Goal: Task Accomplishment & Management: Use online tool/utility

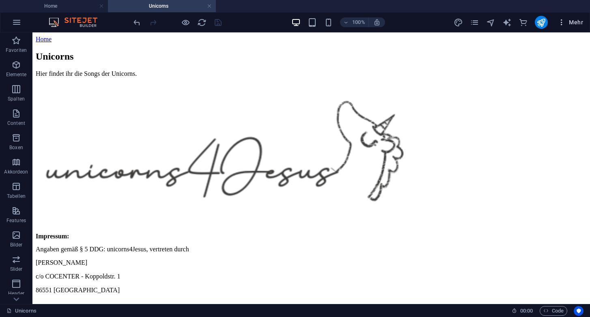
click at [575, 22] on span "Mehr" at bounding box center [570, 22] width 26 height 8
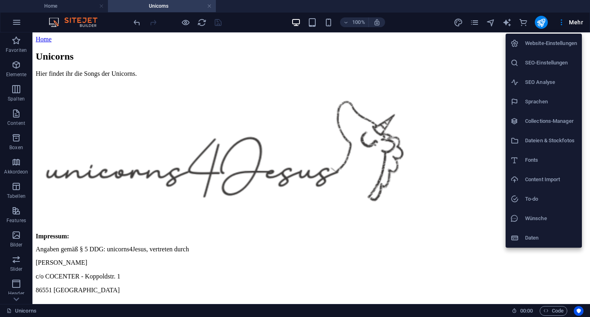
click at [16, 25] on div at bounding box center [295, 158] width 590 height 317
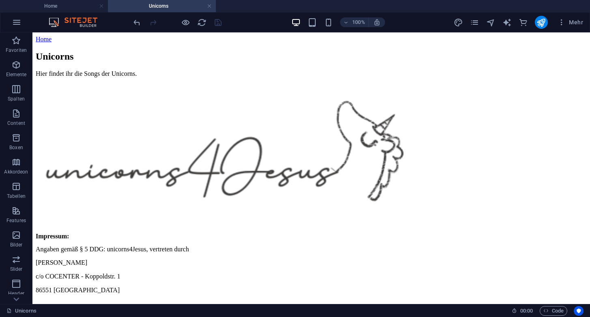
click at [16, 25] on icon "button" at bounding box center [17, 22] width 10 height 10
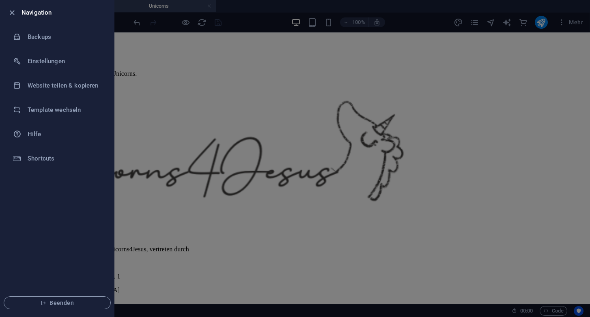
click at [532, 76] on div at bounding box center [295, 158] width 590 height 317
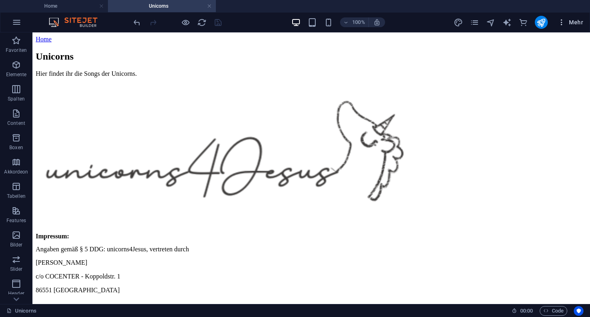
click at [562, 24] on icon "button" at bounding box center [561, 22] width 8 height 8
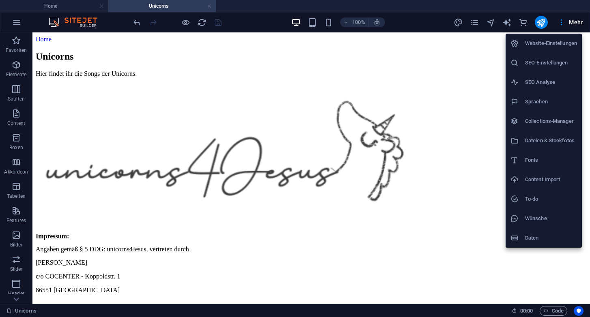
click at [575, 23] on div at bounding box center [295, 158] width 590 height 317
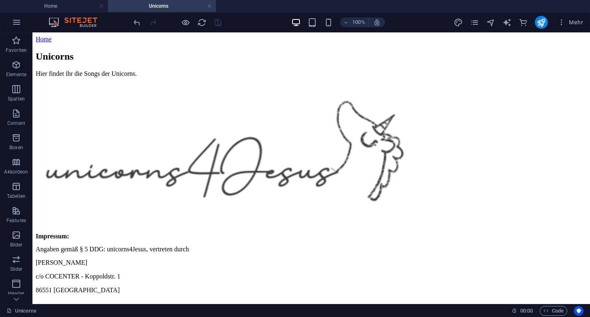
click at [575, 23] on span "Mehr" at bounding box center [570, 22] width 26 height 8
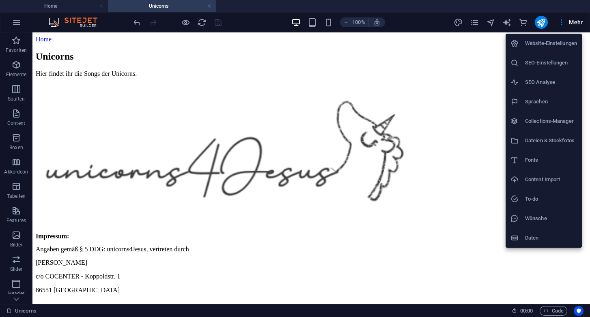
click at [477, 22] on div at bounding box center [295, 158] width 590 height 317
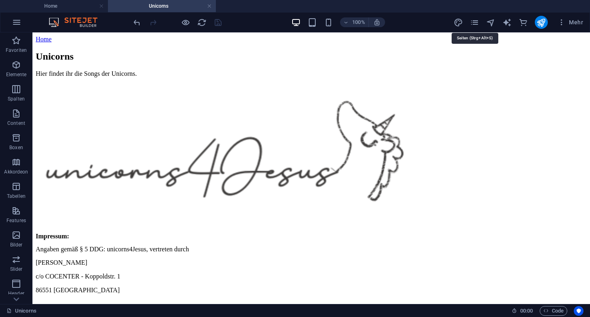
click at [477, 22] on icon "pages" at bounding box center [474, 22] width 9 height 9
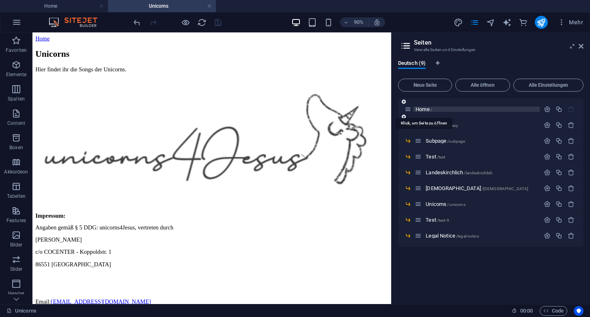
click at [424, 109] on span "Home /" at bounding box center [423, 109] width 17 height 6
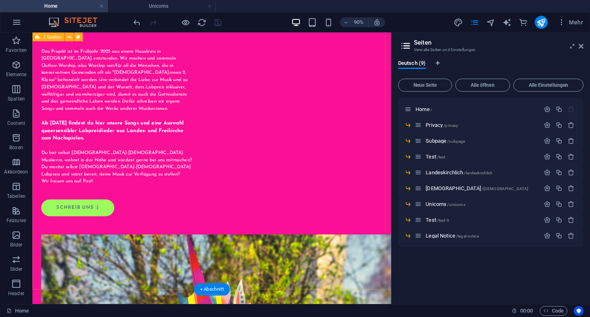
scroll to position [597, 0]
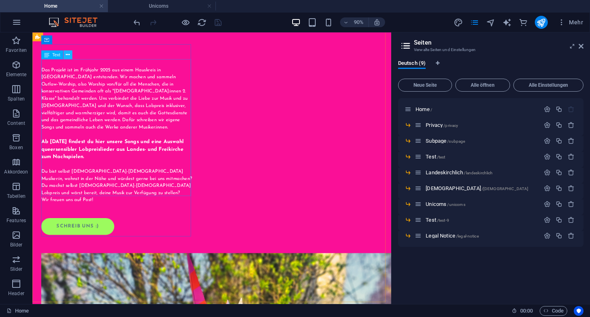
click at [67, 56] on icon at bounding box center [68, 55] width 4 height 8
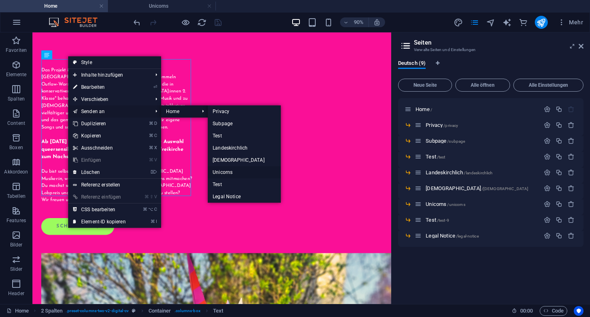
click at [228, 173] on link "Unicorns" at bounding box center [244, 172] width 73 height 12
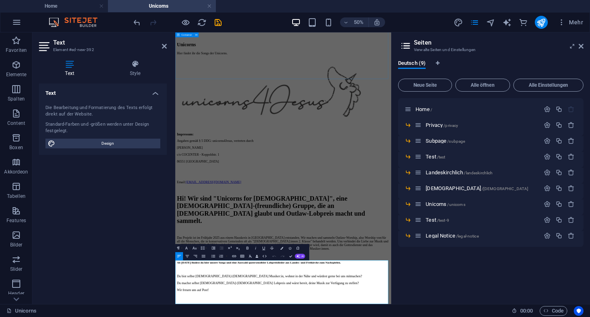
scroll to position [111, 0]
click at [426, 112] on div "Home /" at bounding box center [471, 109] width 135 height 9
click at [430, 110] on span "Home /" at bounding box center [423, 109] width 17 height 6
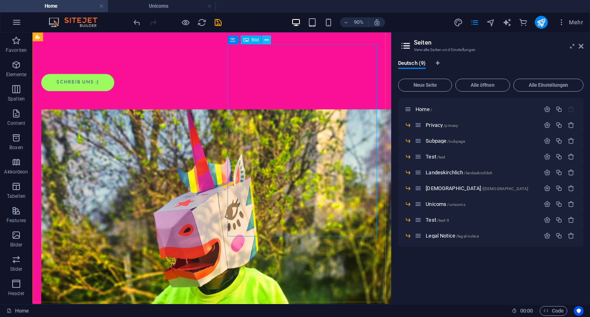
click at [267, 40] on icon at bounding box center [266, 40] width 4 height 8
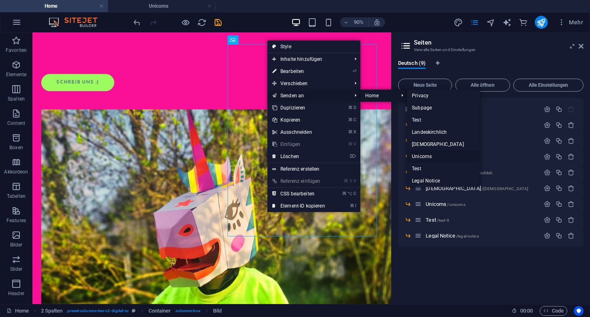
click at [422, 155] on link "Unicorns" at bounding box center [443, 156] width 73 height 12
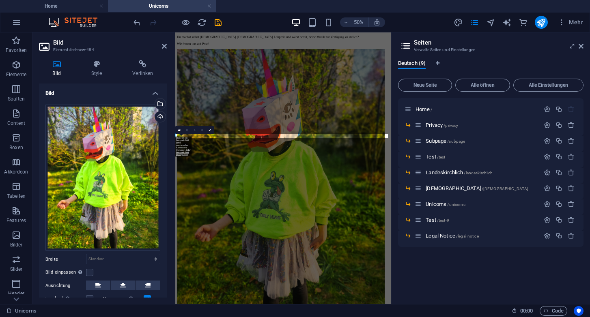
scroll to position [516, 0]
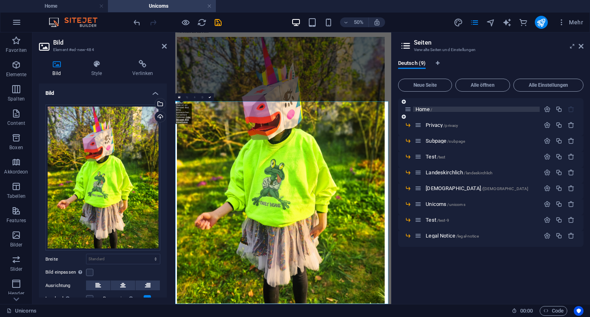
click at [428, 111] on span "Home /" at bounding box center [423, 109] width 17 height 6
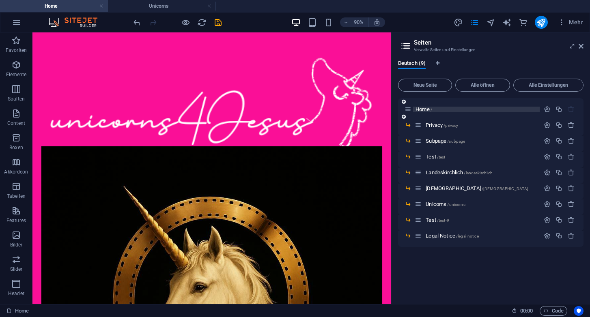
scroll to position [0, 0]
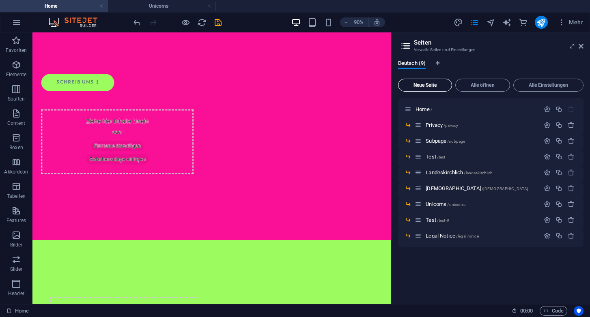
click at [426, 86] on span "Neue Seite" at bounding box center [425, 85] width 47 height 5
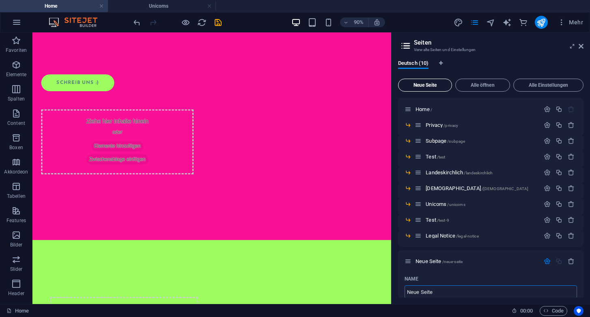
scroll to position [1, 0]
type input "Kontakt"
type input "/kontakt"
type input "Kontakt"
click at [525, 276] on div "Name" at bounding box center [490, 278] width 172 height 13
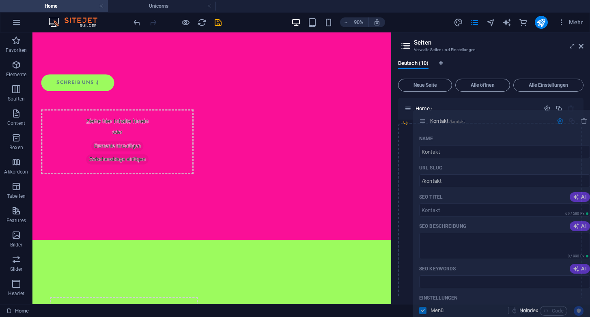
drag, startPoint x: 409, startPoint y: 261, endPoint x: 424, endPoint y: 120, distance: 141.9
click at [424, 120] on div "Home / Privacy /privacy Subpage /subpage Test /test Landeskirchlich /landeskirc…" at bounding box center [490, 171] width 185 height 149
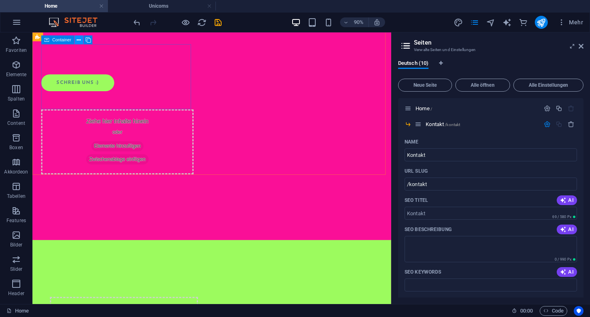
click at [78, 39] on icon at bounding box center [79, 40] width 4 height 8
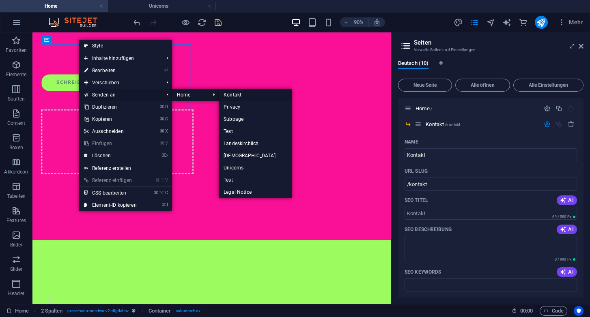
click at [230, 96] on link "Kontakt" at bounding box center [255, 95] width 73 height 12
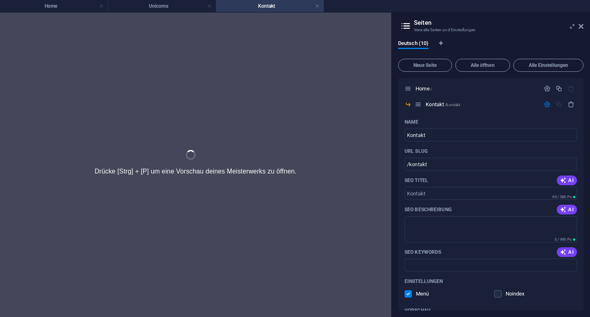
scroll to position [0, 0]
click at [424, 89] on span "Home /" at bounding box center [423, 89] width 17 height 6
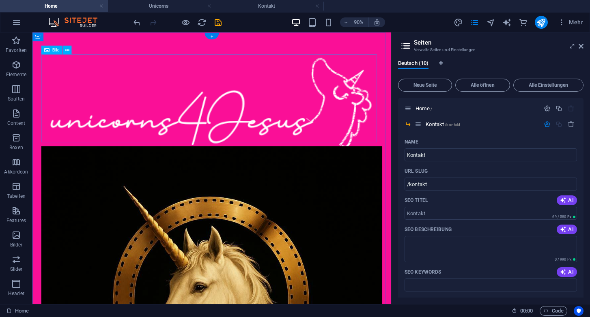
click at [289, 129] on figure at bounding box center [231, 108] width 379 height 102
drag, startPoint x: 289, startPoint y: 127, endPoint x: 288, endPoint y: 106, distance: 21.2
click at [288, 106] on figure at bounding box center [231, 108] width 379 height 102
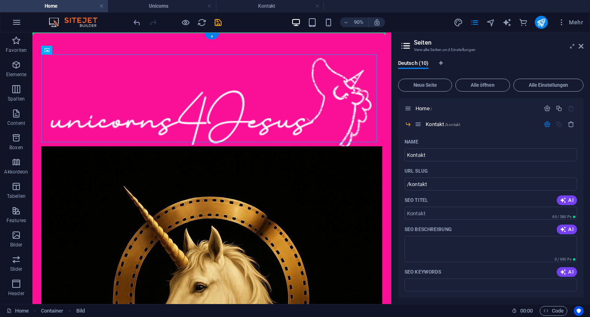
drag, startPoint x: 257, startPoint y: 59, endPoint x: 257, endPoint y: 48, distance: 10.6
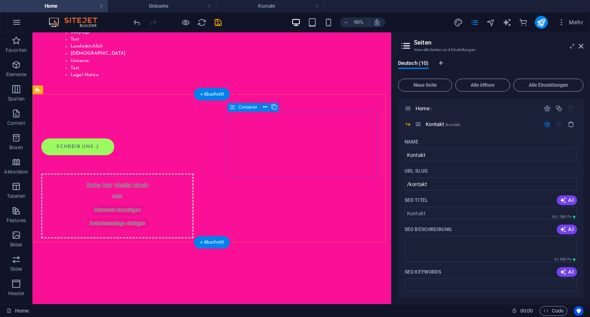
scroll to position [535, 0]
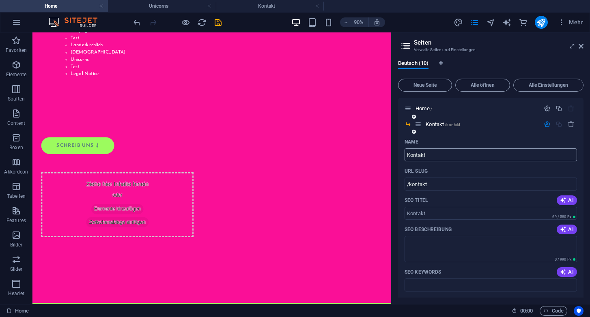
click at [465, 155] on input "Kontakt" at bounding box center [490, 154] width 172 height 13
click at [440, 123] on span "Kontakt /kontakt" at bounding box center [443, 124] width 34 height 6
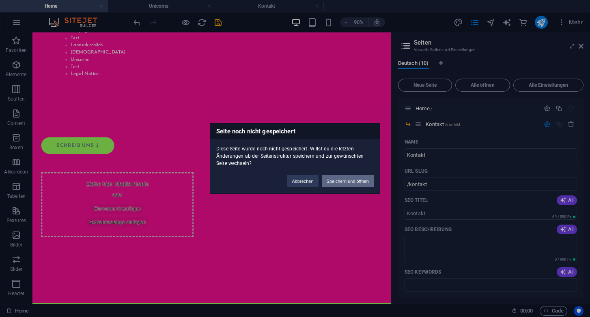
click at [343, 180] on button "Speichern und öffnen" at bounding box center [348, 181] width 52 height 12
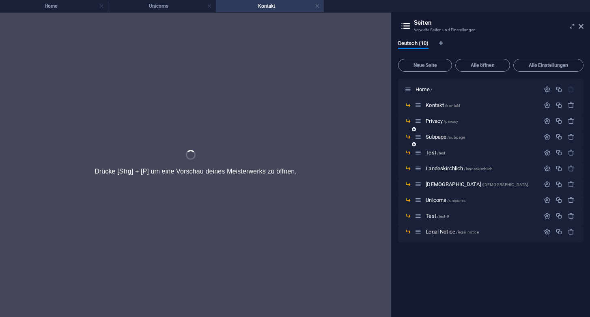
scroll to position [0, 0]
click at [435, 103] on span "Kontakt /kontakt" at bounding box center [443, 105] width 34 height 6
click at [317, 7] on link at bounding box center [317, 6] width 5 height 8
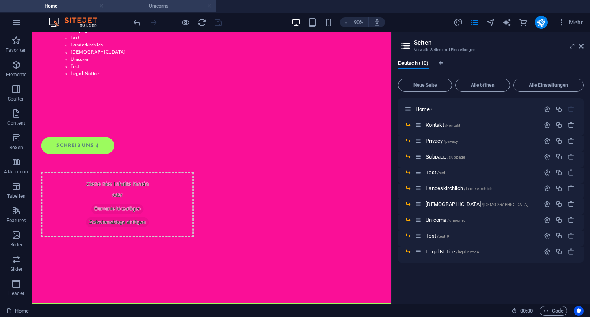
click at [209, 8] on link at bounding box center [209, 6] width 5 height 8
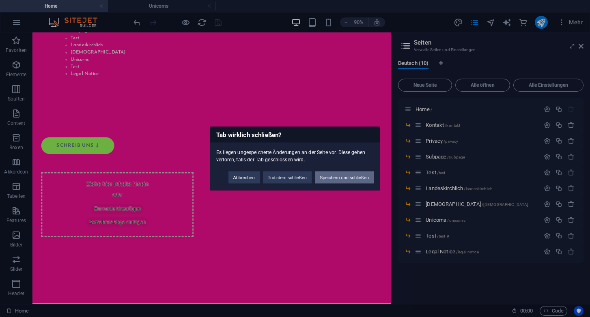
click at [338, 176] on button "Speichern und schließen" at bounding box center [344, 178] width 59 height 12
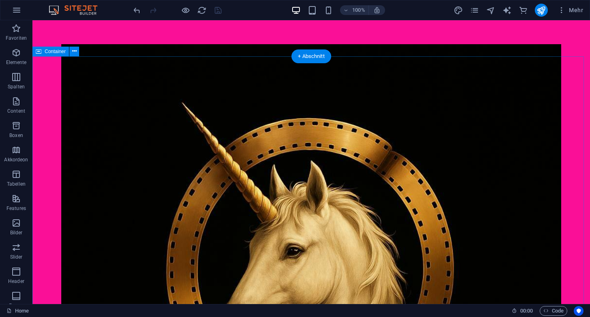
scroll to position [0, 0]
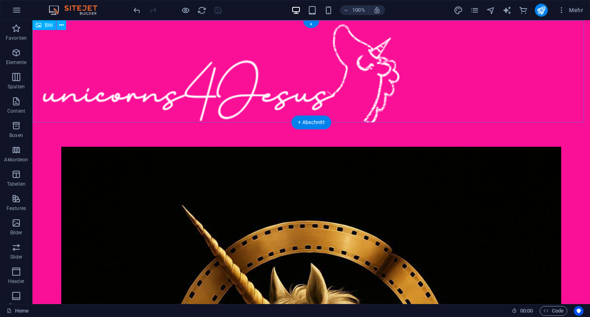
click at [263, 85] on figure at bounding box center [310, 71] width 557 height 102
drag, startPoint x: 248, startPoint y: 87, endPoint x: 320, endPoint y: 88, distance: 72.6
click at [320, 88] on figure at bounding box center [310, 71] width 557 height 102
click at [569, 77] on figure at bounding box center [310, 71] width 557 height 102
click at [370, 75] on figure at bounding box center [310, 71] width 557 height 102
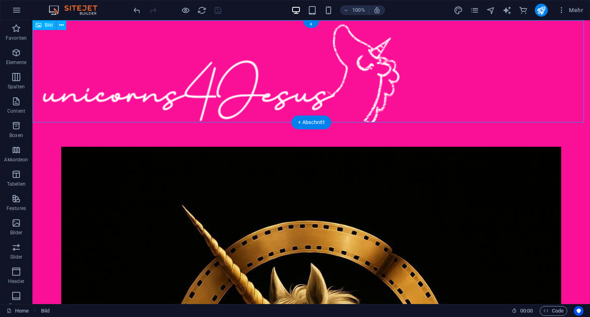
click at [370, 75] on figure at bounding box center [310, 71] width 557 height 102
select select "px"
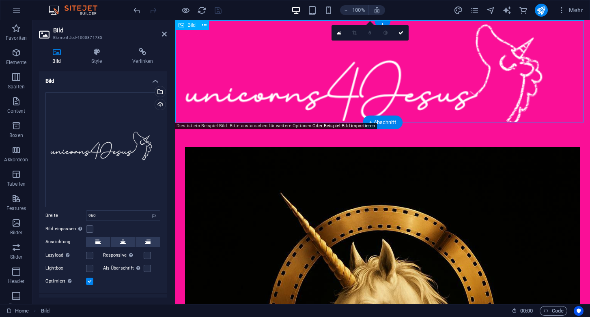
drag, startPoint x: 348, startPoint y: 79, endPoint x: 396, endPoint y: 80, distance: 47.9
click at [396, 80] on figure at bounding box center [382, 71] width 415 height 102
click at [332, 127] on link "Oder Beispiel-Bild importieren" at bounding box center [343, 125] width 62 height 5
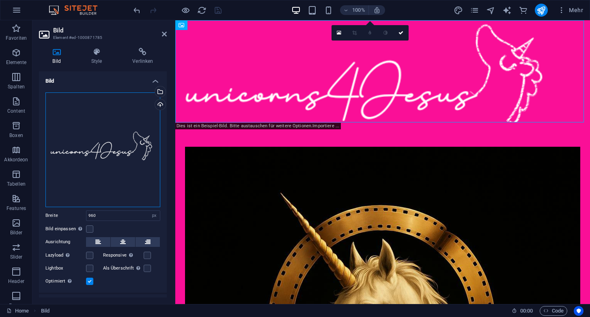
drag, startPoint x: 123, startPoint y: 153, endPoint x: 129, endPoint y: 148, distance: 8.4
click at [129, 148] on div "Ziehe Dateien zum Hochladen hierher oder klicke hier, um aus Dateien oder koste…" at bounding box center [102, 149] width 115 height 115
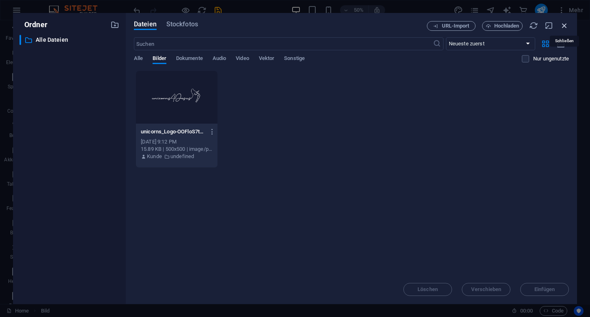
click at [564, 26] on icon "button" at bounding box center [564, 25] width 9 height 9
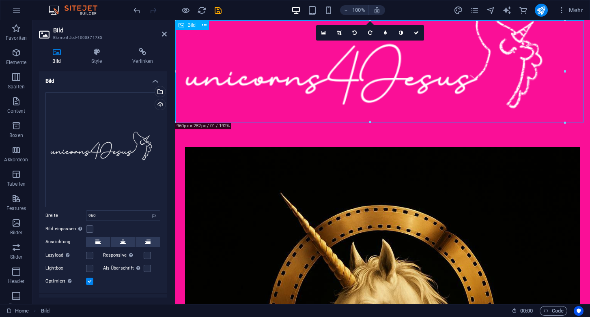
click at [497, 71] on figure at bounding box center [382, 71] width 415 height 102
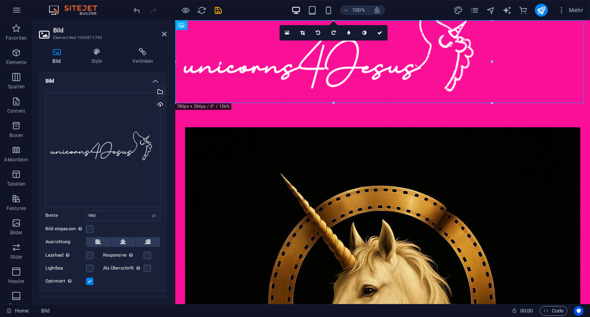
drag, startPoint x: 176, startPoint y: 122, endPoint x: 249, endPoint y: 77, distance: 85.6
type input "780"
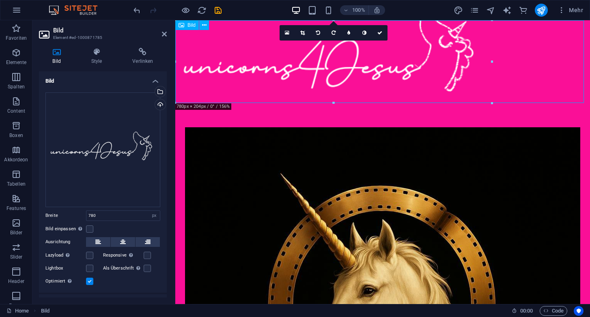
click at [261, 43] on figure at bounding box center [382, 61] width 415 height 83
click at [204, 24] on icon at bounding box center [204, 25] width 4 height 9
click at [182, 26] on icon at bounding box center [181, 25] width 6 height 10
drag, startPoint x: 357, startPoint y: 46, endPoint x: 255, endPoint y: 30, distance: 103.6
drag, startPoint x: 352, startPoint y: 82, endPoint x: 232, endPoint y: 60, distance: 121.7
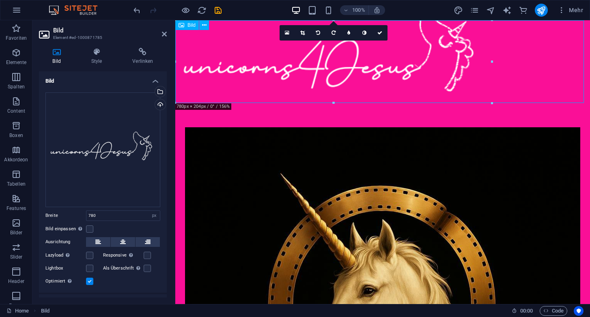
drag, startPoint x: 254, startPoint y: 64, endPoint x: 414, endPoint y: 54, distance: 160.2
click at [414, 54] on figure at bounding box center [382, 61] width 415 height 83
drag, startPoint x: 432, startPoint y: 69, endPoint x: 445, endPoint y: 69, distance: 13.0
click at [445, 69] on figure at bounding box center [382, 61] width 415 height 83
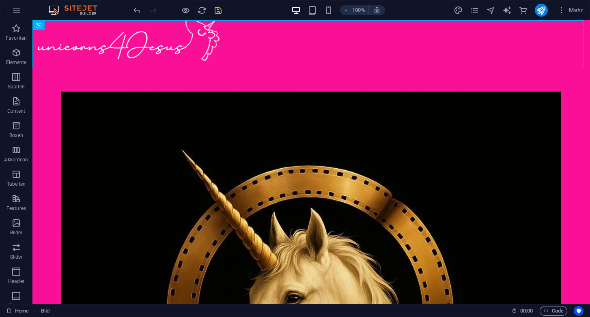
click at [201, 50] on div at bounding box center [307, 43] width 551 height 47
click at [207, 42] on div at bounding box center [307, 43] width 551 height 47
click at [57, 40] on div at bounding box center [307, 43] width 551 height 47
click at [200, 53] on div at bounding box center [307, 43] width 551 height 47
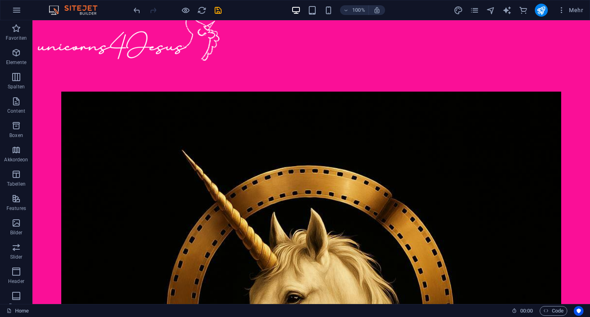
click at [209, 59] on div at bounding box center [307, 43] width 551 height 47
click at [477, 14] on icon "pages" at bounding box center [474, 10] width 9 height 9
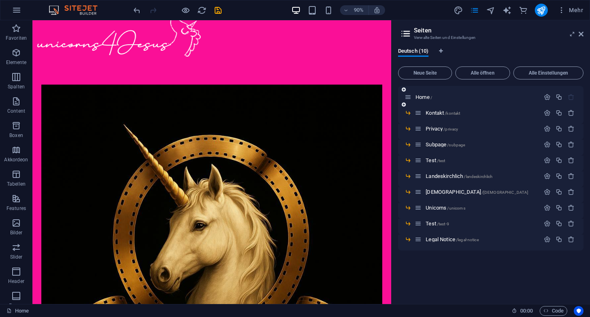
click at [427, 100] on div "Home /" at bounding box center [471, 96] width 135 height 9
click at [435, 113] on span "Kontakt /kontakt" at bounding box center [443, 113] width 34 height 6
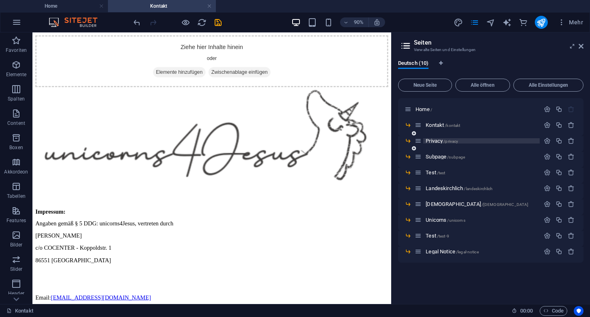
click at [436, 142] on span "Privacy /privacy" at bounding box center [442, 141] width 32 height 6
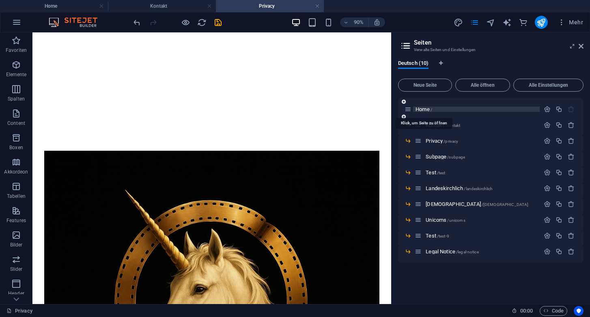
click at [423, 110] on span "Home /" at bounding box center [423, 109] width 17 height 6
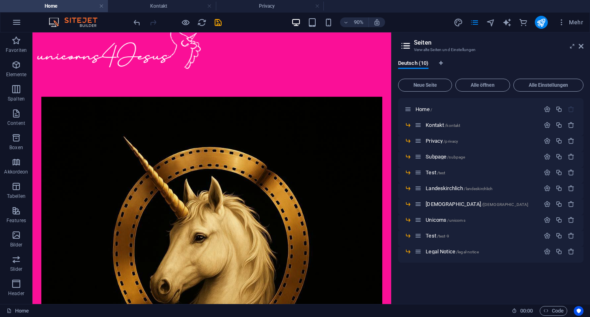
click at [389, 85] on div "Ziehe hier rein, um den vorhandenen Inhalt zu ersetzen. Drücke "Strg", wenn du …" at bounding box center [211, 168] width 359 height 272
click at [389, 82] on div "Ziehe hier rein, um den vorhandenen Inhalt zu ersetzen. Drücke "Strg", wenn du …" at bounding box center [211, 168] width 359 height 272
click at [209, 5] on link at bounding box center [209, 6] width 5 height 8
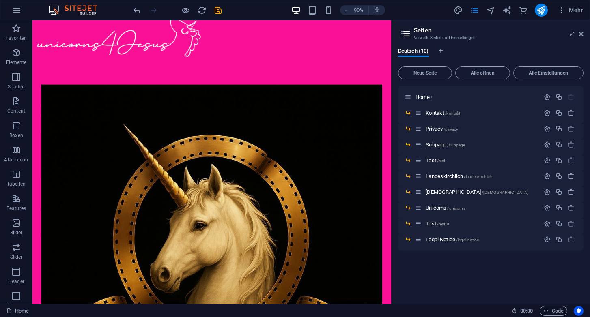
click at [186, 51] on div at bounding box center [208, 41] width 353 height 42
click at [195, 154] on div at bounding box center [208, 251] width 335 height 335
click at [16, 30] on icon "button" at bounding box center [16, 29] width 10 height 10
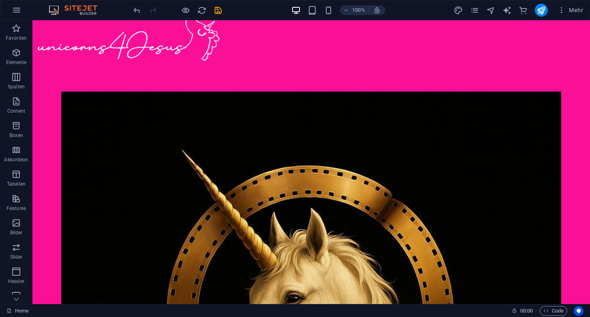
click at [587, 105] on div "Ziehe hier rein, um den vorhandenen Inhalt zu ersetzen. Drücke "Strg", wenn du …" at bounding box center [310, 162] width 557 height 284
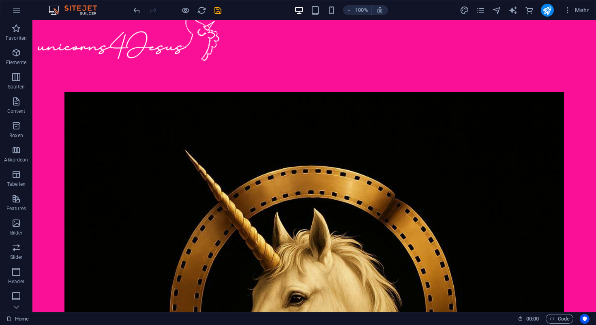
click at [166, 54] on div at bounding box center [311, 43] width 558 height 47
click at [589, 67] on div "Ziehe hier rein, um den vorhandenen Inhalt zu ersetzen. Drücke "Strg", wenn du …" at bounding box center [314, 166] width 564 height 292
click at [179, 44] on div at bounding box center [311, 43] width 558 height 47
click at [218, 11] on icon "save" at bounding box center [217, 10] width 9 height 9
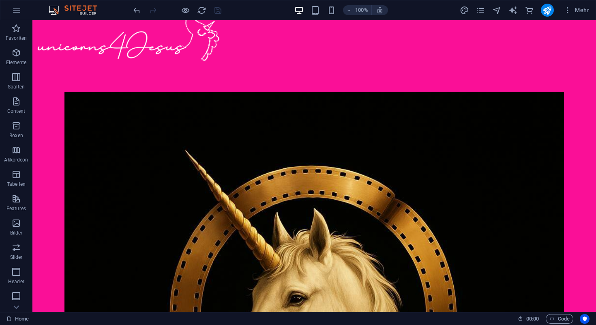
click at [201, 51] on div at bounding box center [311, 43] width 558 height 47
click at [202, 41] on div at bounding box center [311, 43] width 558 height 47
click at [143, 45] on div at bounding box center [311, 43] width 558 height 47
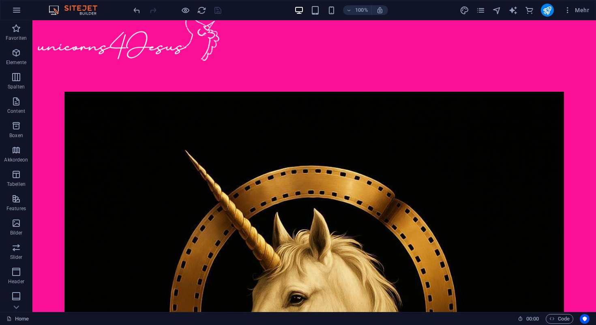
click at [44, 48] on div at bounding box center [311, 43] width 558 height 47
click at [481, 13] on icon "pages" at bounding box center [480, 10] width 9 height 9
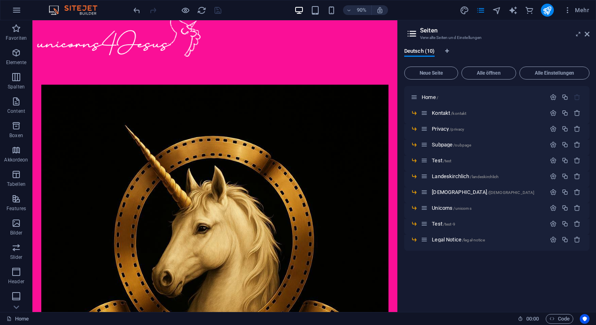
click at [191, 39] on div at bounding box center [212, 41] width 360 height 42
click at [231, 117] on div at bounding box center [212, 255] width 342 height 342
click at [396, 154] on div "Ziehe hier rein, um den vorhandenen Inhalt zu ersetzen. Drücke "Strg", wenn du …" at bounding box center [214, 166] width 365 height 292
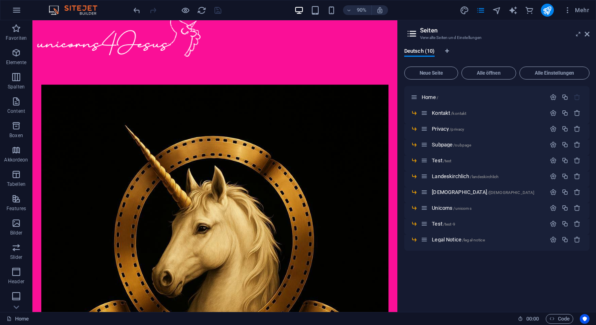
click at [396, 154] on div "Ziehe hier rein, um den vorhandenen Inhalt zu ersetzen. Drücke "Strg", wenn du …" at bounding box center [214, 166] width 365 height 292
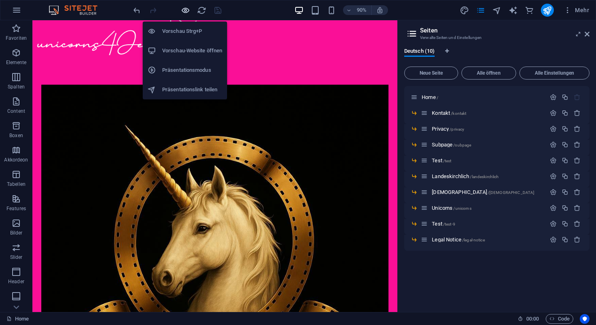
click at [187, 10] on icon "button" at bounding box center [185, 10] width 9 height 9
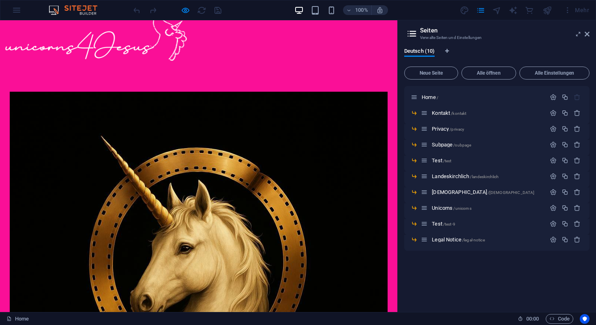
click at [177, 44] on img at bounding box center [99, 43] width 198 height 47
click at [178, 60] on img at bounding box center [99, 43] width 198 height 47
click at [144, 57] on img at bounding box center [99, 43] width 198 height 47
click at [148, 44] on img at bounding box center [99, 43] width 198 height 47
click at [428, 96] on span "Home /" at bounding box center [430, 97] width 17 height 6
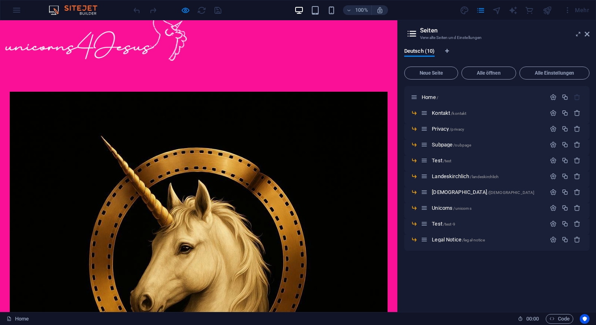
click at [155, 47] on img at bounding box center [99, 43] width 198 height 47
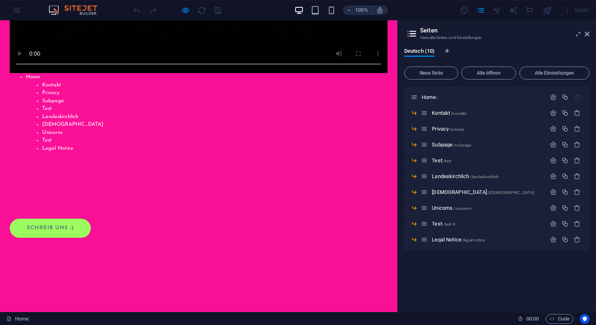
scroll to position [406, 0]
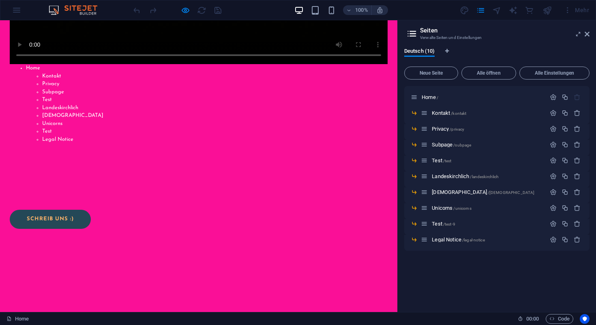
click at [60, 213] on link "Schreib uns :)" at bounding box center [50, 219] width 81 height 19
drag, startPoint x: 82, startPoint y: 215, endPoint x: 65, endPoint y: 209, distance: 17.8
click at [23, 214] on link "Schreib uns :)" at bounding box center [50, 219] width 81 height 19
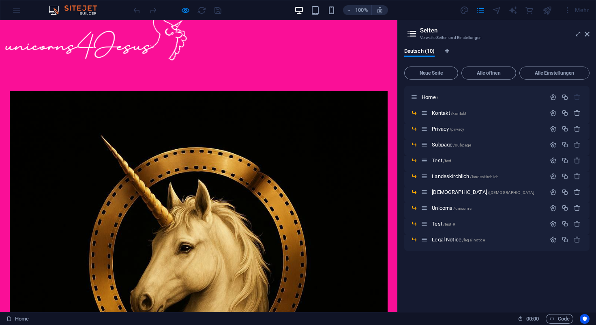
scroll to position [0, 0]
click at [116, 47] on img at bounding box center [99, 43] width 198 height 47
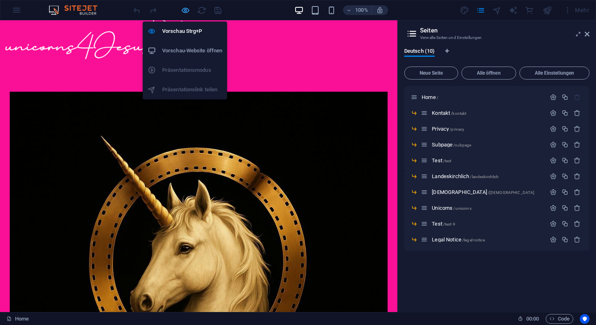
click at [186, 11] on icon "button" at bounding box center [185, 10] width 9 height 9
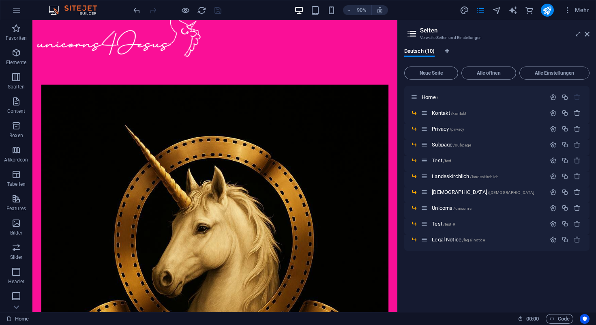
click at [111, 47] on div at bounding box center [212, 41] width 360 height 42
click at [395, 104] on div "Ziehe hier rein, um den vorhandenen Inhalt zu ersetzen. Drücke "Strg", wenn du …" at bounding box center [214, 166] width 365 height 292
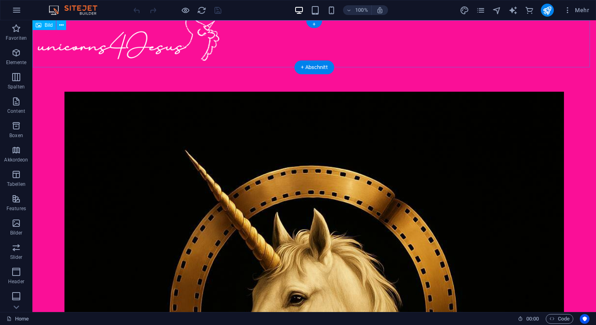
click at [206, 45] on figure at bounding box center [314, 43] width 564 height 47
click at [39, 26] on icon at bounding box center [39, 25] width 6 height 10
drag, startPoint x: 71, startPoint y: 46, endPoint x: 127, endPoint y: 31, distance: 58.1
click at [314, 24] on div "+" at bounding box center [314, 24] width 16 height 7
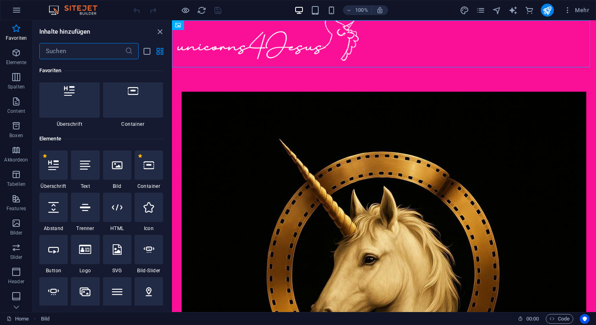
scroll to position [21, 0]
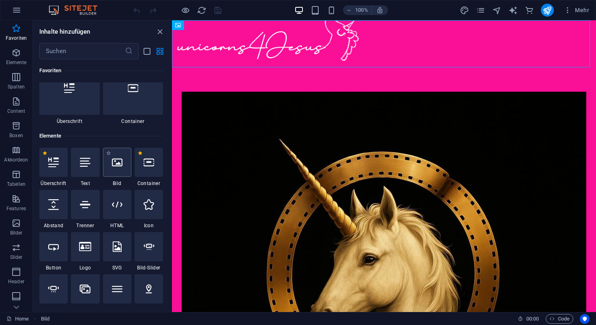
click at [116, 169] on div at bounding box center [117, 162] width 28 height 29
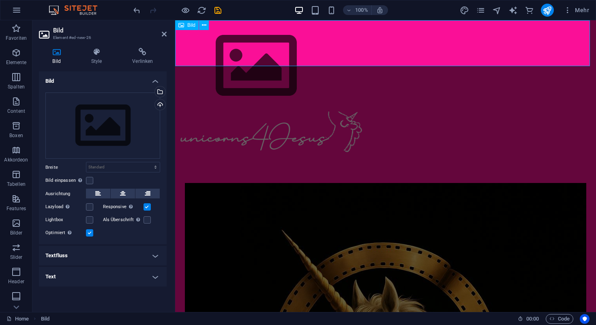
click at [217, 41] on figure at bounding box center [385, 65] width 421 height 91
click at [219, 47] on figure at bounding box center [385, 65] width 421 height 91
click at [211, 47] on figure at bounding box center [385, 65] width 421 height 91
click at [191, 26] on span "Bild" at bounding box center [191, 25] width 8 height 5
click at [179, 26] on icon at bounding box center [181, 25] width 6 height 10
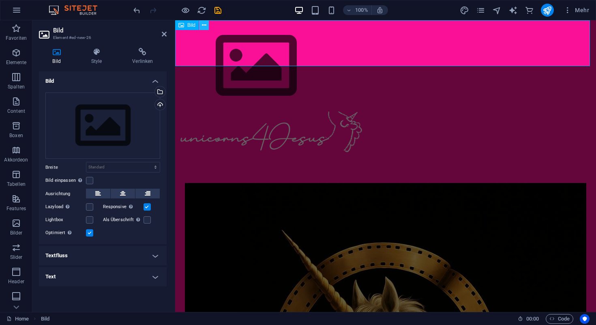
click at [204, 27] on icon at bounding box center [204, 25] width 4 height 9
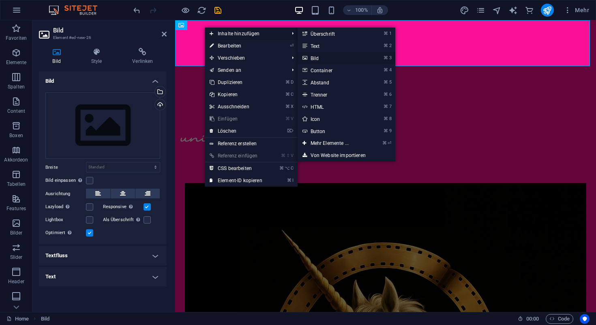
click at [316, 61] on link "⌘ 3 Bild" at bounding box center [331, 58] width 67 height 12
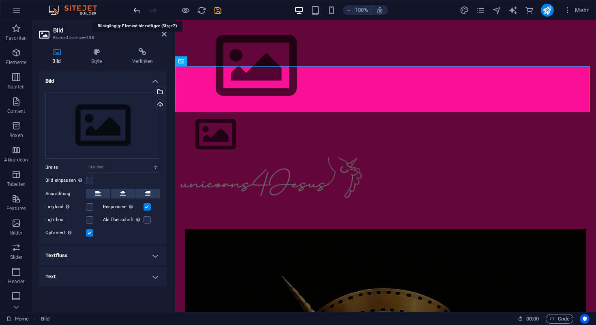
click at [137, 8] on icon "undo" at bounding box center [136, 10] width 9 height 9
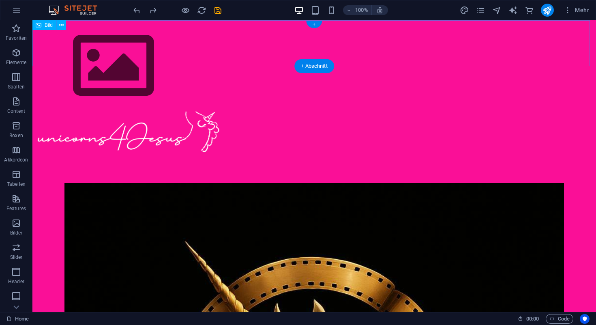
click at [76, 49] on figure at bounding box center [314, 65] width 564 height 91
click at [62, 25] on icon at bounding box center [61, 25] width 4 height 9
click at [191, 47] on figure at bounding box center [314, 65] width 564 height 91
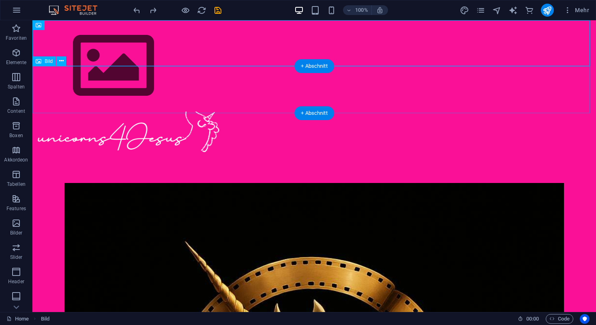
click at [186, 112] on figure at bounding box center [314, 135] width 564 height 47
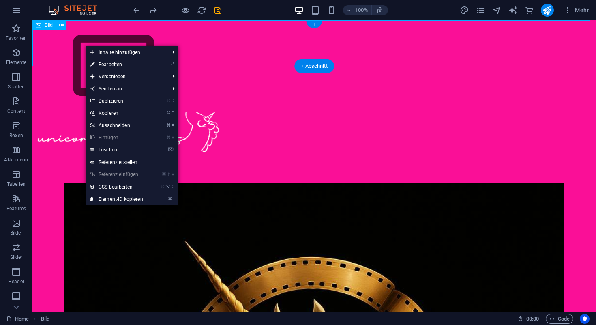
click at [85, 45] on figure at bounding box center [314, 65] width 564 height 91
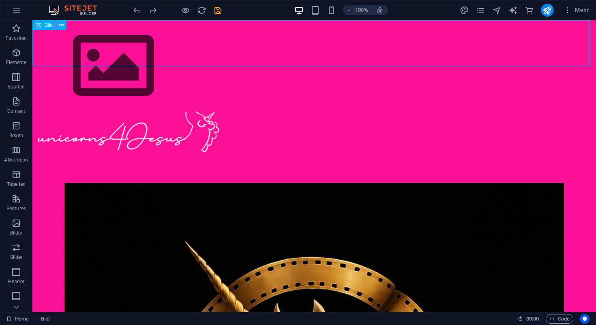
click at [40, 26] on icon at bounding box center [39, 25] width 6 height 10
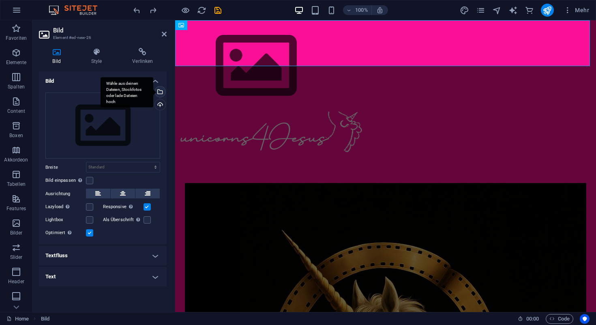
click at [161, 91] on div "Wähle aus deinen Dateien, Stockfotos oder lade Dateien hoch" at bounding box center [159, 92] width 12 height 12
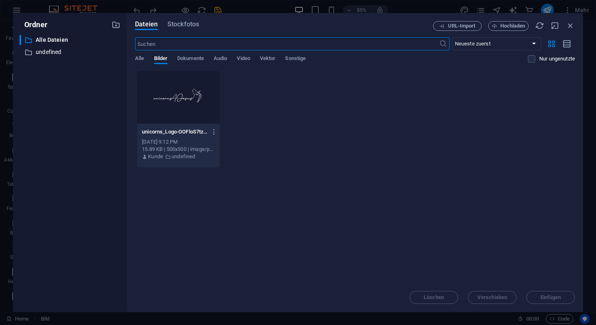
click at [178, 101] on div at bounding box center [178, 97] width 83 height 53
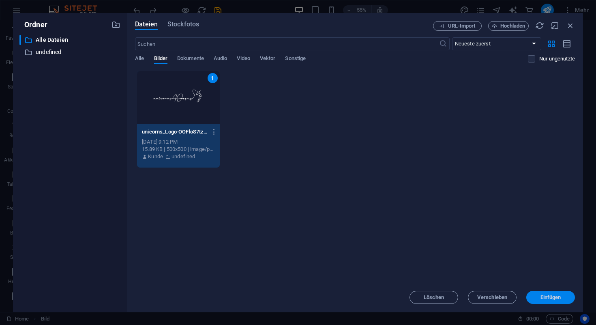
click at [548, 295] on span "Einfügen" at bounding box center [551, 297] width 21 height 5
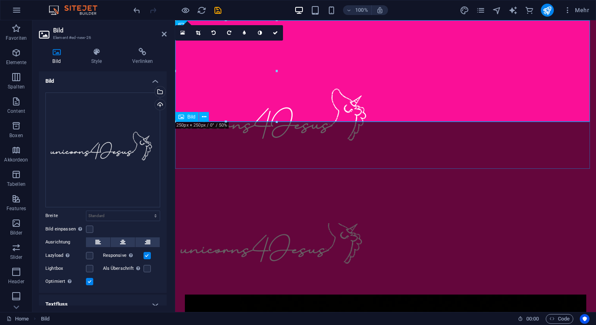
click at [303, 223] on figure at bounding box center [385, 246] width 421 height 47
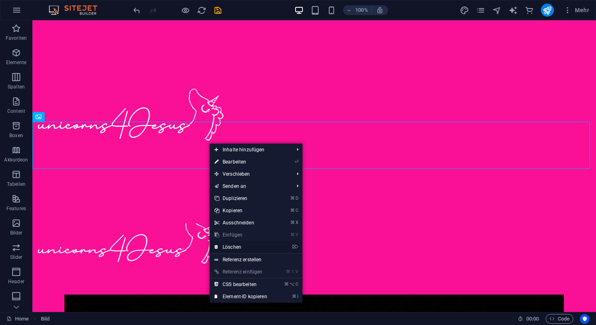
click at [240, 247] on link "⌦ Löschen" at bounding box center [241, 247] width 62 height 12
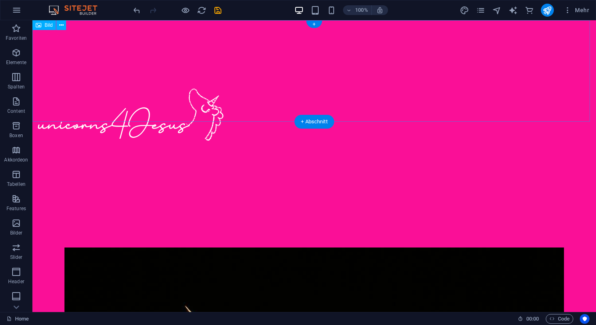
click at [118, 66] on figure at bounding box center [314, 121] width 564 height 203
click at [118, 76] on figure at bounding box center [314, 121] width 564 height 203
click at [118, 73] on figure at bounding box center [314, 121] width 564 height 203
drag, startPoint x: 123, startPoint y: 75, endPoint x: 150, endPoint y: 88, distance: 29.9
click at [150, 88] on figure at bounding box center [314, 121] width 564 height 203
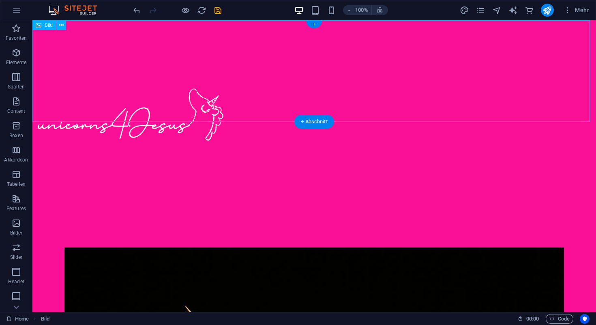
click at [111, 67] on figure at bounding box center [314, 121] width 564 height 203
click at [114, 71] on figure at bounding box center [314, 121] width 564 height 203
click at [88, 103] on figure at bounding box center [314, 121] width 564 height 203
click at [93, 65] on figure at bounding box center [314, 121] width 564 height 203
click at [114, 69] on figure at bounding box center [314, 121] width 564 height 203
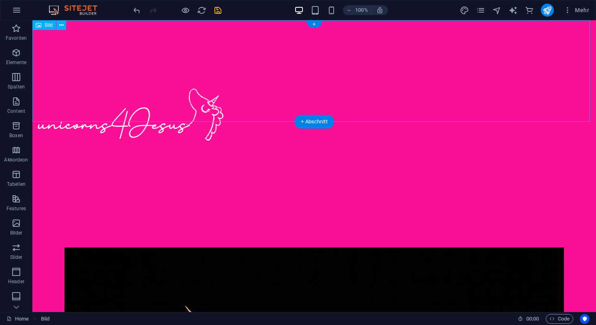
drag, startPoint x: 107, startPoint y: 69, endPoint x: 148, endPoint y: 67, distance: 41.8
click at [148, 67] on figure at bounding box center [314, 121] width 564 height 203
click at [123, 71] on figure at bounding box center [314, 121] width 564 height 203
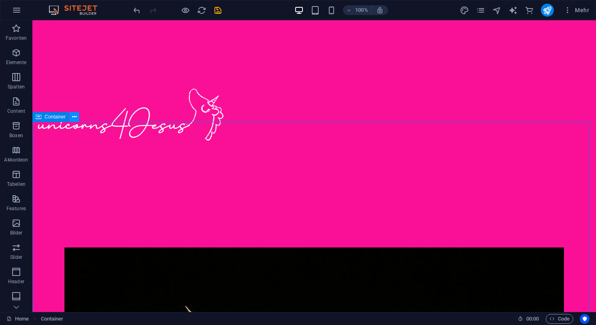
click at [74, 119] on icon at bounding box center [74, 117] width 4 height 9
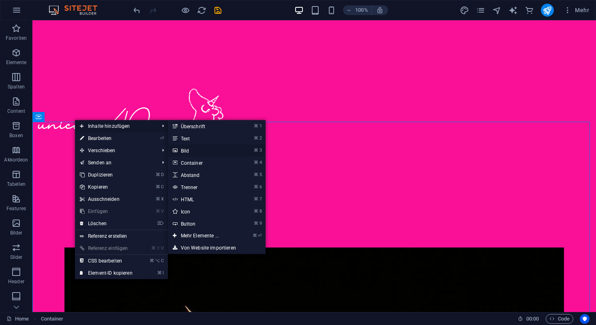
click at [191, 150] on link "⌘ 3 Bild" at bounding box center [201, 150] width 67 height 12
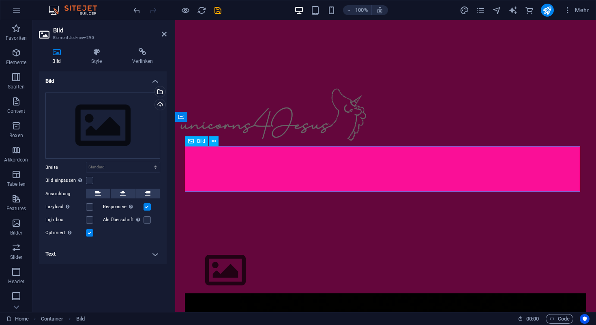
click at [224, 247] on figure at bounding box center [386, 270] width 402 height 46
click at [214, 140] on icon at bounding box center [214, 141] width 4 height 9
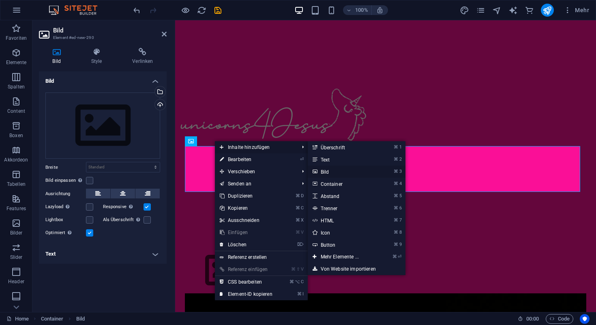
click at [331, 173] on link "⌘ 3 Bild" at bounding box center [341, 172] width 67 height 12
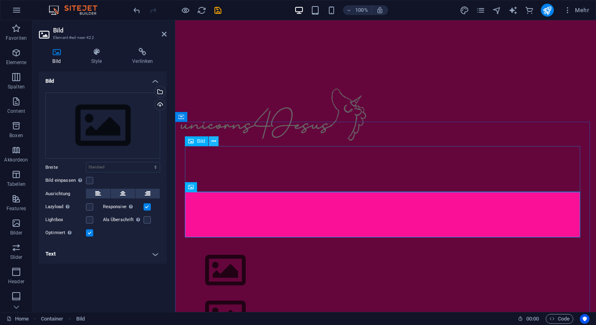
click at [215, 142] on icon at bounding box center [214, 141] width 4 height 9
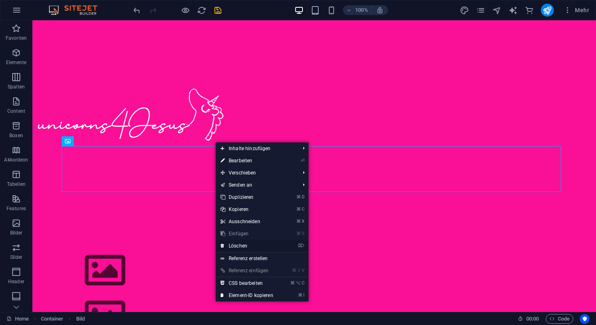
click at [243, 248] on link "⌦ Löschen" at bounding box center [247, 246] width 62 height 12
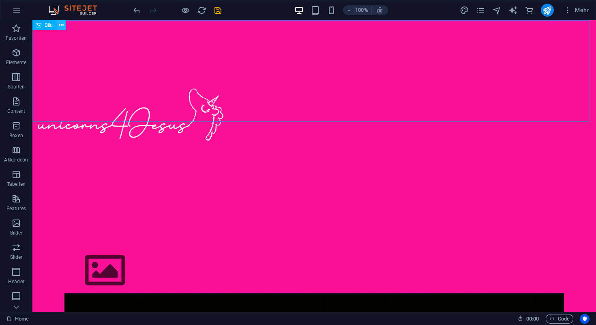
click at [62, 26] on icon at bounding box center [61, 25] width 4 height 9
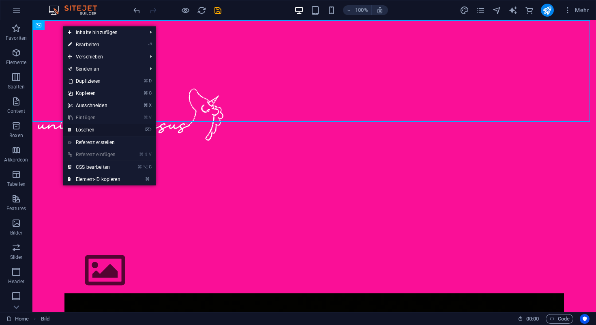
click at [90, 129] on link "⌦ Löschen" at bounding box center [94, 130] width 62 height 12
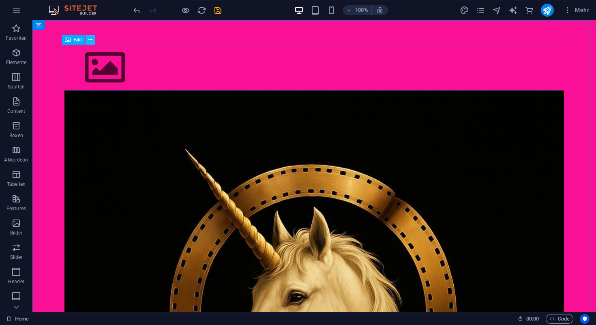
click at [90, 41] on icon at bounding box center [90, 40] width 4 height 9
click at [80, 73] on figure at bounding box center [314, 68] width 500 height 46
click at [101, 71] on figure at bounding box center [314, 68] width 500 height 46
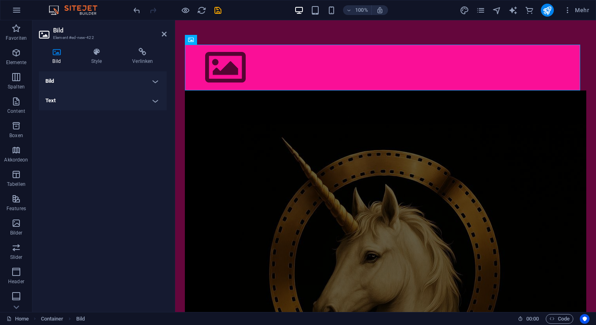
click at [156, 80] on h4 "Bild" at bounding box center [103, 80] width 128 height 19
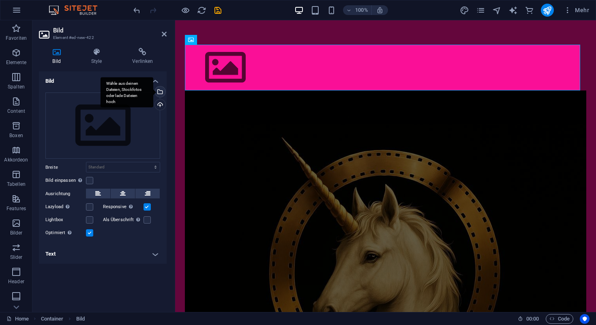
click at [162, 91] on div "Wähle aus deinen Dateien, Stockfotos oder lade Dateien hoch" at bounding box center [159, 92] width 12 height 12
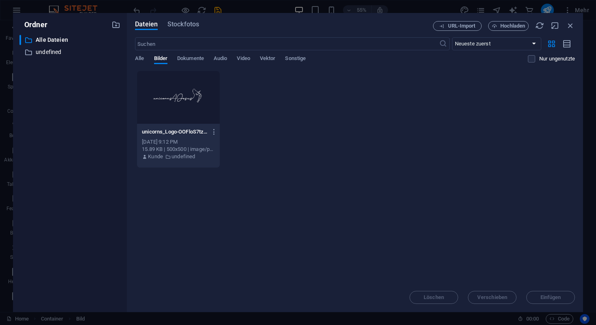
click at [172, 101] on div at bounding box center [178, 97] width 83 height 53
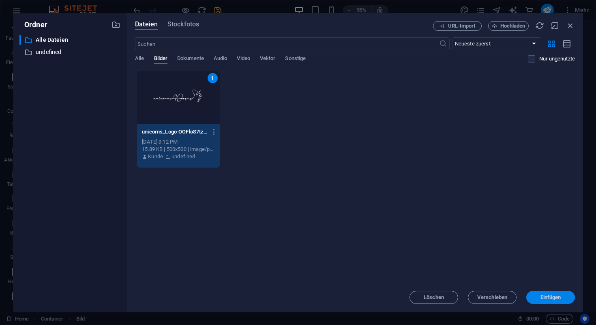
click at [549, 299] on span "Einfügen" at bounding box center [551, 297] width 21 height 5
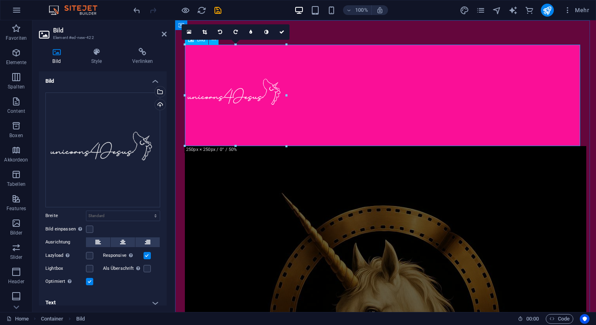
drag, startPoint x: 412, startPoint y: 165, endPoint x: 237, endPoint y: 103, distance: 185.1
drag, startPoint x: 411, startPoint y: 65, endPoint x: 234, endPoint y: 67, distance: 176.9
click at [90, 227] on label at bounding box center [89, 229] width 7 height 7
click at [0, 0] on input "Bild einpassen Bild automatisch anhand einer fixen Breite und Höhe einpassen" at bounding box center [0, 0] width 0 height 0
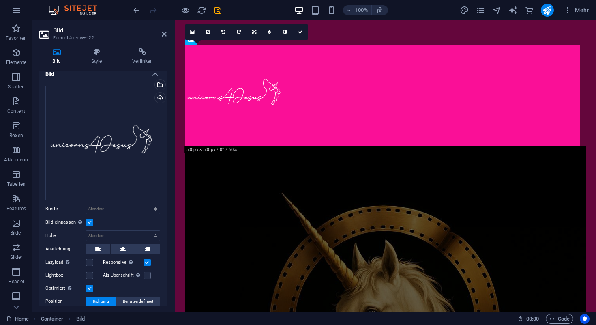
scroll to position [0, 0]
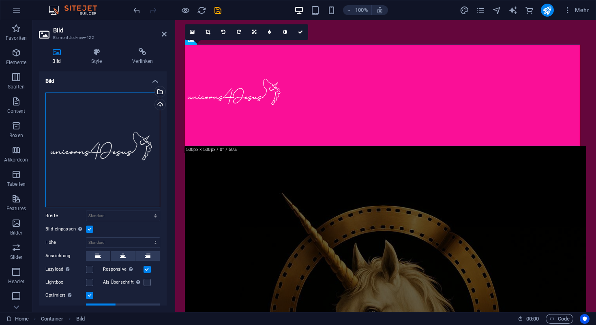
click at [110, 158] on div "Ziehe Dateien zum Hochladen hierher oder klicke hier, um aus Dateien oder koste…" at bounding box center [102, 149] width 115 height 115
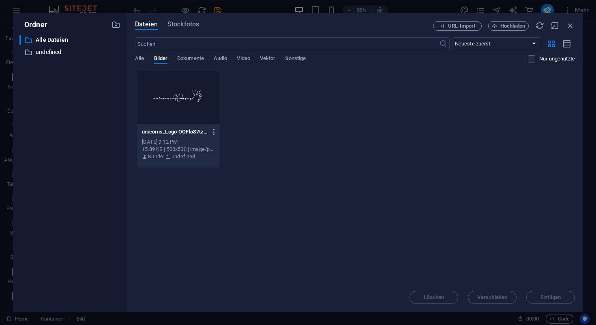
click at [213, 131] on icon "button" at bounding box center [215, 131] width 8 height 7
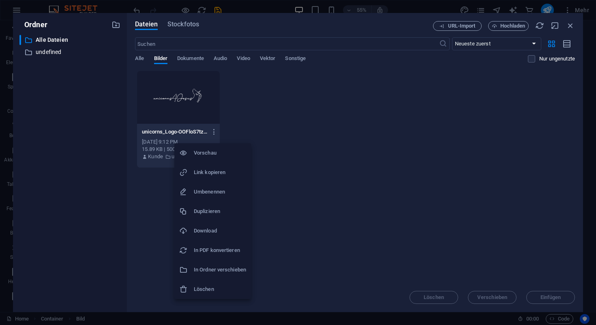
click at [208, 230] on h6 "Download" at bounding box center [220, 231] width 52 height 10
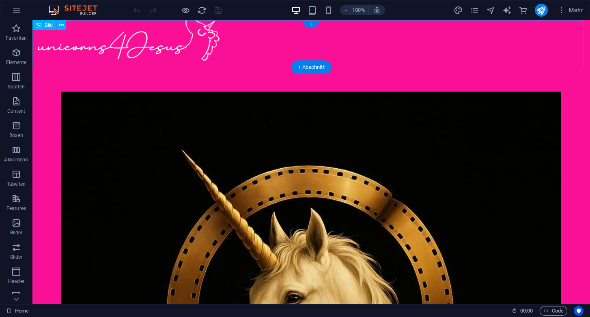
click at [196, 45] on figure at bounding box center [310, 43] width 557 height 47
click at [62, 24] on icon at bounding box center [61, 25] width 4 height 9
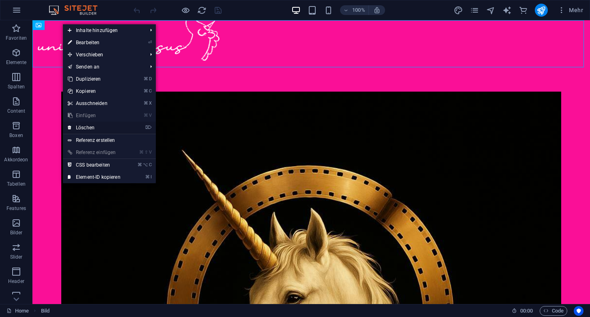
click at [88, 128] on link "⌦ Löschen" at bounding box center [94, 128] width 62 height 12
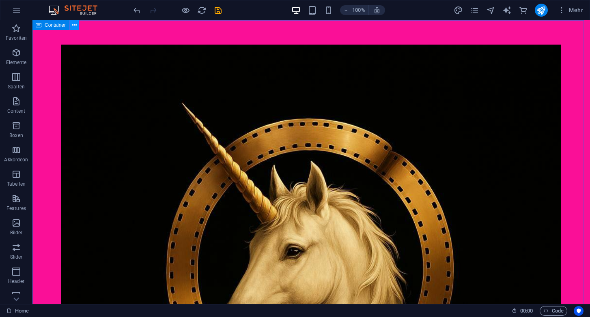
click at [74, 28] on icon at bounding box center [74, 25] width 4 height 9
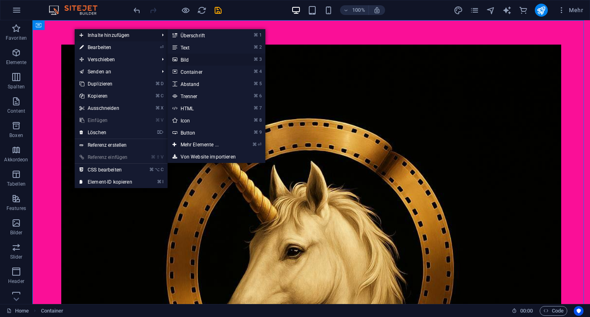
click at [189, 59] on link "⌘ 3 Bild" at bounding box center [201, 60] width 67 height 12
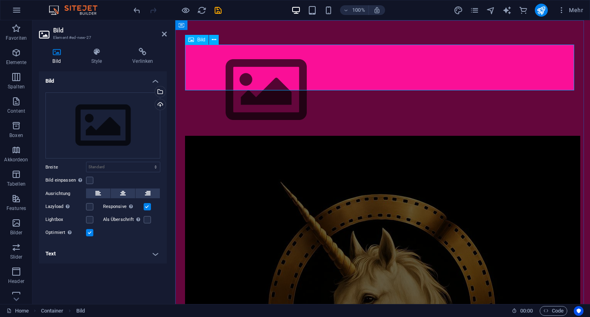
click at [228, 69] on figure at bounding box center [382, 90] width 395 height 91
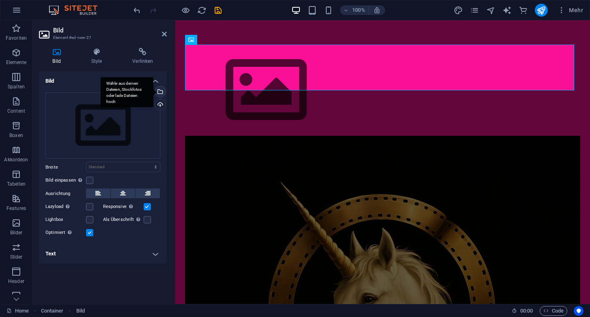
click at [161, 93] on div "Wähle aus deinen Dateien, Stockfotos oder lade Dateien hoch" at bounding box center [159, 92] width 12 height 12
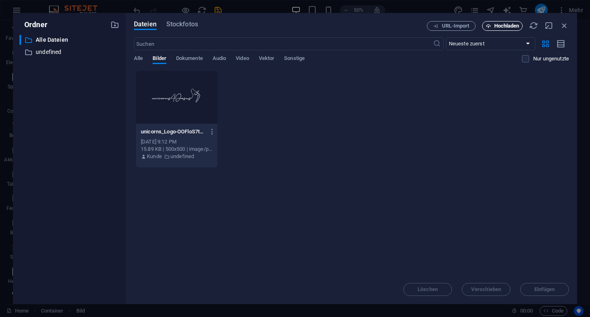
click at [497, 27] on span "Hochladen" at bounding box center [506, 26] width 25 height 5
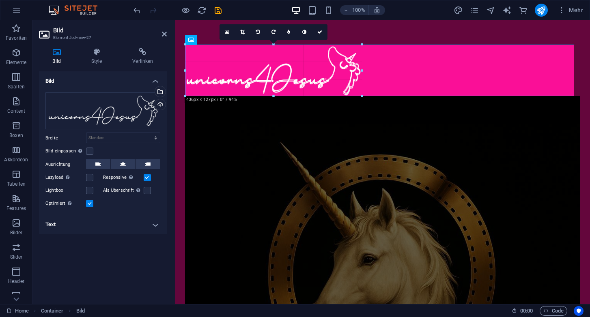
drag, startPoint x: 279, startPoint y: 73, endPoint x: 363, endPoint y: 88, distance: 85.3
type input "449"
select select "px"
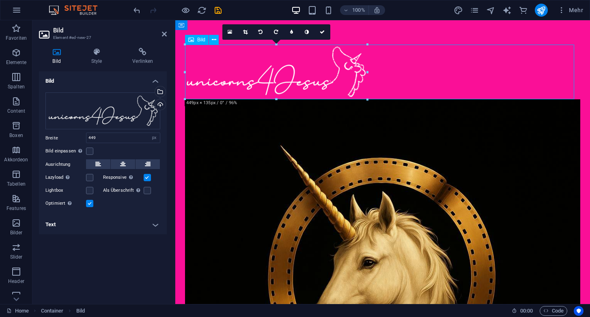
drag, startPoint x: 313, startPoint y: 75, endPoint x: 347, endPoint y: 76, distance: 34.5
click at [347, 76] on figure at bounding box center [382, 72] width 395 height 55
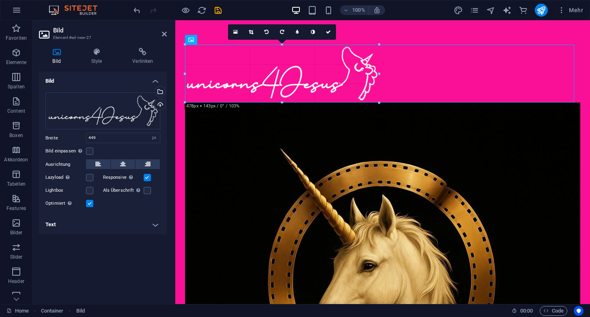
drag, startPoint x: 366, startPoint y: 98, endPoint x: 371, endPoint y: 102, distance: 6.0
type input "479"
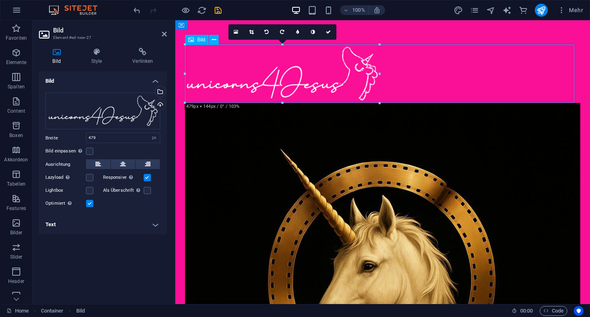
drag, startPoint x: 334, startPoint y: 82, endPoint x: 362, endPoint y: 83, distance: 28.0
click at [362, 83] on figure at bounding box center [382, 74] width 395 height 58
click at [146, 163] on icon at bounding box center [148, 164] width 6 height 10
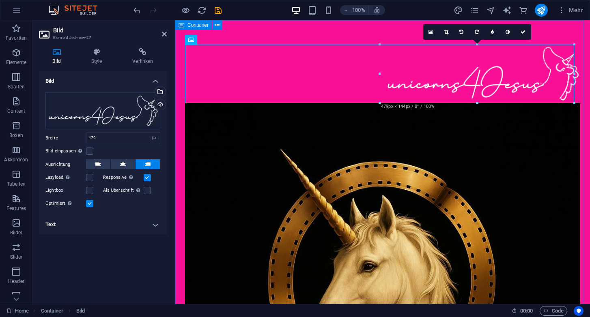
click at [318, 24] on div "Home Kontakt Privacy Subpage Test Landeskirchlich Freikirchlich Unicorns Test L…" at bounding box center [382, 310] width 415 height 581
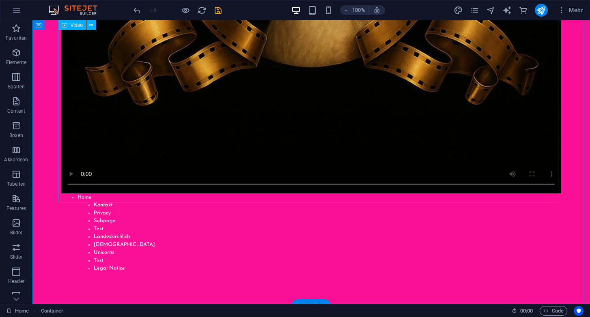
scroll to position [415, 0]
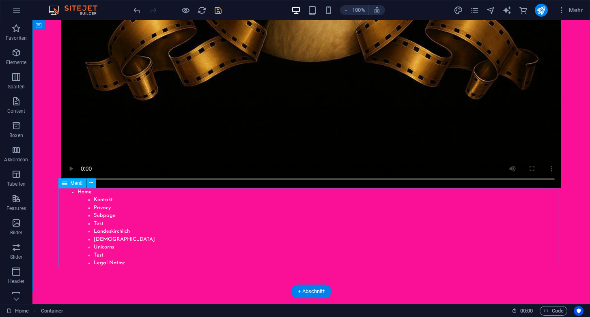
click at [102, 214] on nav "Home Kontakt Privacy Subpage Test Landeskirchlich Freikirchlich Unicorns Test L…" at bounding box center [311, 227] width 500 height 79
click at [90, 184] on icon at bounding box center [91, 183] width 4 height 9
click at [65, 184] on icon at bounding box center [65, 183] width 6 height 10
click at [91, 185] on icon at bounding box center [91, 183] width 4 height 9
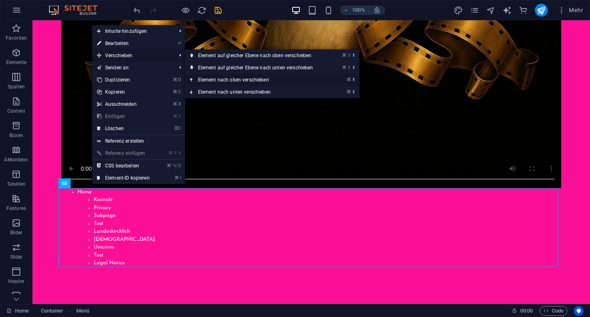
click at [218, 78] on link "⌘ ⬆ Element nach oben verschieben" at bounding box center [257, 80] width 144 height 12
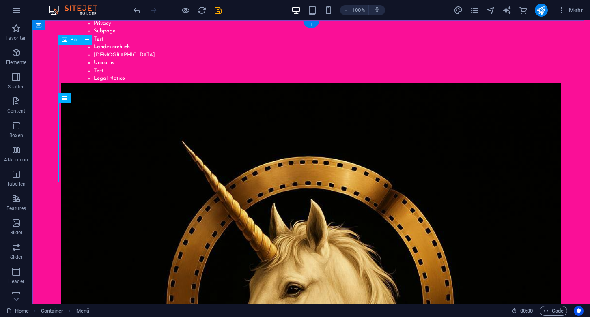
scroll to position [0, 0]
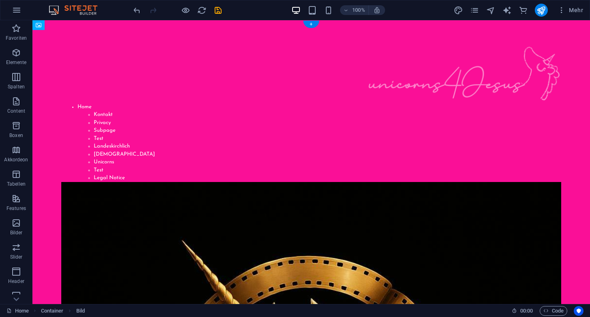
drag, startPoint x: 499, startPoint y: 81, endPoint x: 490, endPoint y: 82, distance: 8.2
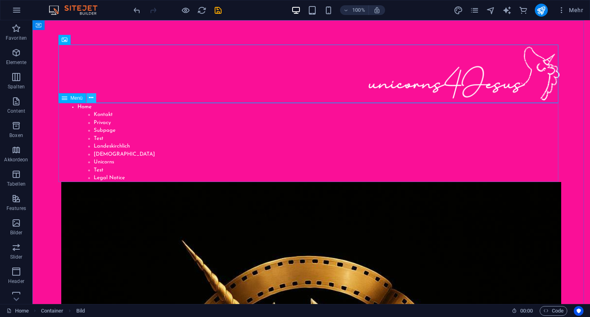
click at [90, 99] on icon at bounding box center [91, 98] width 4 height 9
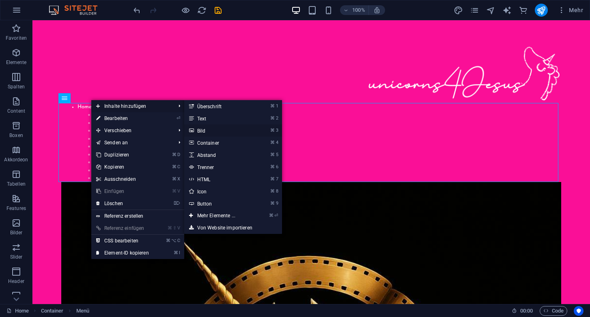
click at [208, 130] on link "⌘ 3 Bild" at bounding box center [217, 131] width 67 height 12
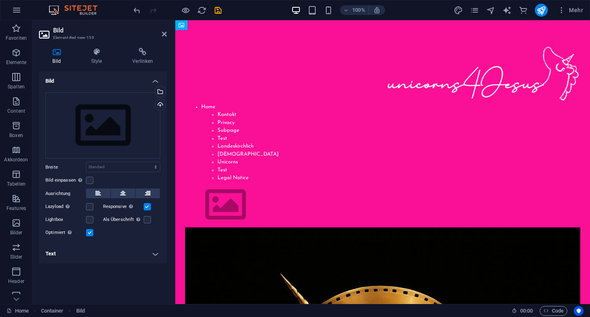
drag, startPoint x: 228, startPoint y: 202, endPoint x: 234, endPoint y: 211, distance: 11.0
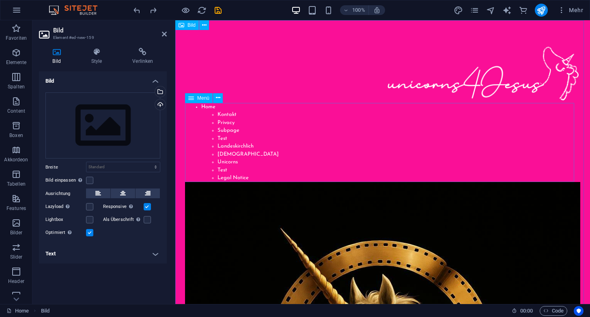
click at [292, 124] on nav "Home Kontakt Privacy Subpage Test Landeskirchlich Freikirchlich Unicorns Test L…" at bounding box center [382, 142] width 395 height 79
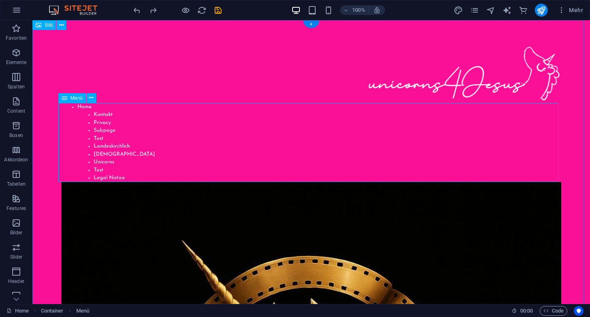
click at [549, 138] on nav "Home Kontakt Privacy Subpage Test Landeskirchlich Freikirchlich Unicorns Test L…" at bounding box center [311, 142] width 500 height 79
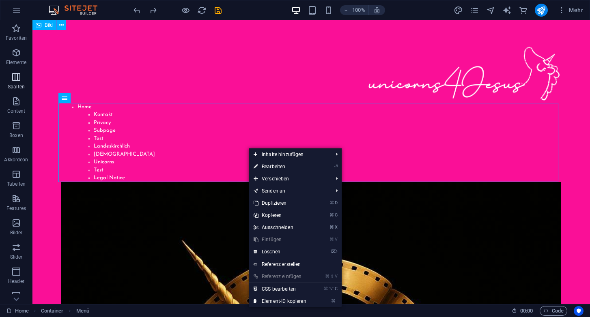
click at [16, 79] on icon "button" at bounding box center [16, 77] width 10 height 10
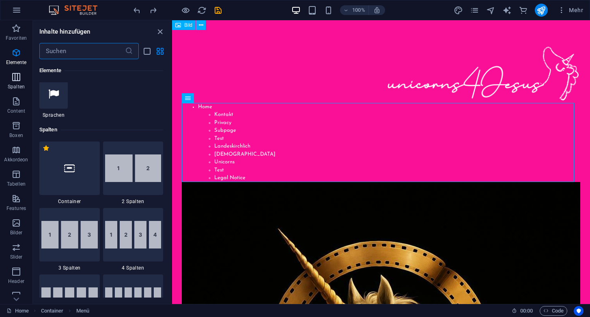
scroll to position [402, 0]
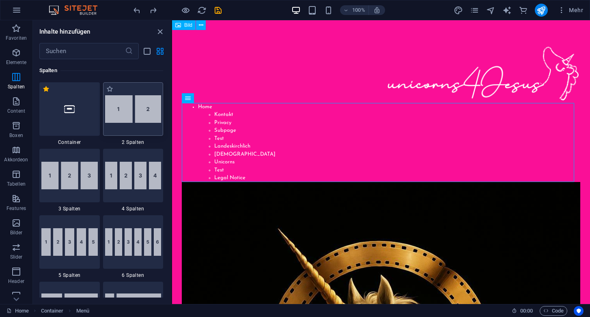
click at [124, 112] on img at bounding box center [133, 109] width 56 height 28
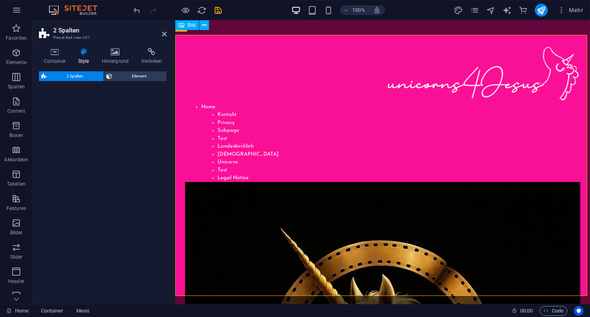
select select "rem"
select select "preset-columns-two-v2-default"
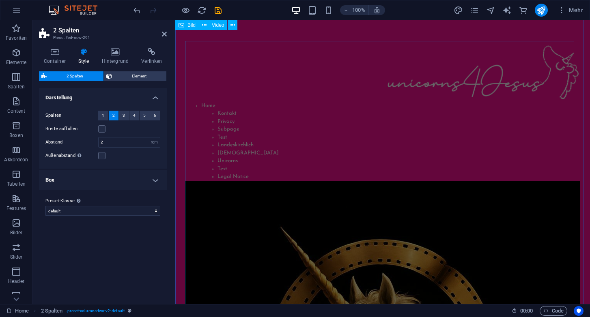
scroll to position [0, 0]
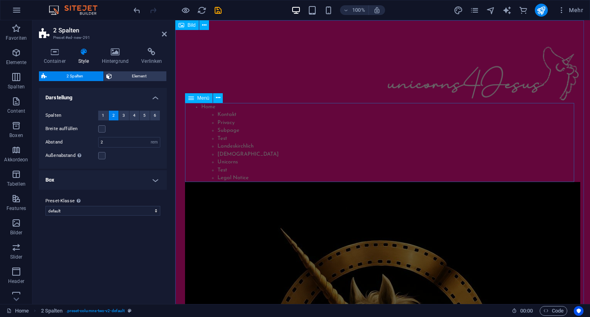
click at [274, 131] on nav "Home Kontakt Privacy Subpage Test Landeskirchlich Freikirchlich Unicorns Test L…" at bounding box center [382, 142] width 395 height 79
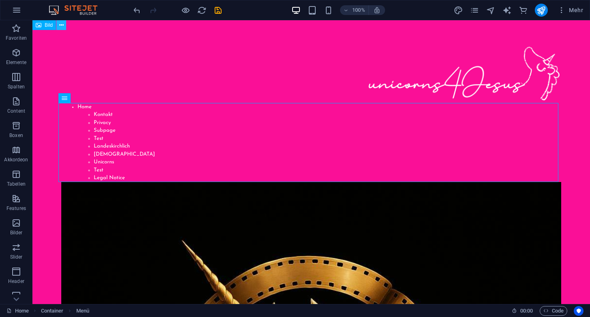
click at [61, 25] on icon at bounding box center [61, 25] width 4 height 9
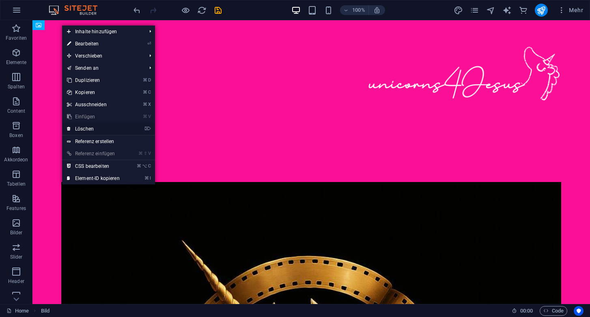
click at [84, 129] on link "⌦ Löschen" at bounding box center [93, 129] width 62 height 12
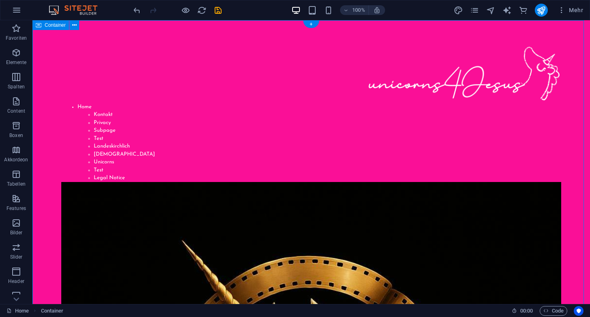
click at [17, 77] on icon "button" at bounding box center [16, 77] width 10 height 10
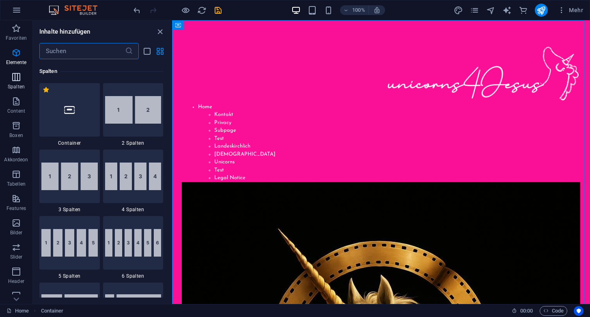
scroll to position [402, 0]
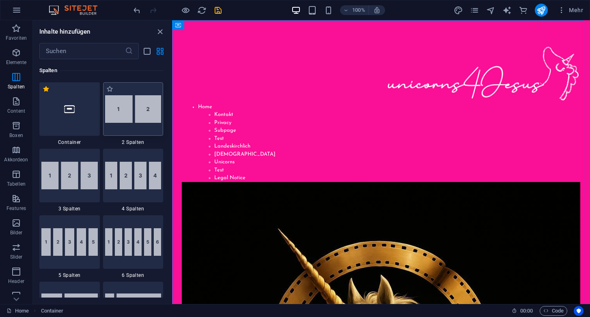
click at [129, 107] on img at bounding box center [133, 109] width 56 height 28
select select "rem"
select select "preset-columns-two-v2-default"
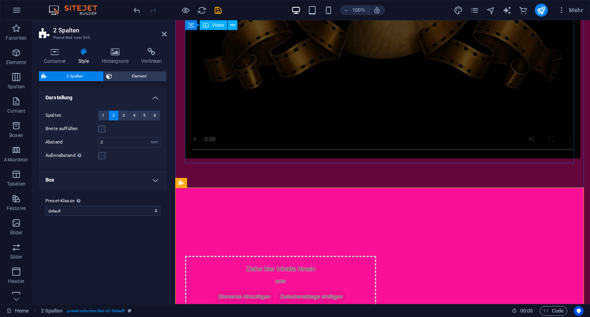
scroll to position [421, 0]
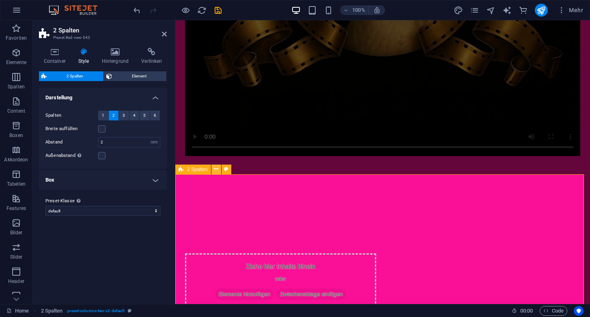
click at [217, 171] on icon at bounding box center [216, 169] width 4 height 9
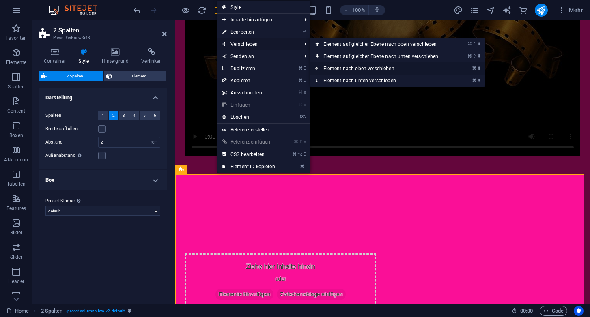
click at [337, 66] on link "⌘ ⬆ Element nach oben verschieben" at bounding box center [382, 68] width 144 height 12
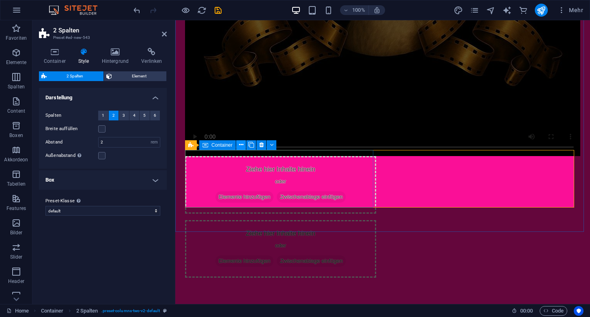
click at [241, 145] on icon at bounding box center [241, 145] width 4 height 9
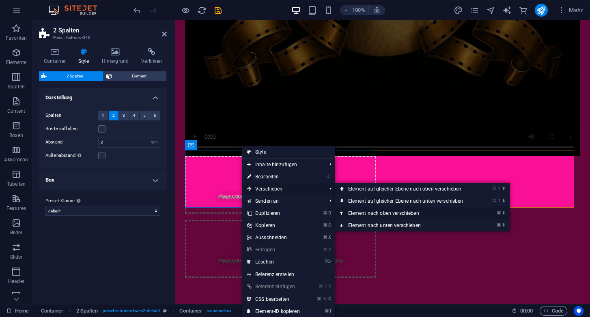
click at [376, 212] on link "⌘ ⬆ Element nach oben verschieben" at bounding box center [407, 213] width 144 height 12
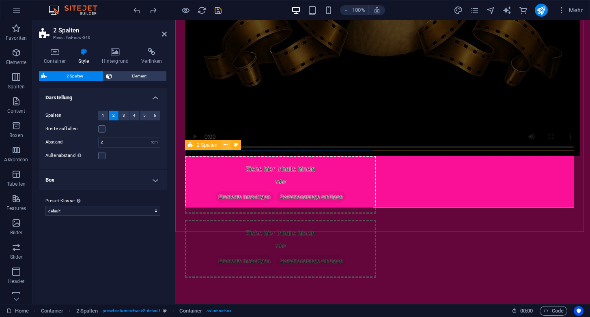
click at [225, 146] on icon at bounding box center [226, 145] width 4 height 9
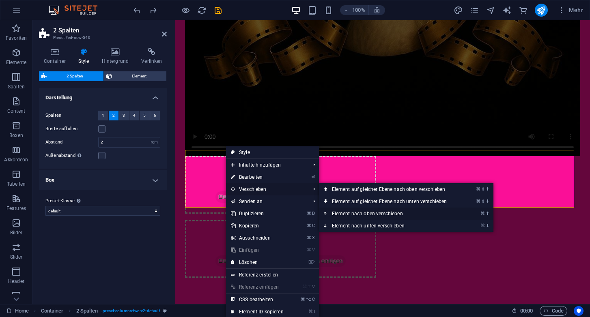
click at [347, 212] on link "⌘ ⬆ Element nach oben verschieben" at bounding box center [391, 214] width 144 height 12
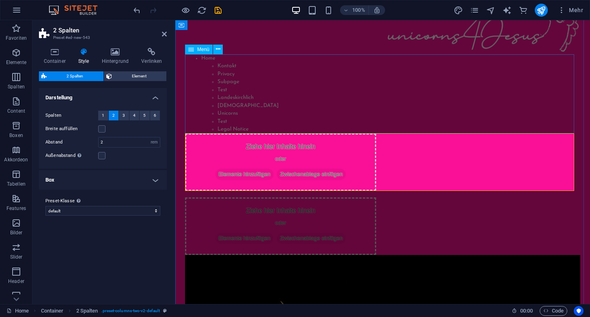
scroll to position [47, 0]
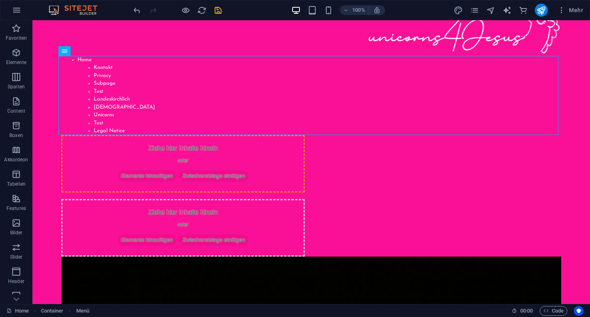
drag, startPoint x: 236, startPoint y: 72, endPoint x: 182, endPoint y: 165, distance: 107.8
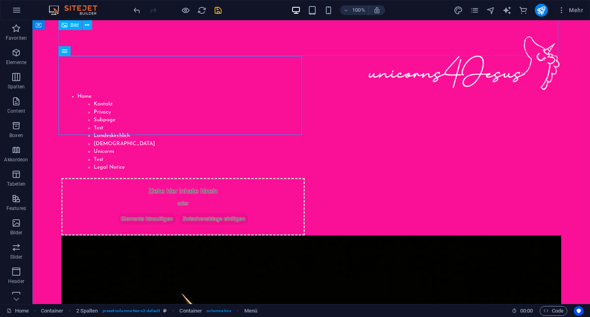
scroll to position [0, 0]
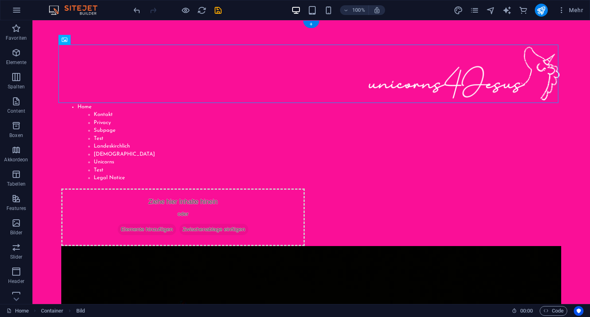
drag, startPoint x: 447, startPoint y: 34, endPoint x: 430, endPoint y: 48, distance: 21.9
click at [430, 48] on figure at bounding box center [311, 74] width 500 height 58
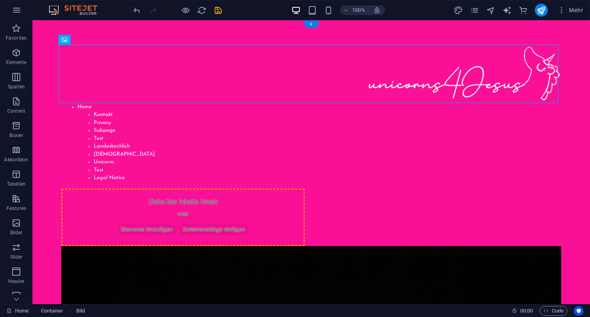
drag, startPoint x: 458, startPoint y: 78, endPoint x: 432, endPoint y: 128, distance: 55.9
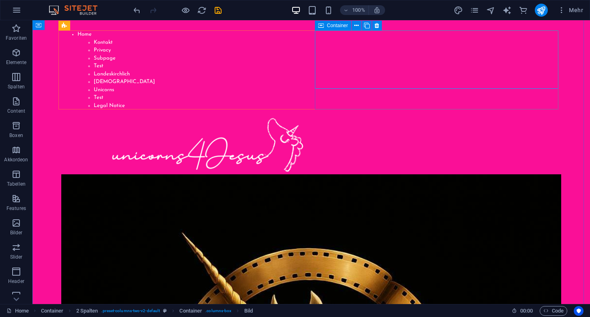
scroll to position [14, 0]
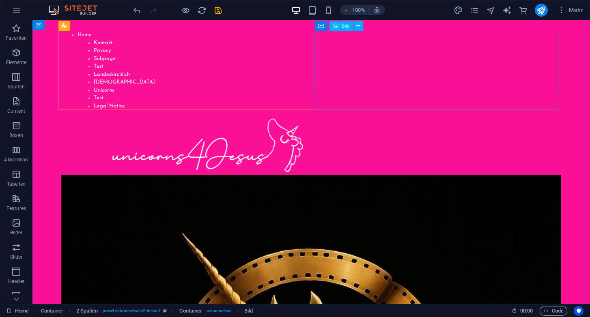
click at [305, 116] on figure at bounding box center [182, 145] width 243 height 58
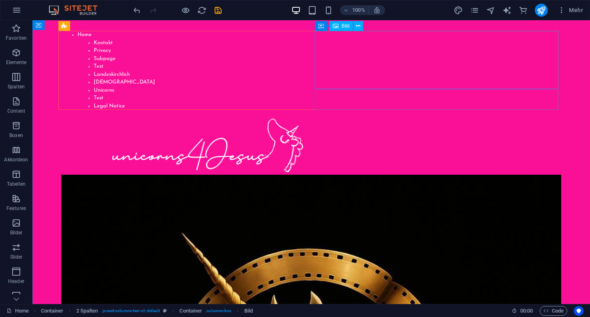
select select "px"
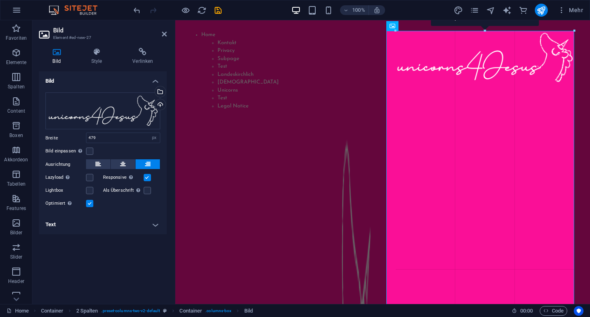
drag, startPoint x: 386, startPoint y: 86, endPoint x: 396, endPoint y: 68, distance: 20.5
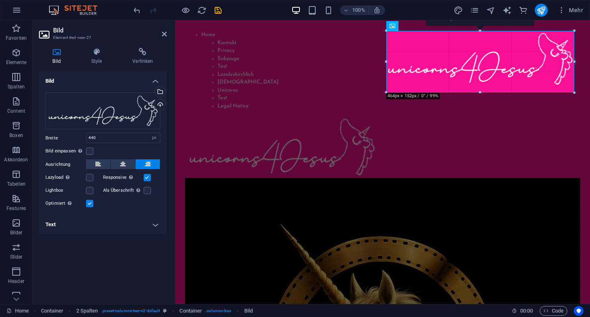
drag, startPoint x: 395, startPoint y: 83, endPoint x: 386, endPoint y: 91, distance: 12.1
type input "463"
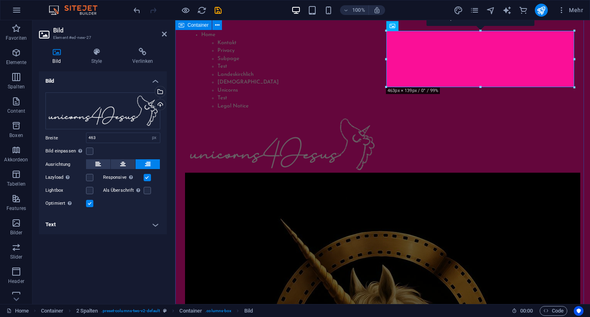
click at [325, 27] on div "Home Kontakt Privacy Subpage Test Landeskirchlich Freikirchlich Unicorns Test L…" at bounding box center [382, 299] width 415 height 586
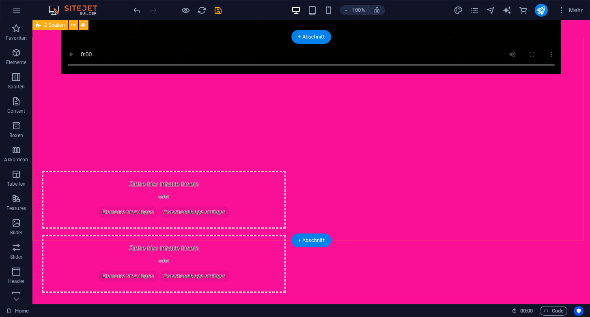
scroll to position [611, 0]
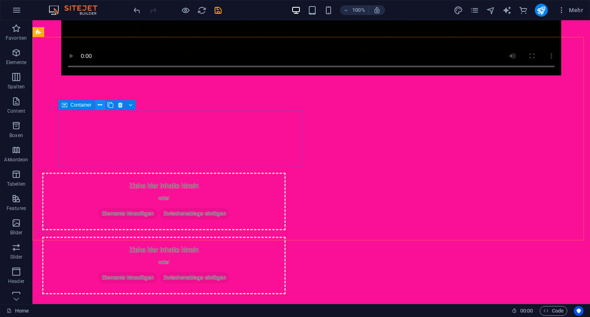
click at [100, 105] on icon at bounding box center [100, 105] width 4 height 9
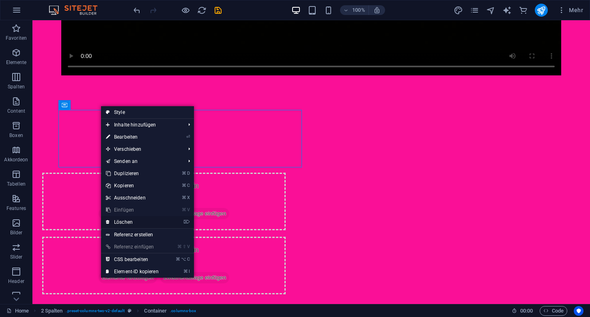
click at [129, 222] on link "⌦ Löschen" at bounding box center [132, 222] width 62 height 12
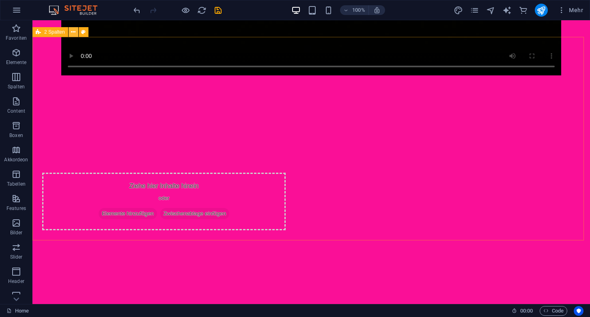
click at [73, 34] on icon at bounding box center [73, 32] width 4 height 9
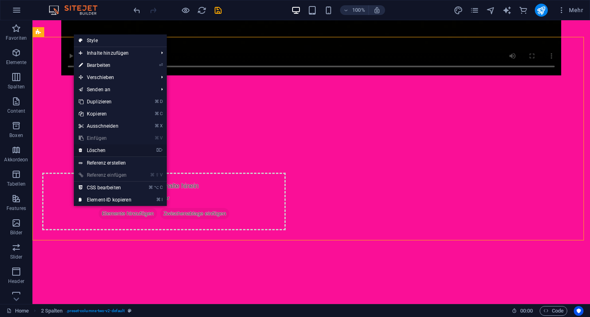
click at [99, 150] on link "⌦ Löschen" at bounding box center [105, 150] width 62 height 12
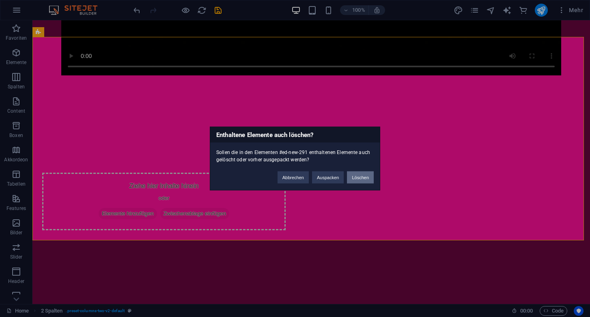
click at [357, 181] on button "Löschen" at bounding box center [360, 178] width 27 height 12
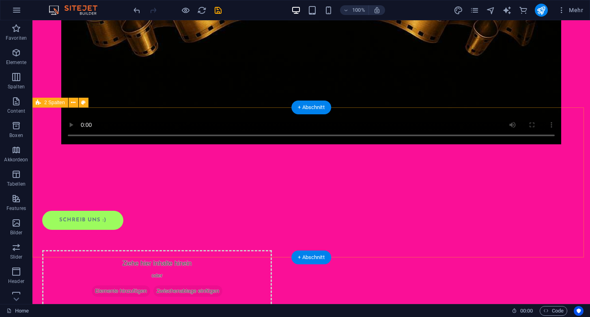
scroll to position [540, 0]
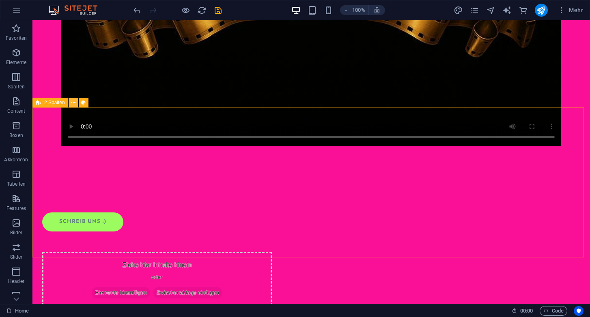
click at [75, 103] on icon at bounding box center [73, 103] width 4 height 9
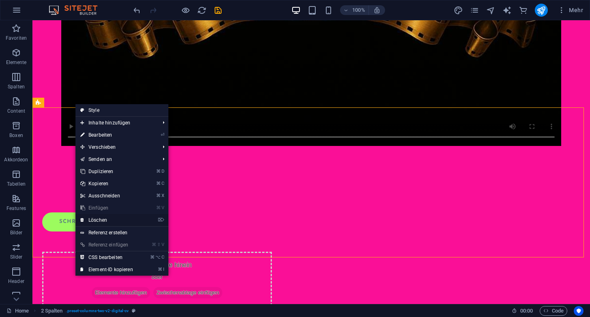
click at [101, 219] on link "⌦ Löschen" at bounding box center [106, 220] width 62 height 12
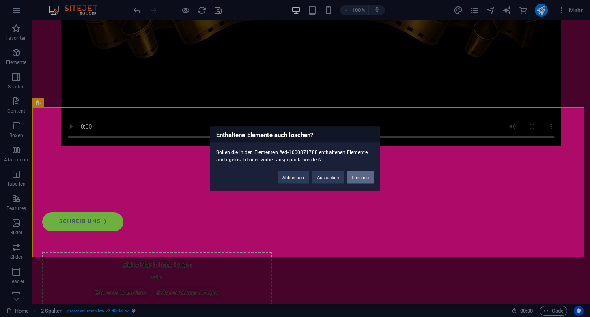
click at [358, 178] on button "Löschen" at bounding box center [360, 178] width 27 height 12
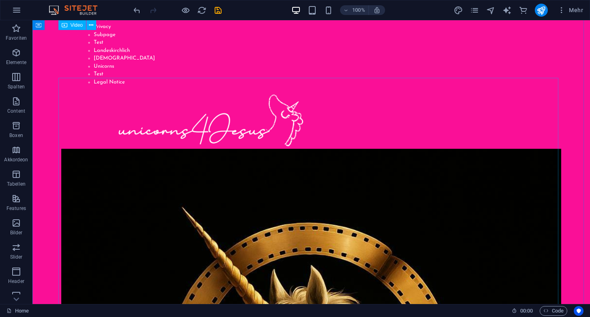
scroll to position [0, 0]
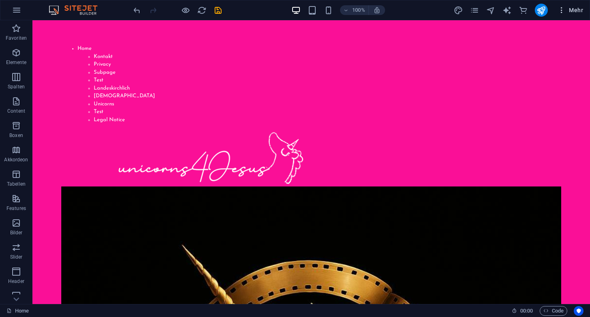
click at [562, 12] on icon "button" at bounding box center [561, 10] width 8 height 8
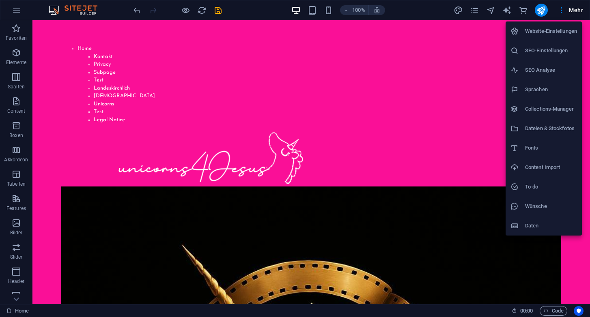
click at [475, 15] on div at bounding box center [295, 158] width 590 height 317
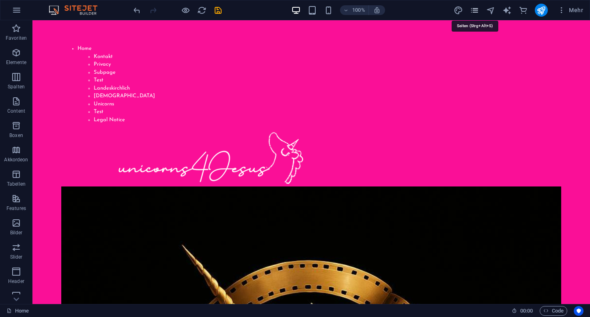
click at [475, 10] on icon "pages" at bounding box center [474, 10] width 9 height 9
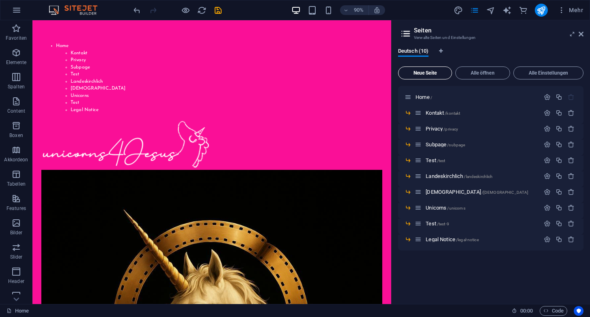
click at [437, 72] on span "Neue Seite" at bounding box center [425, 73] width 47 height 5
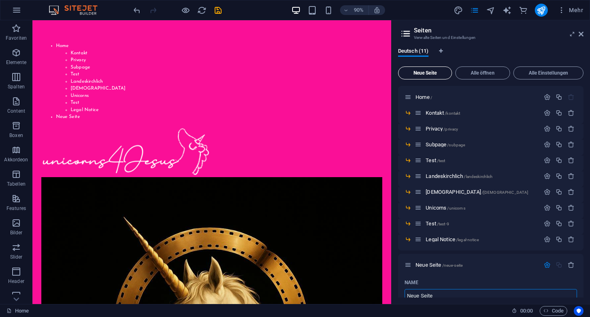
scroll to position [4, 0]
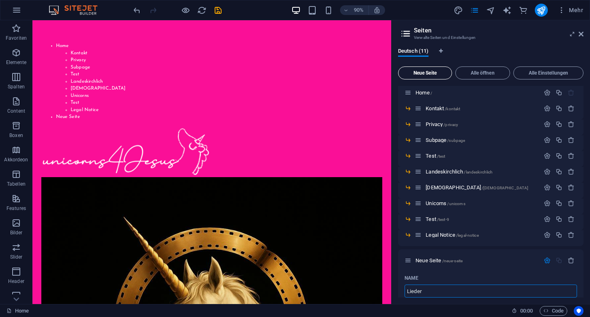
type input "Lieder"
type input "/lieder"
type input "Lieder"
drag, startPoint x: 465, startPoint y: 261, endPoint x: 439, endPoint y: 101, distance: 161.9
click at [439, 101] on div "Home / Kontakt /kontakt Privacy /privacy Subpage /subpage Test /test Landeskirc…" at bounding box center [490, 318] width 185 height 473
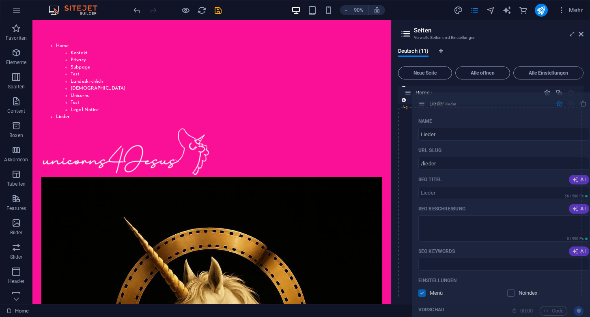
drag, startPoint x: 409, startPoint y: 263, endPoint x: 423, endPoint y: 103, distance: 160.4
click at [423, 103] on div "Home / Kontakt /kontakt Privacy /privacy Subpage /subpage Test /test Landeskirc…" at bounding box center [490, 164] width 185 height 165
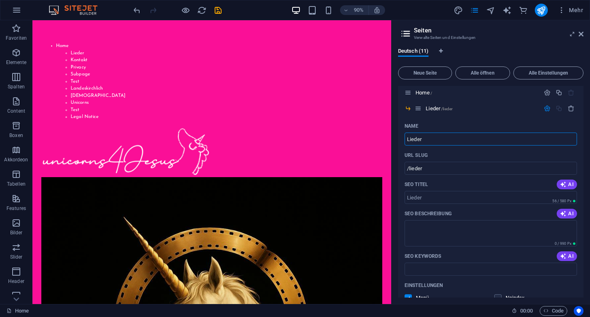
click at [471, 52] on div "Deutsch (11)" at bounding box center [490, 55] width 185 height 15
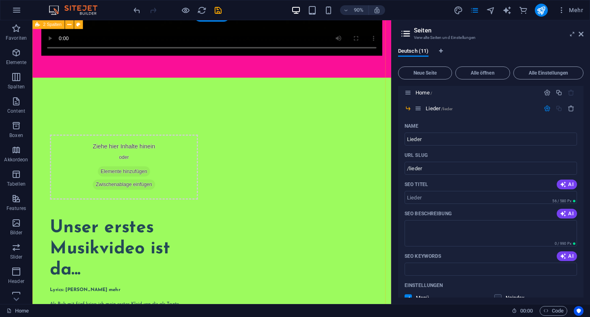
scroll to position [516, 0]
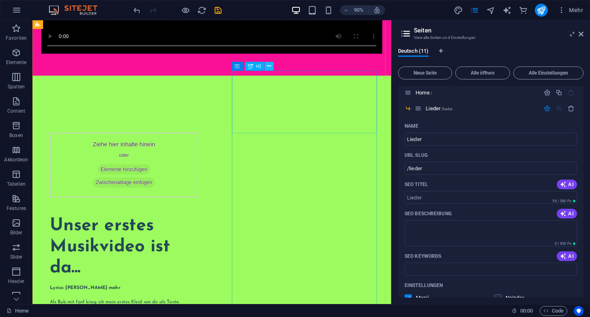
click at [269, 66] on icon at bounding box center [269, 66] width 4 height 8
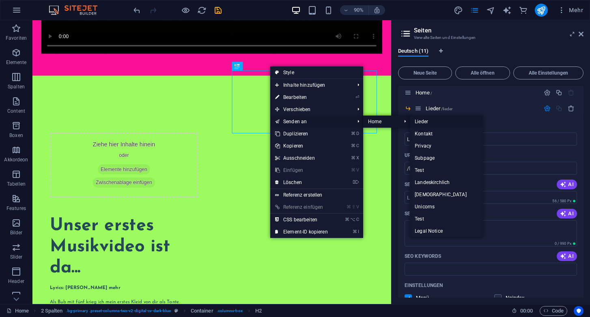
click at [418, 123] on link "Lieder" at bounding box center [446, 122] width 73 height 12
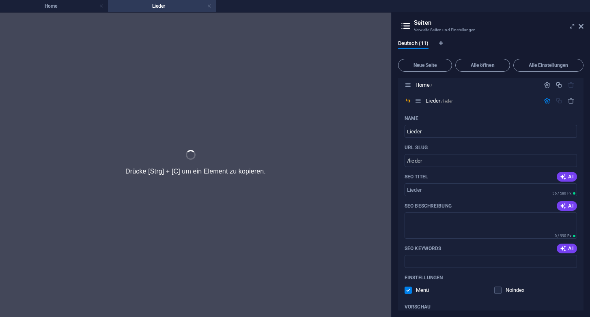
scroll to position [0, 0]
click at [71, 6] on h4 "Home" at bounding box center [54, 6] width 108 height 9
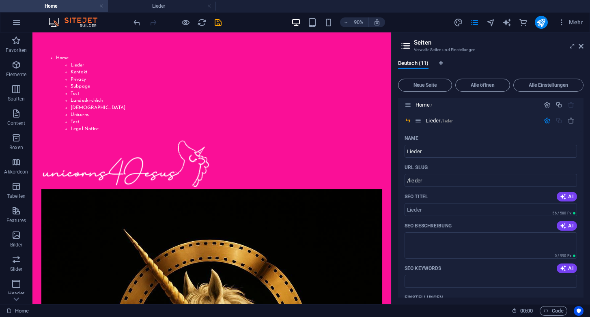
scroll to position [516, 0]
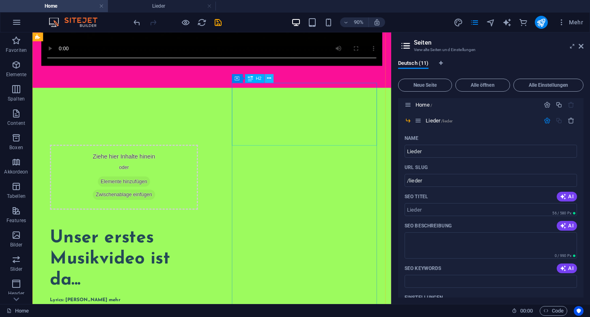
click at [270, 77] on icon at bounding box center [269, 79] width 4 height 8
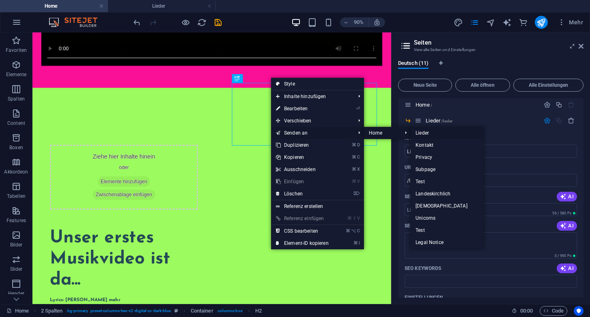
click at [423, 133] on link "Lieder" at bounding box center [447, 133] width 73 height 12
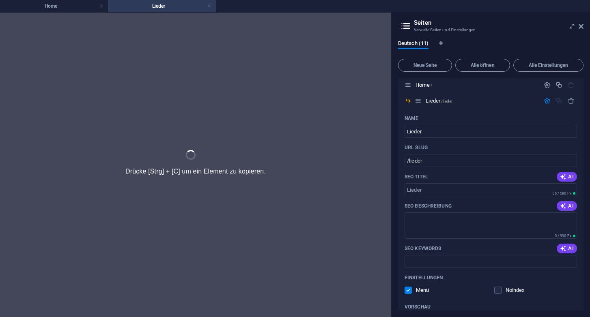
scroll to position [0, 0]
click at [63, 8] on h4 "Home" at bounding box center [54, 6] width 108 height 9
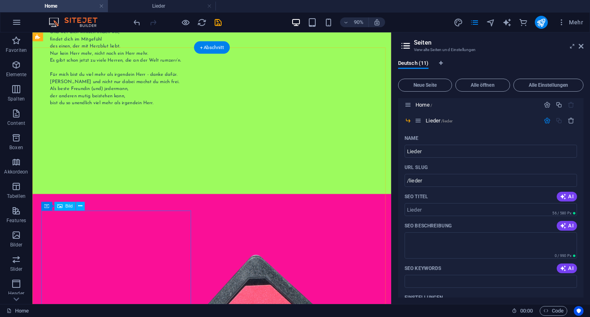
scroll to position [1049, 0]
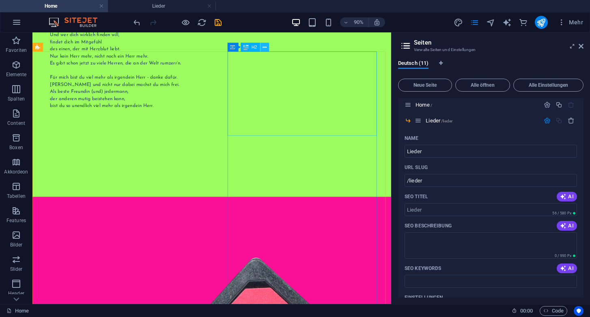
click at [264, 47] on icon at bounding box center [264, 47] width 4 height 8
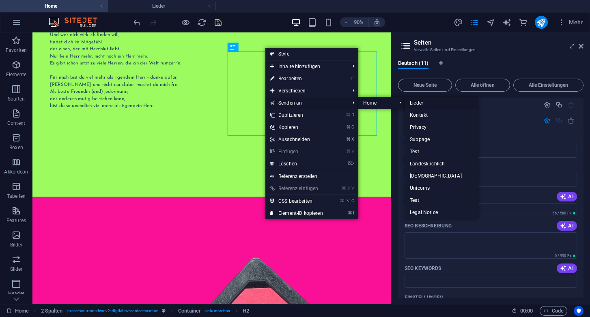
click at [415, 103] on link "Lieder" at bounding box center [441, 103] width 73 height 12
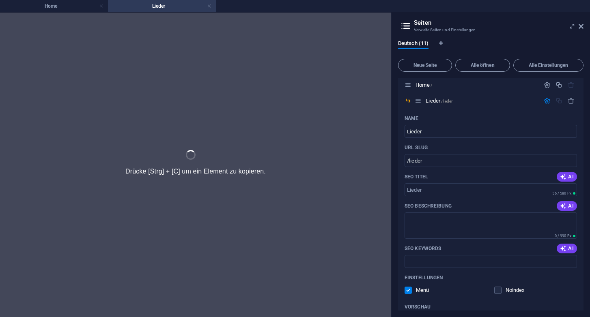
scroll to position [0, 0]
click at [71, 8] on h4 "Home" at bounding box center [54, 6] width 108 height 9
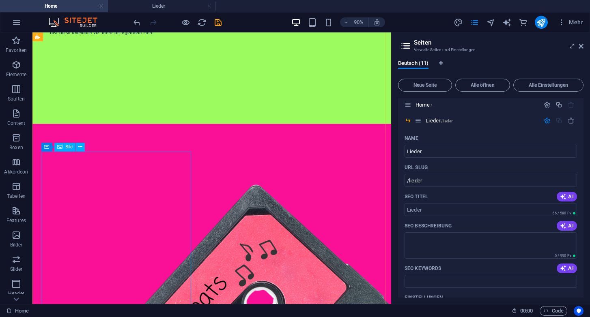
scroll to position [1131, 0]
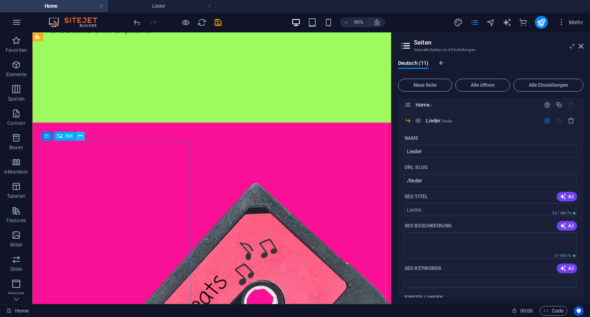
click at [80, 137] on icon at bounding box center [80, 136] width 4 height 8
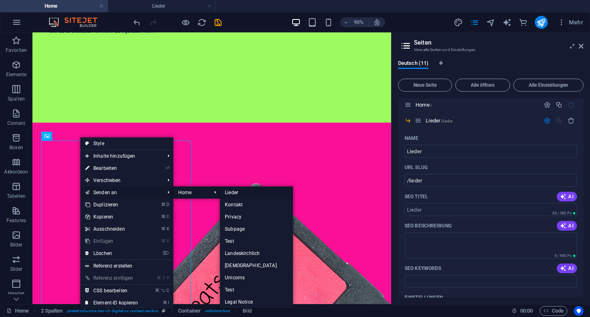
click at [235, 194] on link "Lieder" at bounding box center [256, 193] width 73 height 12
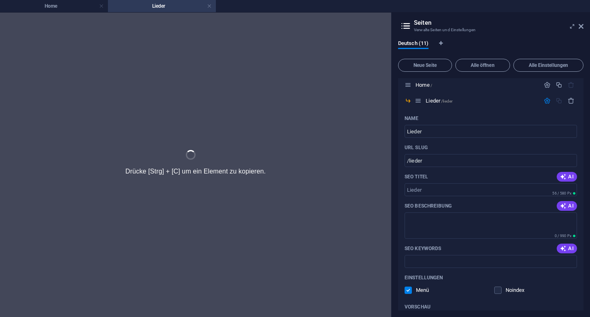
scroll to position [0, 0]
click at [73, 7] on h4 "Home" at bounding box center [54, 6] width 108 height 9
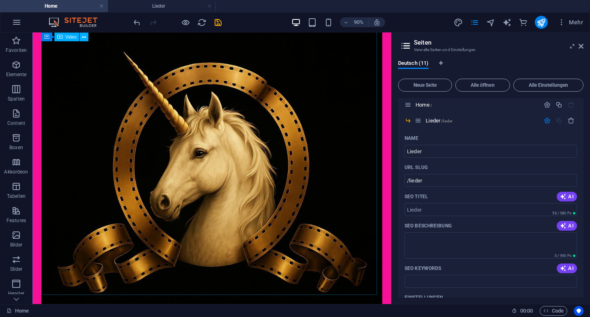
scroll to position [200, 0]
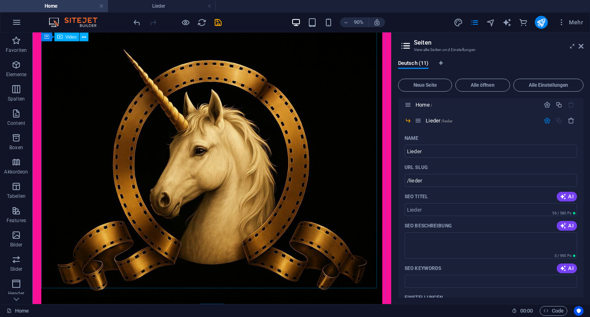
click at [53, 298] on figure at bounding box center [231, 196] width 379 height 379
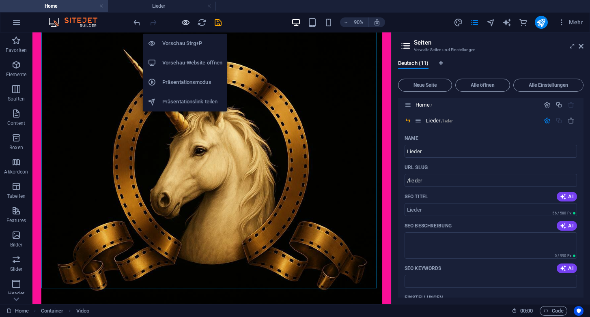
click at [187, 24] on icon "button" at bounding box center [185, 22] width 9 height 9
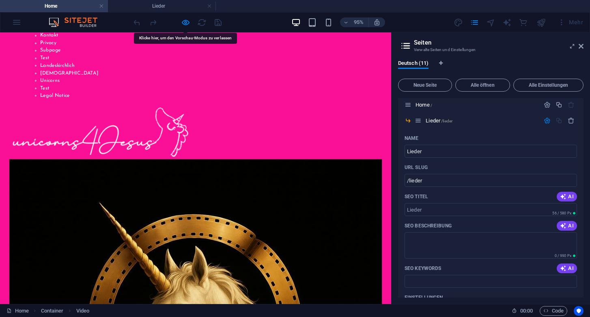
scroll to position [0, 0]
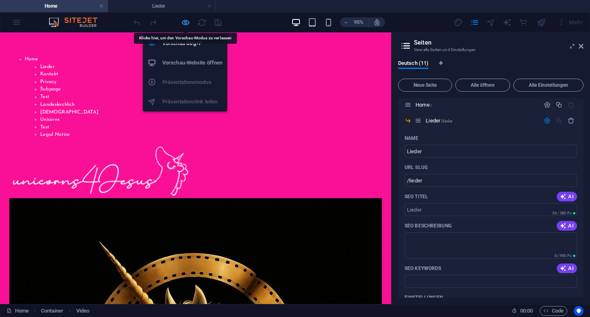
click at [187, 23] on icon "button" at bounding box center [185, 22] width 9 height 9
click at [181, 44] on h6 "Vorschau Strg+P" at bounding box center [192, 44] width 60 height 10
click at [185, 22] on icon "button" at bounding box center [185, 22] width 9 height 9
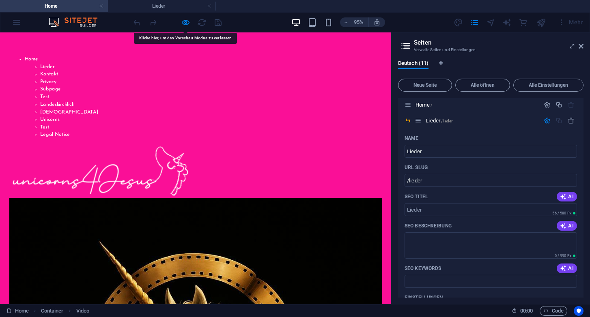
click at [266, 23] on div "95% Mehr" at bounding box center [359, 22] width 454 height 13
click at [33, 60] on link "Home" at bounding box center [33, 60] width 14 height 5
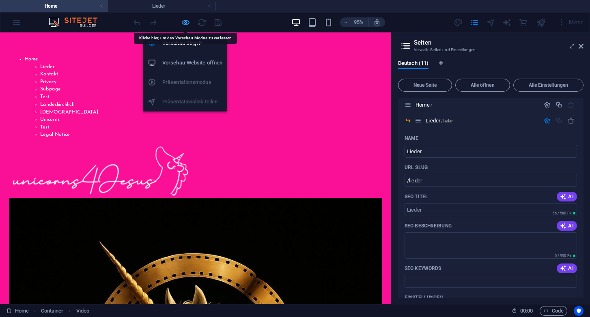
click at [185, 24] on icon "button" at bounding box center [185, 22] width 9 height 9
click at [178, 45] on h6 "Vorschau Strg+P" at bounding box center [192, 44] width 60 height 10
click at [190, 38] on li "Vorschau Strg+P" at bounding box center [185, 43] width 84 height 19
click at [187, 22] on icon "button" at bounding box center [185, 22] width 9 height 9
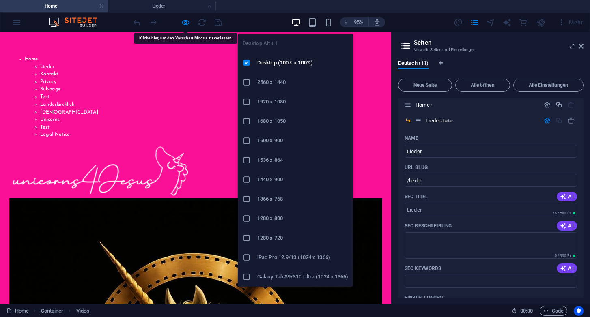
click at [296, 19] on icon "button" at bounding box center [295, 22] width 9 height 9
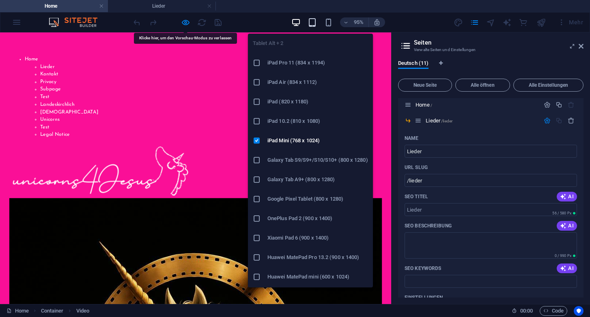
click at [312, 22] on icon "button" at bounding box center [311, 22] width 9 height 9
click at [281, 62] on h6 "iPad Pro 11 (834 x 1194)" at bounding box center [317, 63] width 101 height 10
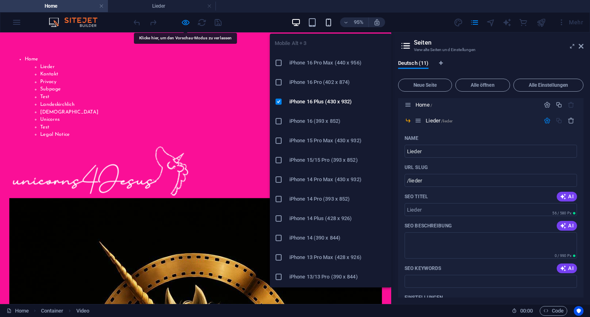
click at [330, 20] on icon "button" at bounding box center [328, 22] width 9 height 9
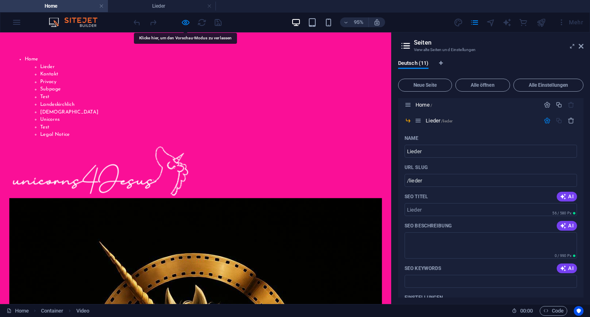
click at [55, 23] on img at bounding box center [77, 22] width 61 height 10
click at [17, 25] on div "95% Mehr" at bounding box center [294, 22] width 589 height 19
click at [164, 5] on h4 "Lieder" at bounding box center [162, 6] width 108 height 9
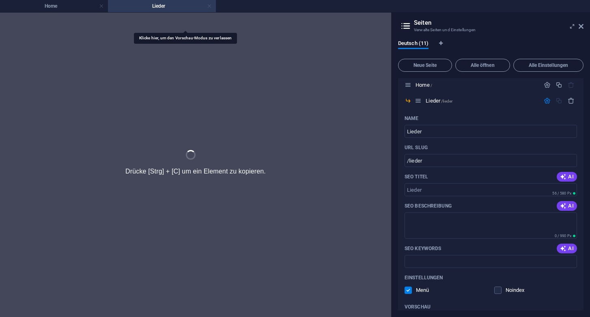
click at [211, 5] on link at bounding box center [209, 6] width 5 height 8
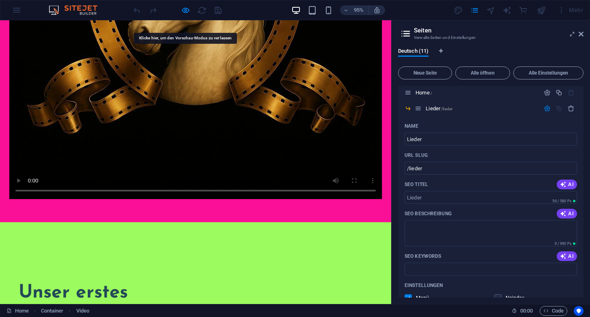
scroll to position [383, 0]
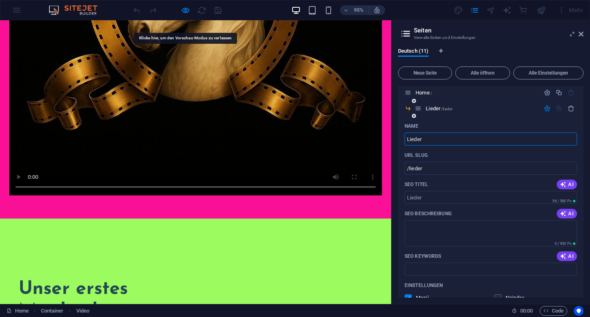
click at [417, 138] on input "Lieder" at bounding box center [490, 139] width 172 height 13
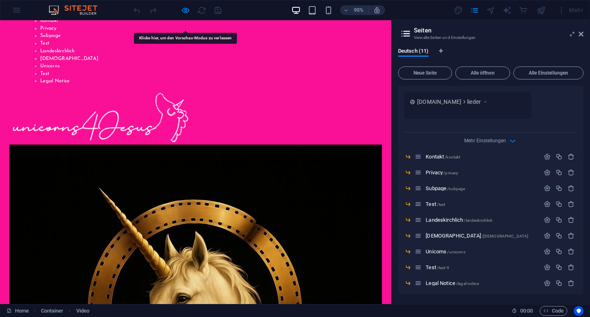
scroll to position [82, 0]
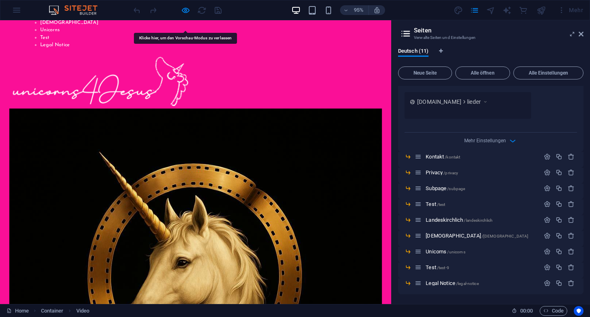
click at [214, 116] on video at bounding box center [206, 309] width 392 height 392
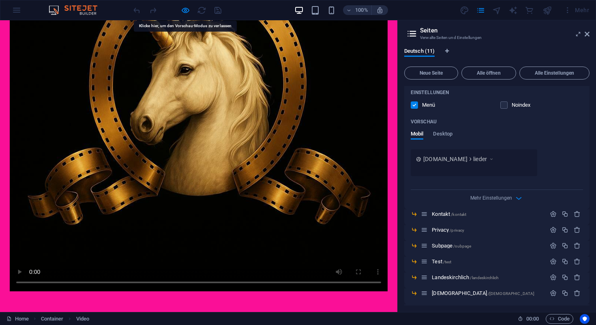
scroll to position [284, 0]
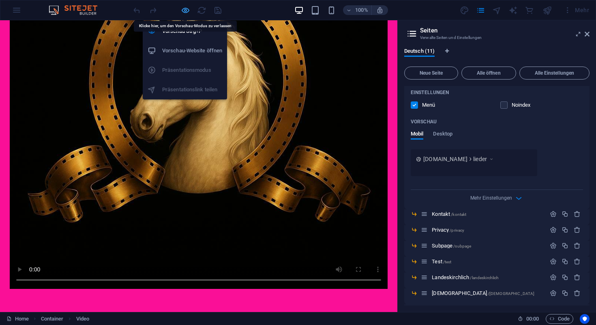
click at [184, 11] on icon "button" at bounding box center [185, 10] width 9 height 9
click at [176, 33] on h6 "Vorschau Strg+P" at bounding box center [192, 31] width 60 height 10
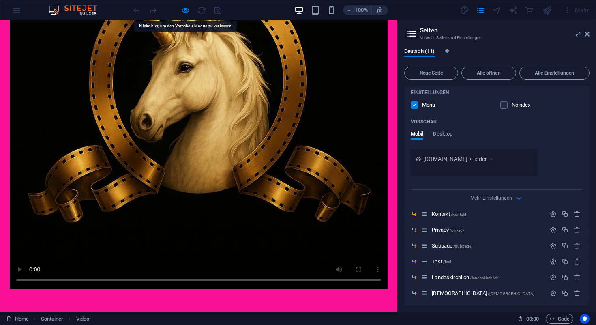
click at [151, 12] on div at bounding box center [177, 10] width 91 height 13
click at [67, 7] on img at bounding box center [77, 10] width 61 height 10
click at [55, 9] on img at bounding box center [77, 10] width 61 height 10
click at [18, 12] on div "100% Mehr" at bounding box center [297, 9] width 595 height 19
click at [357, 11] on h6 "100%" at bounding box center [361, 10] width 13 height 10
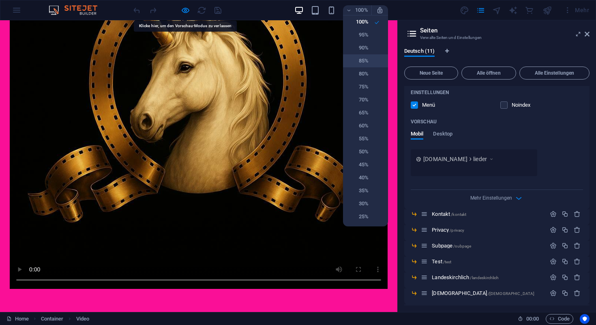
click at [363, 60] on h6 "85%" at bounding box center [358, 61] width 21 height 10
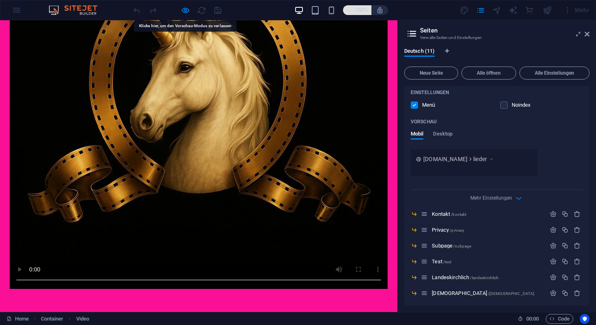
click at [351, 11] on icon "button" at bounding box center [349, 10] width 6 height 5
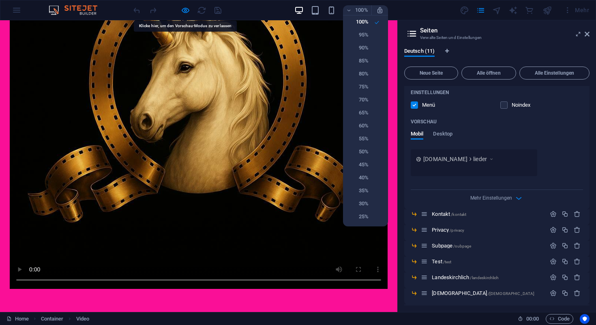
click at [184, 11] on div at bounding box center [298, 162] width 596 height 325
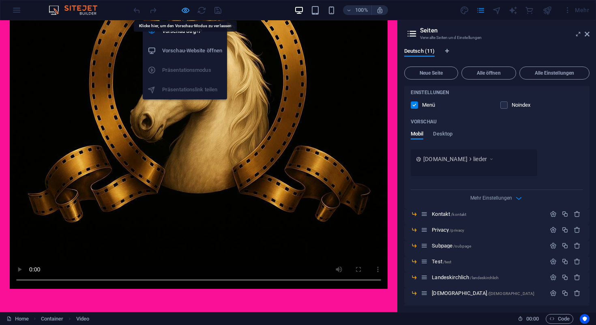
click at [183, 8] on icon "button" at bounding box center [185, 10] width 9 height 9
click at [186, 9] on icon "button" at bounding box center [185, 10] width 9 height 9
click at [181, 31] on h6 "Vorschau Strg+P" at bounding box center [192, 31] width 60 height 10
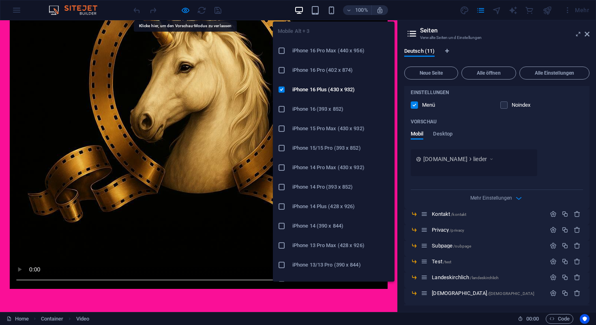
click at [319, 183] on h6 "iPhone 14 Pro (393 x 852)" at bounding box center [340, 187] width 97 height 10
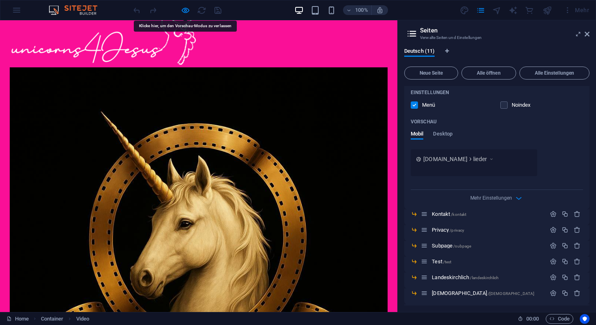
scroll to position [0, 0]
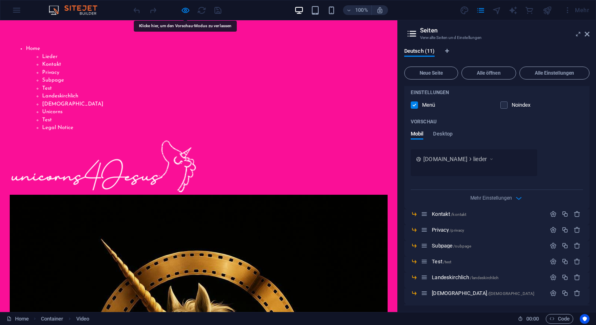
click at [217, 11] on div at bounding box center [177, 10] width 91 height 13
click at [196, 11] on div at bounding box center [177, 10] width 91 height 13
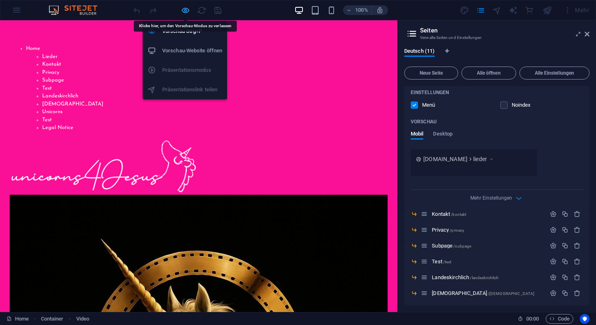
click at [187, 9] on icon "button" at bounding box center [185, 10] width 9 height 9
click at [182, 49] on h6 "Vorschau-Website öffnen" at bounding box center [192, 51] width 60 height 10
click at [178, 71] on ul "Vorschau Strg+P Vorschau-Website öffnen Präsentationsmodus Präsentationslink te…" at bounding box center [185, 60] width 84 height 78
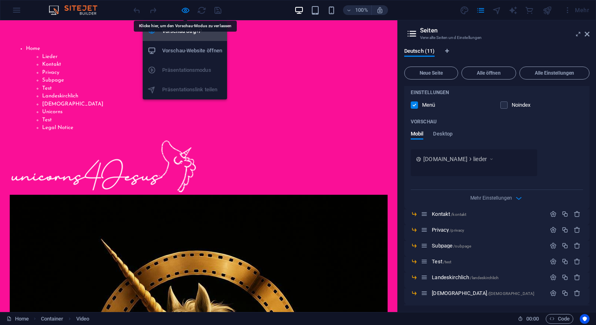
click at [181, 24] on li "Vorschau Strg+P" at bounding box center [185, 30] width 84 height 19
click at [186, 8] on icon "button" at bounding box center [185, 10] width 9 height 9
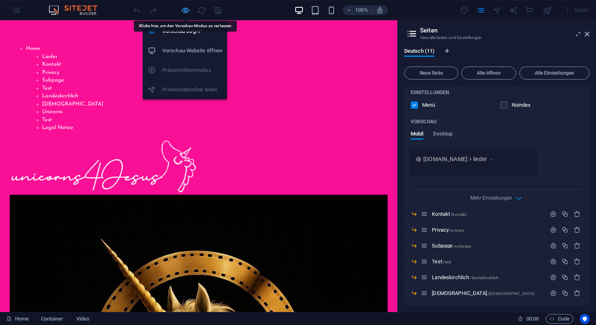
click at [186, 8] on icon "button" at bounding box center [185, 10] width 9 height 9
click at [184, 11] on icon "button" at bounding box center [185, 10] width 9 height 9
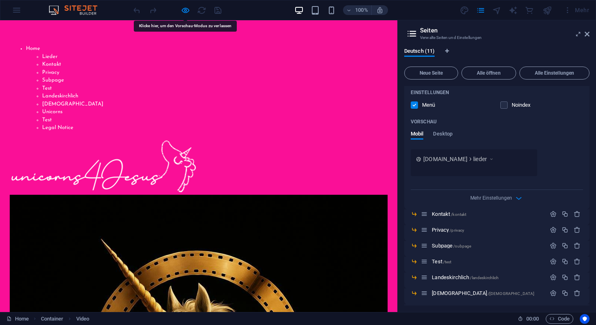
click at [60, 9] on img at bounding box center [77, 10] width 61 height 10
click at [481, 12] on icon "pages" at bounding box center [480, 10] width 9 height 9
click at [589, 34] on icon at bounding box center [587, 34] width 5 height 6
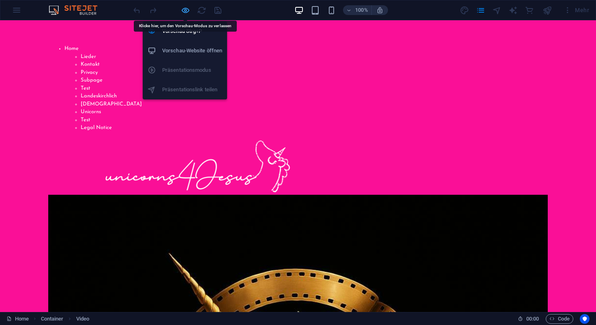
click at [187, 11] on icon "button" at bounding box center [185, 10] width 9 height 9
click at [181, 34] on h6 "Vorschau Strg+P" at bounding box center [192, 31] width 60 height 10
click at [176, 57] on li "Vorschau-Website öffnen" at bounding box center [185, 50] width 84 height 19
click at [176, 72] on ul "Vorschau Strg+P Vorschau-Website öffnen Präsentationsmodus Präsentationslink te…" at bounding box center [185, 60] width 84 height 78
click at [185, 11] on icon "button" at bounding box center [185, 10] width 9 height 9
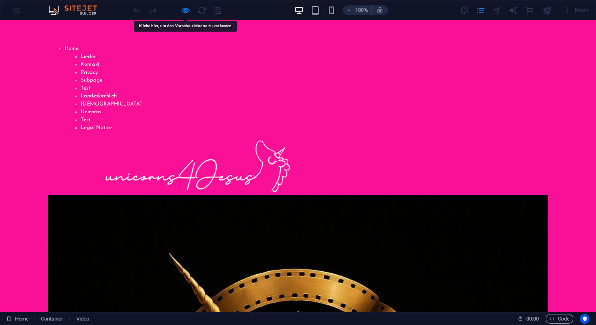
click at [55, 10] on img at bounding box center [77, 10] width 61 height 10
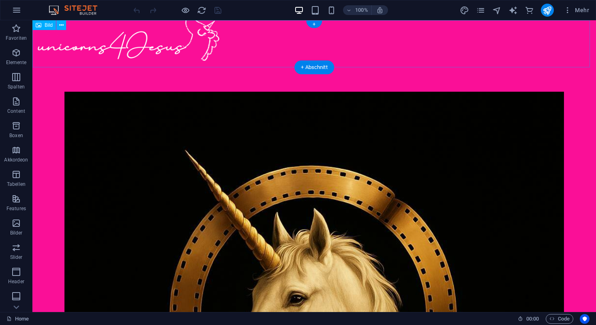
click at [155, 45] on figure at bounding box center [314, 43] width 564 height 47
click at [15, 51] on icon "button" at bounding box center [16, 53] width 10 height 10
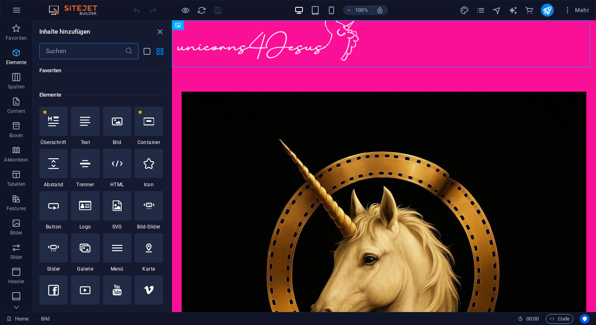
scroll to position [86, 0]
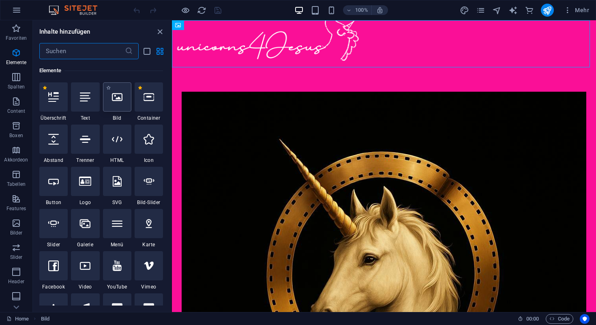
click at [114, 95] on icon at bounding box center [117, 97] width 11 height 11
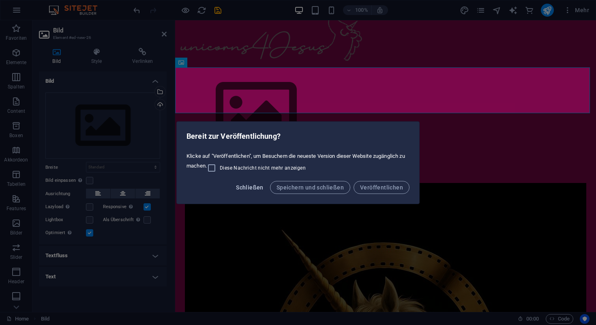
click at [260, 186] on span "Schließen" at bounding box center [250, 187] width 28 height 6
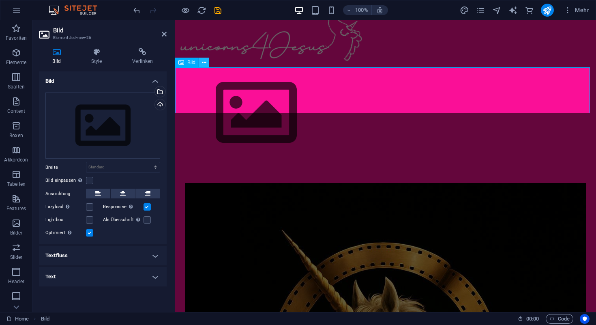
click at [203, 62] on icon at bounding box center [204, 62] width 4 height 9
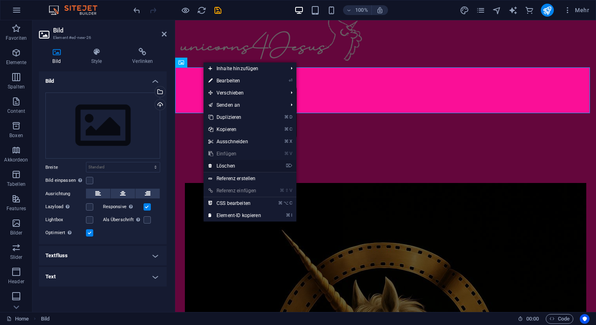
click at [231, 165] on link "⌦ Löschen" at bounding box center [235, 166] width 62 height 12
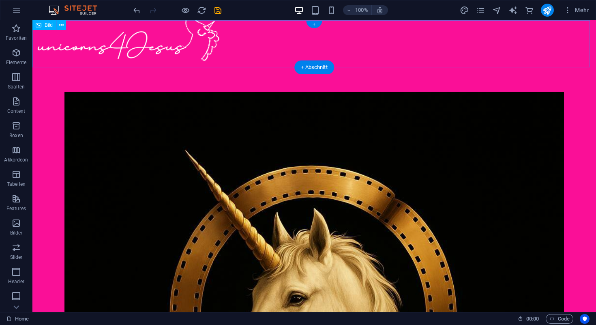
click at [174, 46] on figure at bounding box center [314, 43] width 564 height 47
click at [17, 228] on icon "button" at bounding box center [16, 223] width 10 height 10
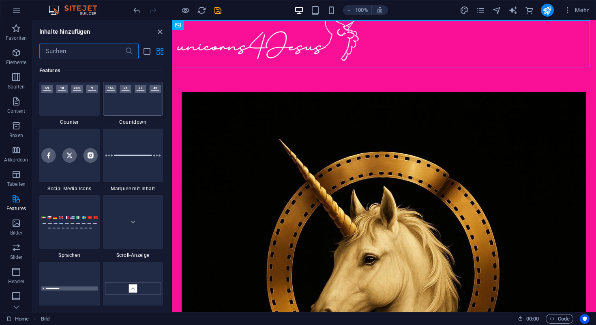
scroll to position [3634, 0]
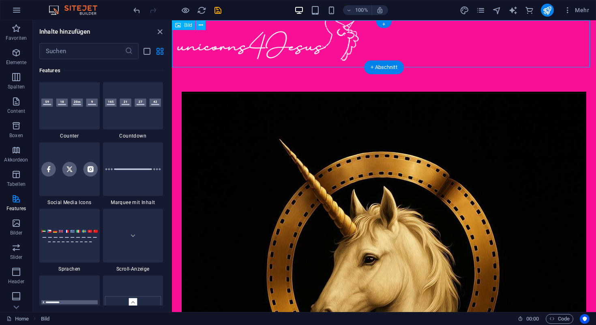
click at [234, 49] on figure at bounding box center [384, 43] width 424 height 47
click at [315, 46] on figure at bounding box center [384, 43] width 424 height 47
click at [19, 224] on icon "button" at bounding box center [16, 223] width 10 height 10
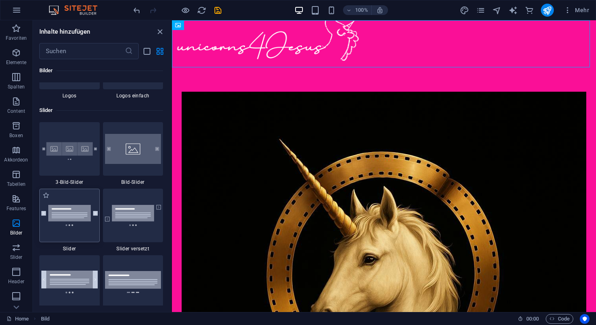
scroll to position [4565, 0]
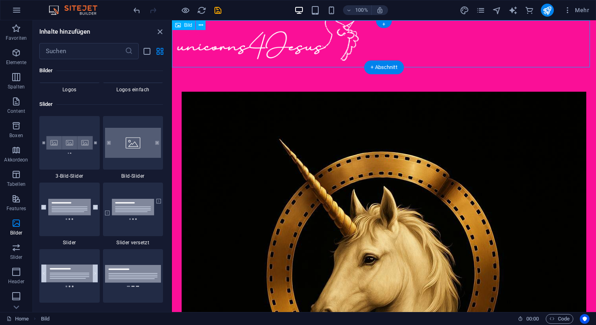
click at [213, 46] on figure at bounding box center [384, 43] width 424 height 47
click at [200, 22] on icon at bounding box center [201, 25] width 4 height 9
click at [178, 24] on icon at bounding box center [178, 25] width 6 height 10
click at [202, 26] on icon at bounding box center [201, 25] width 4 height 9
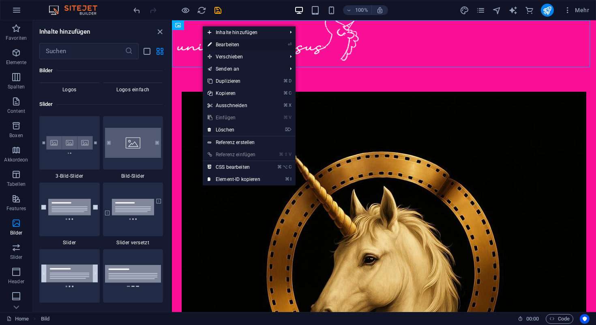
click at [225, 44] on link "⏎ Bearbeiten" at bounding box center [234, 45] width 62 height 12
select select "px"
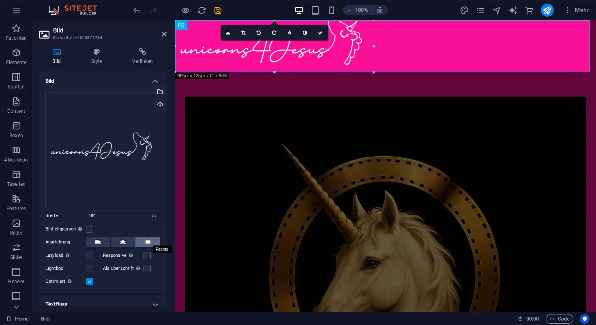
click at [146, 237] on icon at bounding box center [148, 242] width 6 height 10
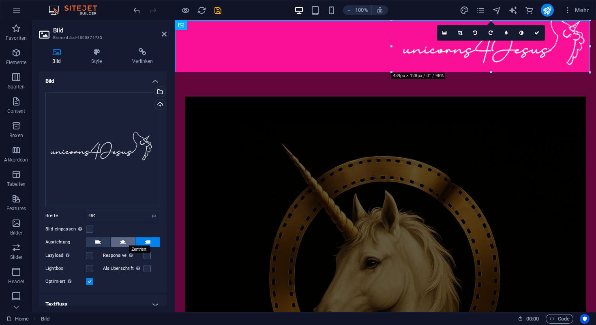
click at [124, 239] on icon at bounding box center [123, 242] width 6 height 10
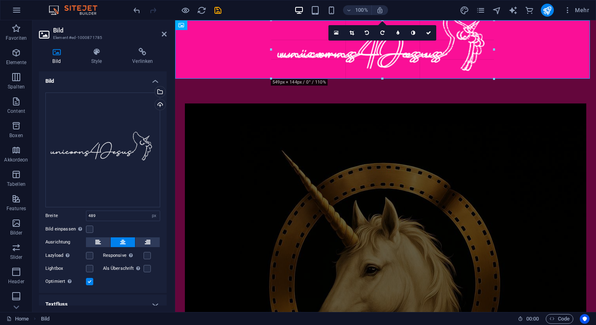
drag, startPoint x: 284, startPoint y: 73, endPoint x: 269, endPoint y: 81, distance: 17.6
type input "567"
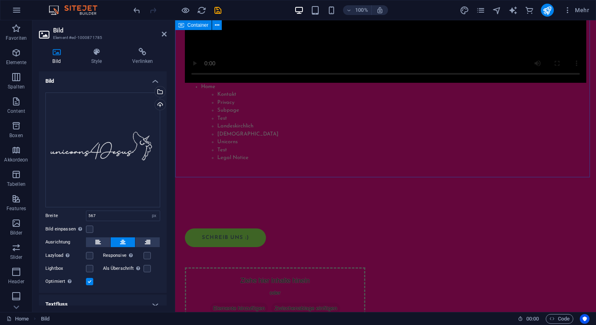
scroll to position [427, 0]
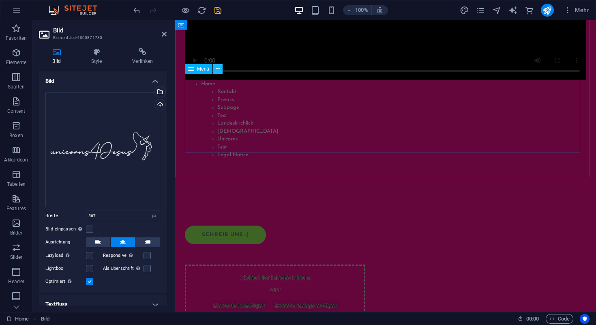
click at [219, 71] on icon at bounding box center [218, 68] width 4 height 9
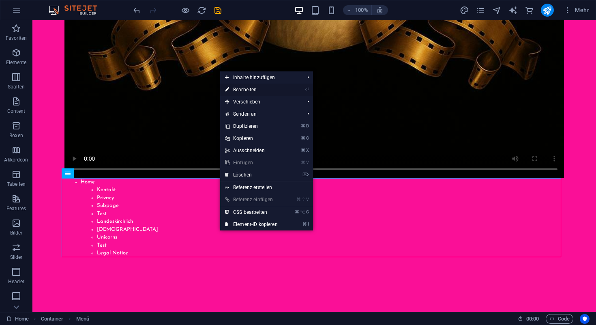
click at [248, 91] on link "⏎ Bearbeiten" at bounding box center [251, 90] width 62 height 12
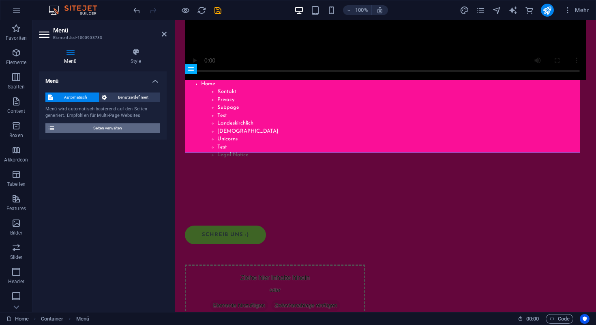
click at [125, 127] on span "Seiten verwalten" at bounding box center [108, 128] width 100 height 10
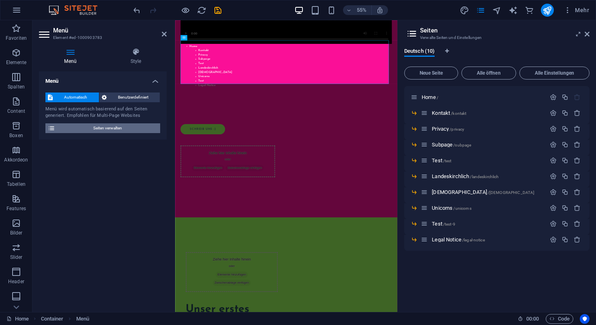
click at [125, 127] on span "Seiten verwalten" at bounding box center [108, 128] width 100 height 10
click at [136, 56] on h4 "Style" at bounding box center [136, 56] width 62 height 17
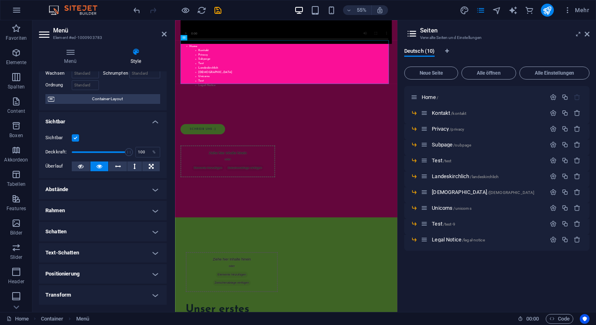
scroll to position [0, 0]
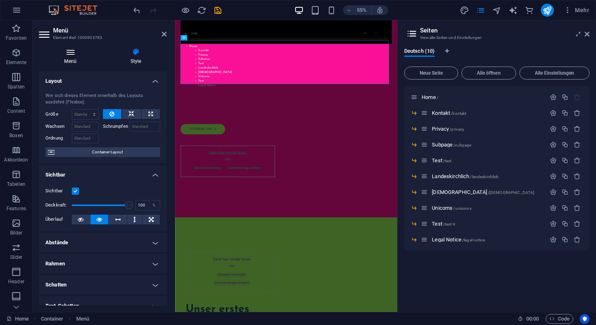
click at [72, 51] on icon at bounding box center [70, 52] width 63 height 8
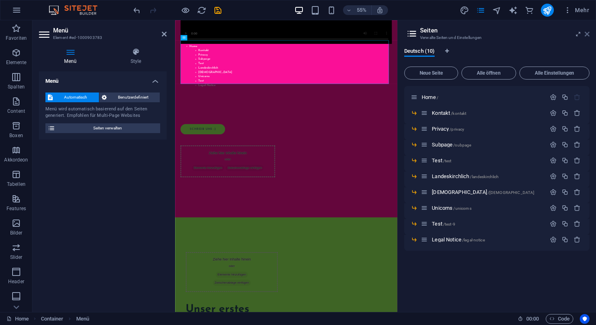
click at [588, 34] on icon at bounding box center [587, 34] width 5 height 6
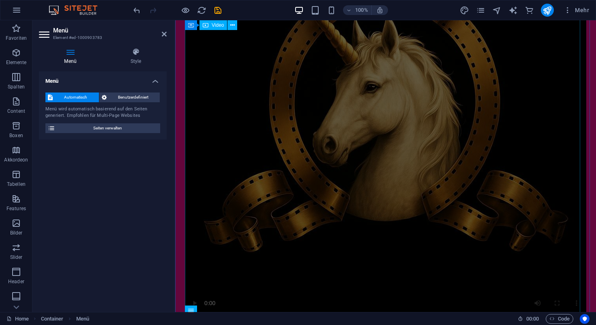
scroll to position [191, 0]
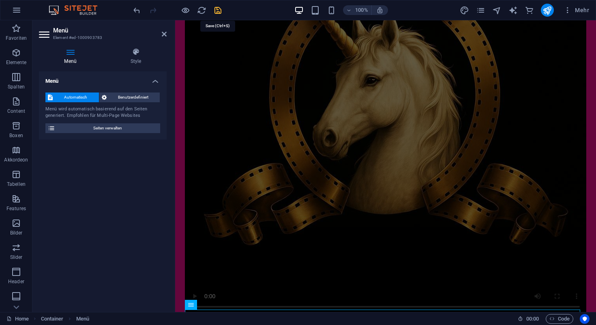
click at [217, 13] on icon "save" at bounding box center [217, 10] width 9 height 9
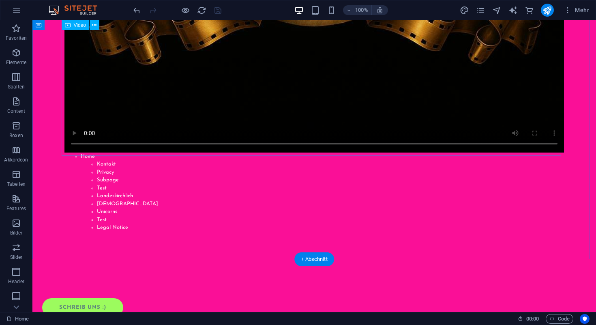
scroll to position [447, 0]
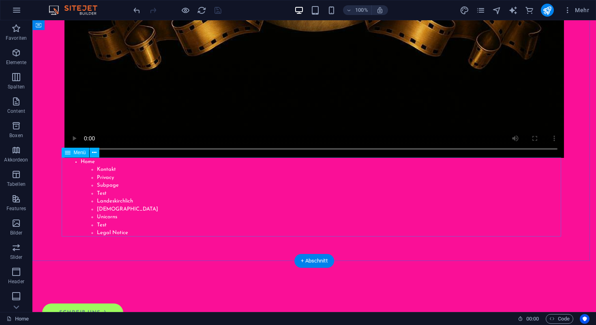
click at [102, 185] on nav "Home Kontakt Privacy Subpage Test Landeskirchlich Freikirchlich Unicorns Test L…" at bounding box center [314, 197] width 500 height 79
click at [100, 192] on nav "Home Kontakt Privacy Subpage Test Landeskirchlich Freikirchlich Unicorns Test L…" at bounding box center [314, 197] width 500 height 79
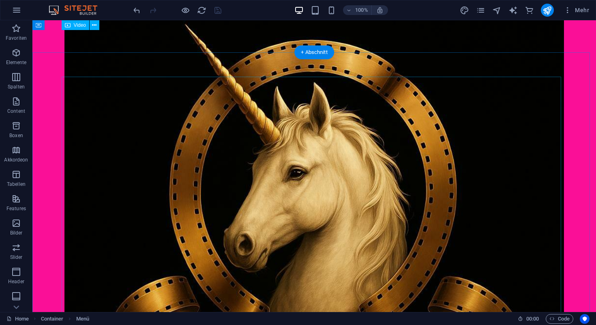
scroll to position [0, 0]
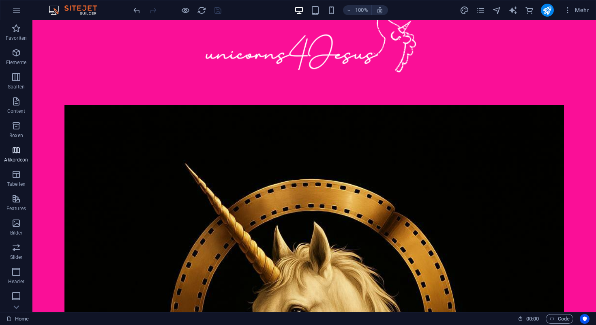
click at [17, 152] on icon "button" at bounding box center [16, 150] width 10 height 10
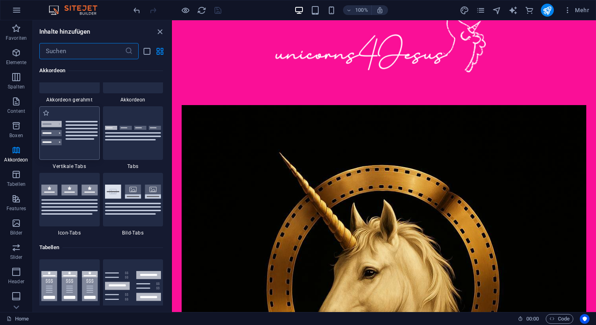
scroll to position [2633, 0]
click at [123, 141] on div at bounding box center [133, 133] width 60 height 54
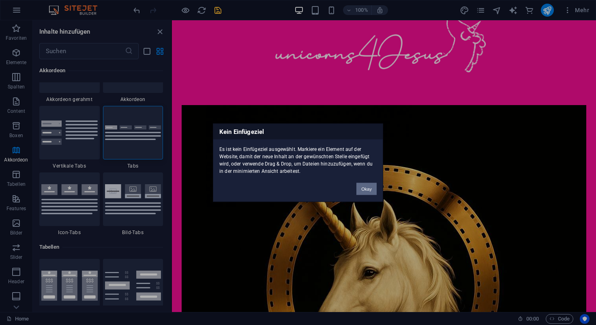
click at [366, 188] on button "Okay" at bounding box center [367, 189] width 20 height 12
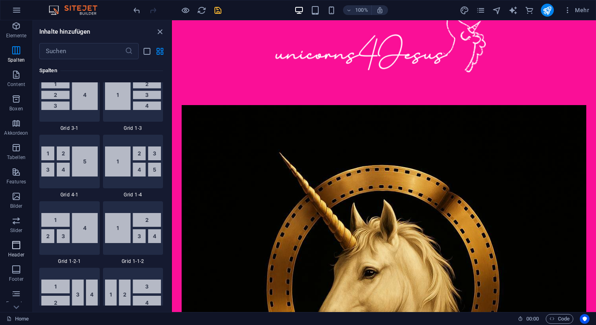
scroll to position [27, 0]
click at [16, 250] on span "Header" at bounding box center [16, 249] width 32 height 19
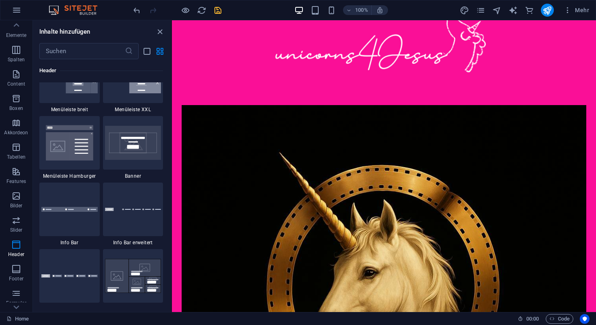
scroll to position [5119, 0]
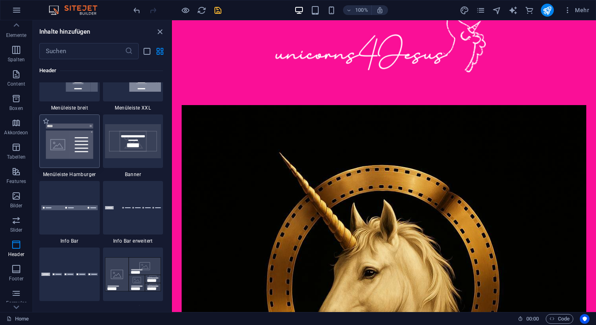
click at [82, 156] on img at bounding box center [69, 141] width 56 height 37
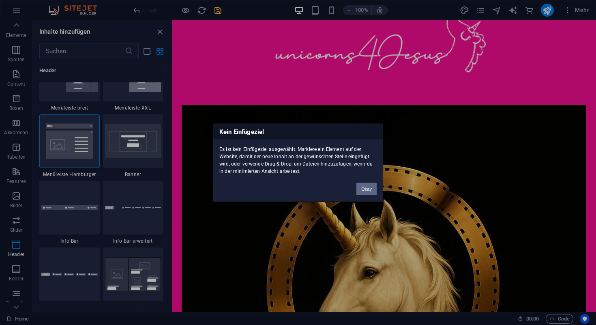
click at [364, 190] on button "Okay" at bounding box center [367, 189] width 20 height 12
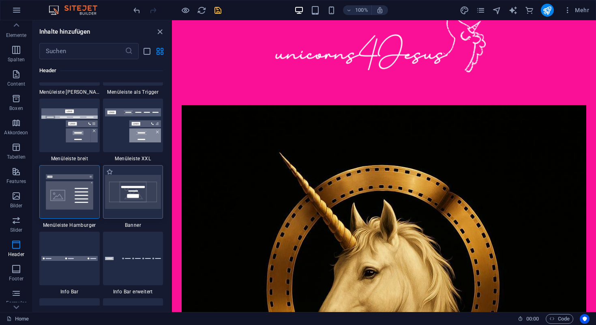
scroll to position [5058, 0]
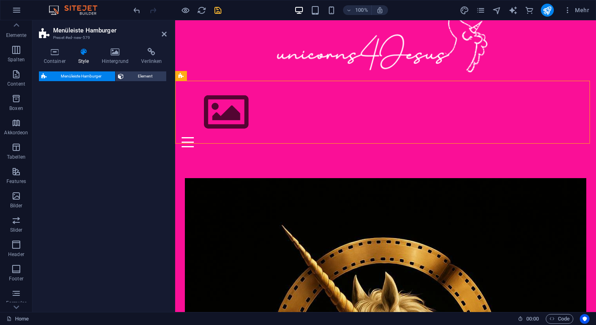
select select "rem"
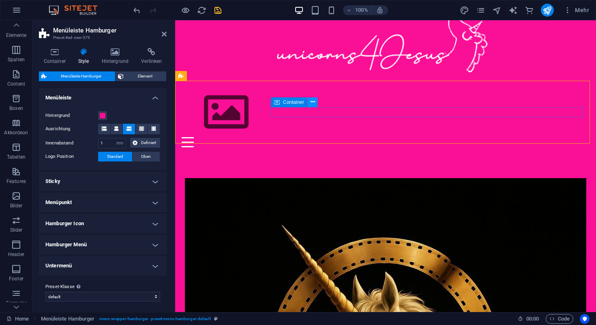
click at [313, 101] on icon at bounding box center [313, 102] width 4 height 9
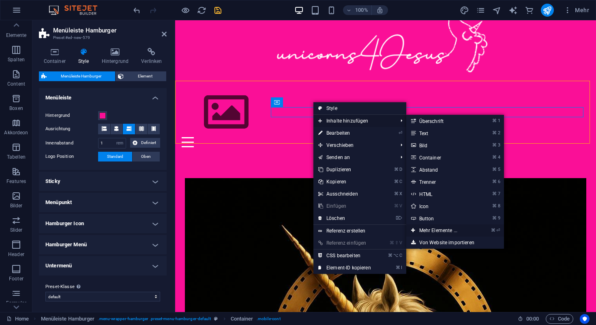
click at [431, 228] on link "⌘ ⏎ Mehr Elemente ..." at bounding box center [439, 230] width 67 height 12
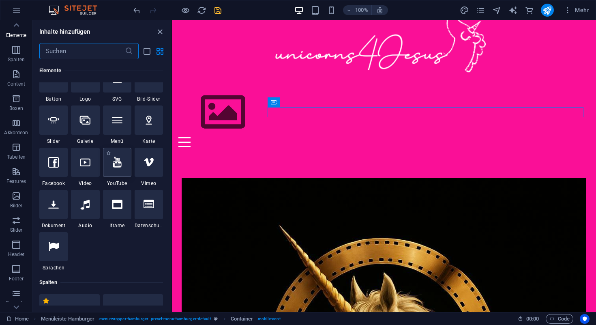
scroll to position [191, 0]
click at [118, 127] on div at bounding box center [117, 119] width 28 height 29
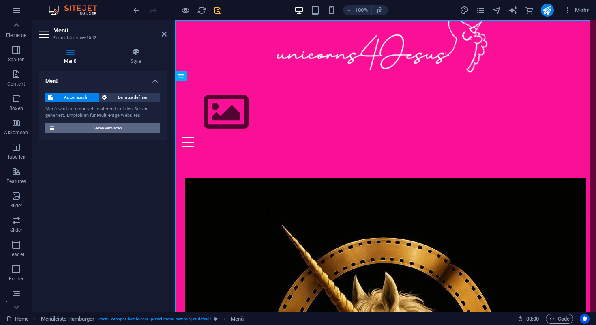
click at [106, 128] on span "Seiten verwalten" at bounding box center [108, 128] width 100 height 10
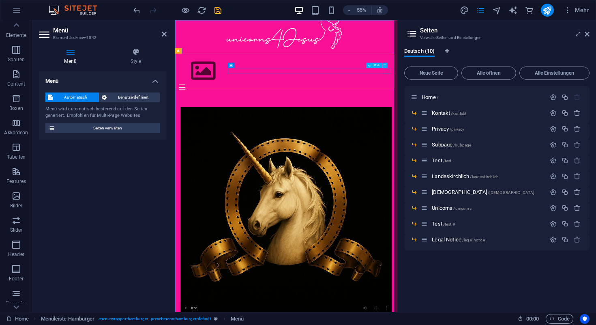
click at [555, 137] on div "Menu" at bounding box center [377, 142] width 391 height 10
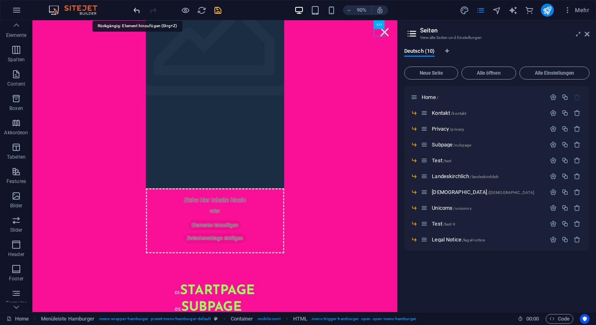
click at [138, 9] on icon "undo" at bounding box center [136, 10] width 9 height 9
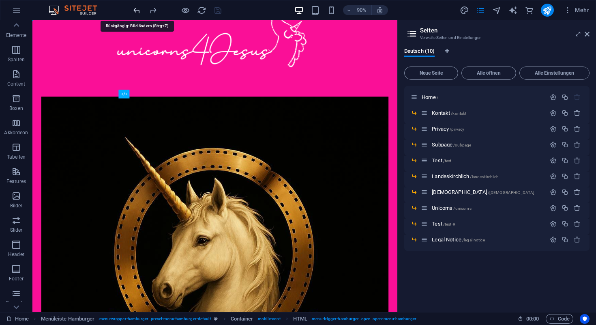
click at [138, 9] on icon "undo" at bounding box center [136, 10] width 9 height 9
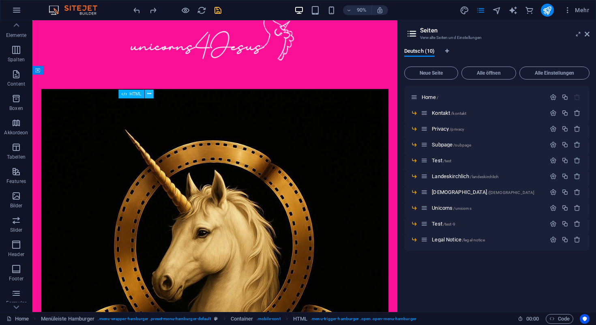
click at [147, 92] on icon at bounding box center [149, 94] width 4 height 8
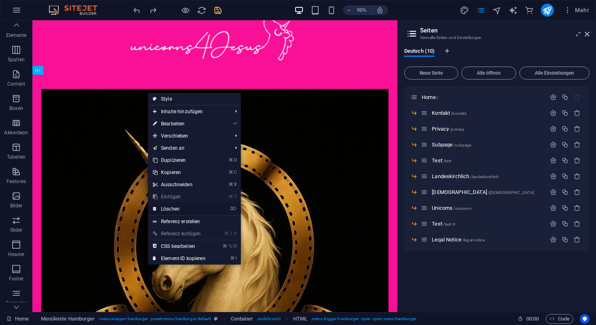
click at [173, 208] on link "⌦ Löschen" at bounding box center [179, 209] width 62 height 12
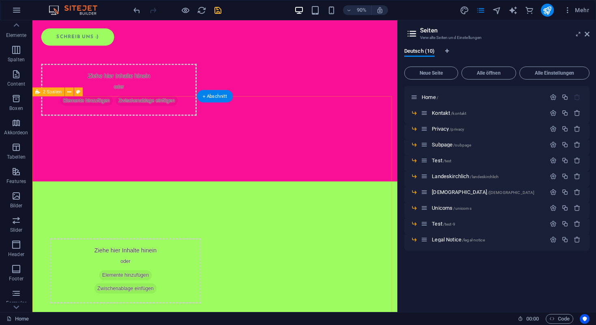
scroll to position [663, 0]
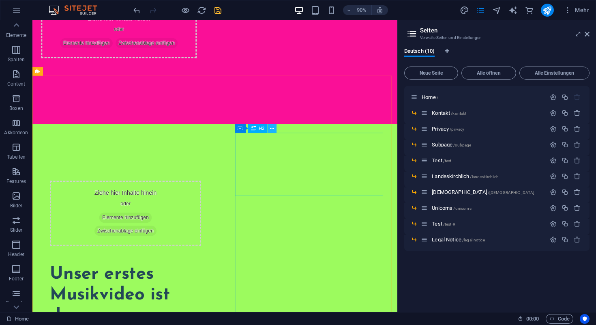
click at [273, 129] on icon at bounding box center [272, 129] width 4 height 8
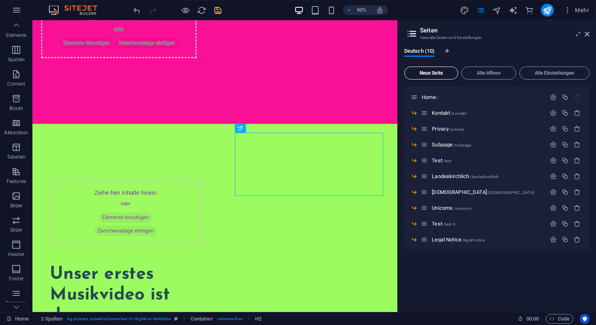
click at [445, 74] on span "Neue Seite" at bounding box center [431, 73] width 47 height 5
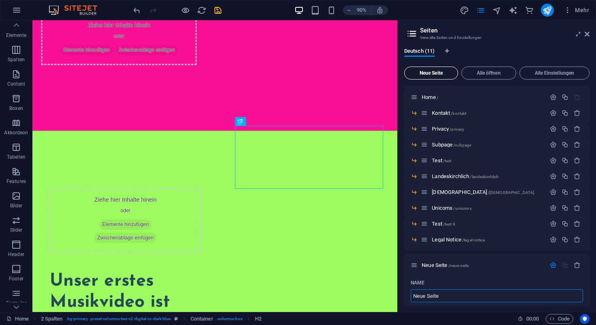
scroll to position [671, 0]
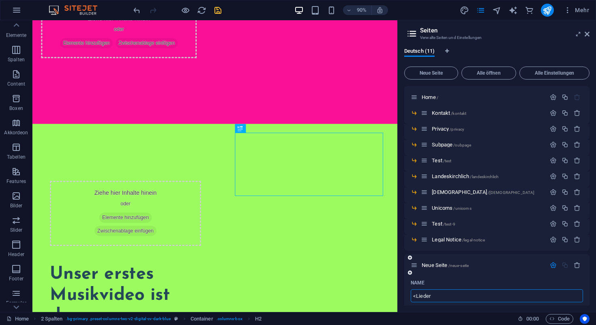
type input "<Lieder"
type input "/lieder"
type input "<"
type input "/"
type input "Lieder"
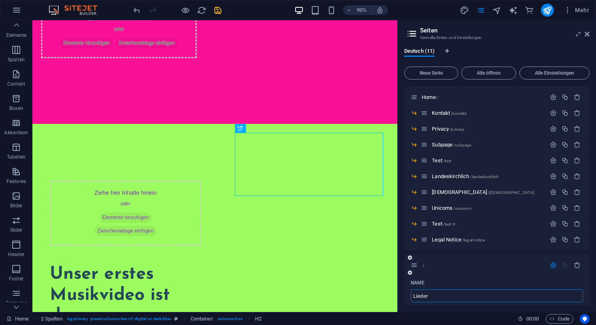
type input "/lieder"
type input "Lieder"
click at [272, 128] on icon at bounding box center [272, 129] width 4 height 8
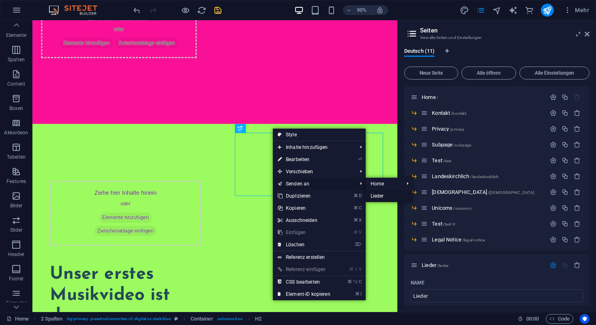
click at [377, 195] on link "Lieder" at bounding box center [389, 196] width 47 height 12
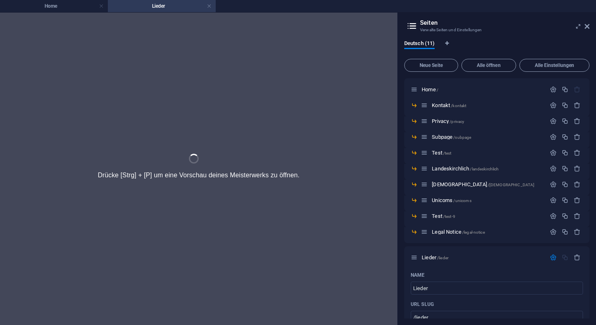
scroll to position [0, 0]
click at [60, 6] on h4 "Home" at bounding box center [54, 6] width 108 height 9
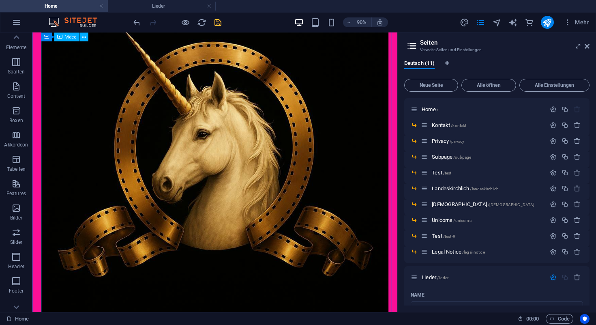
scroll to position [124, 0]
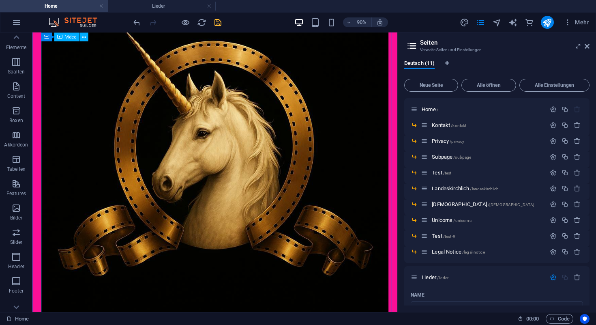
click at [247, 151] on figure at bounding box center [235, 178] width 386 height 386
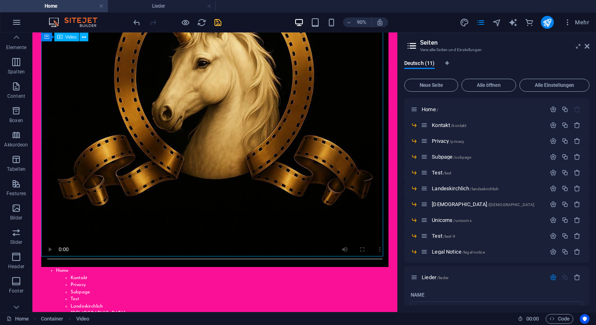
scroll to position [209, 0]
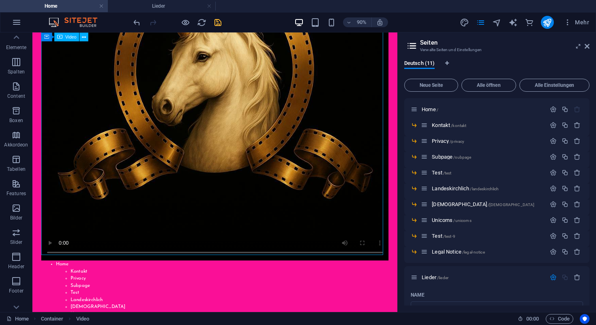
click at [412, 257] on figure at bounding box center [235, 92] width 386 height 386
click at [413, 260] on figure at bounding box center [235, 92] width 386 height 386
select select "%"
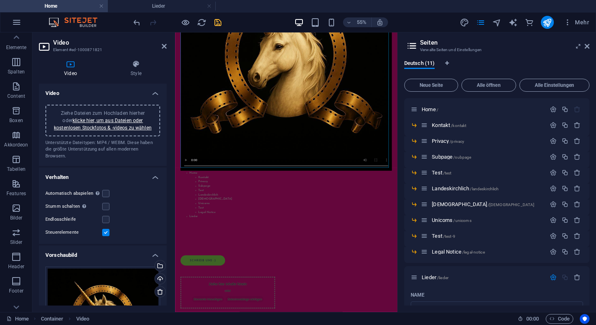
click at [108, 191] on div "Automatisch abspielen Automatisch abspielen ist nur verfügbar, wenn Stumm gesch…" at bounding box center [102, 194] width 115 height 10
click at [106, 190] on label at bounding box center [105, 193] width 7 height 7
click at [0, 0] on input "Automatisch abspielen Automatisch abspielen ist nur verfügbar, wenn Stumm gesch…" at bounding box center [0, 0] width 0 height 0
click at [106, 190] on label at bounding box center [105, 193] width 7 height 7
click at [0, 0] on input "Automatisch abspielen Automatisch abspielen ist nur verfügbar, wenn Stumm gesch…" at bounding box center [0, 0] width 0 height 0
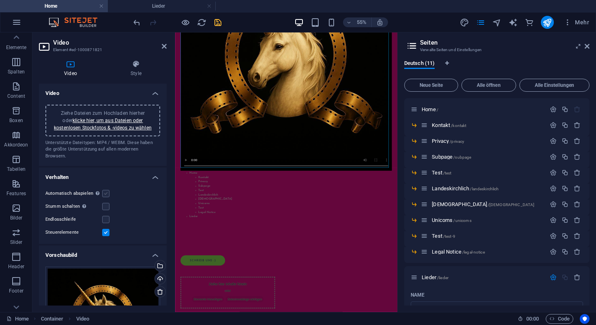
click at [105, 190] on label at bounding box center [105, 193] width 7 height 7
click at [0, 0] on input "Automatisch abspielen Automatisch abspielen ist nur verfügbar, wenn Stumm gesch…" at bounding box center [0, 0] width 0 height 0
click at [108, 229] on label at bounding box center [105, 232] width 7 height 7
click at [0, 0] on input "Steuerelemente" at bounding box center [0, 0] width 0 height 0
click at [105, 190] on label at bounding box center [105, 193] width 7 height 7
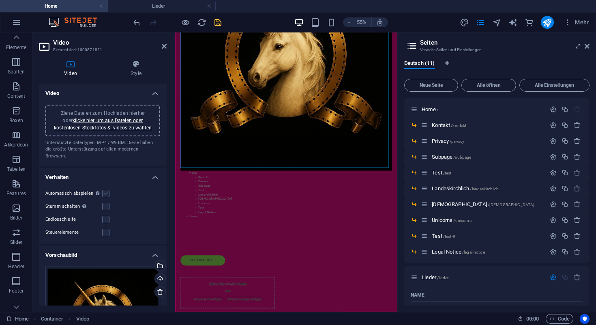
click at [0, 0] on input "Automatisch abspielen Automatisch abspielen ist nur verfügbar, wenn Stumm gesch…" at bounding box center [0, 0] width 0 height 0
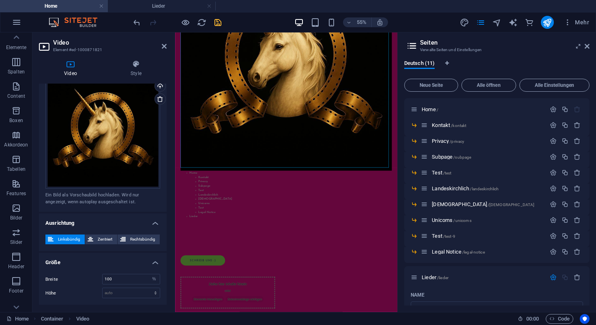
scroll to position [204, 0]
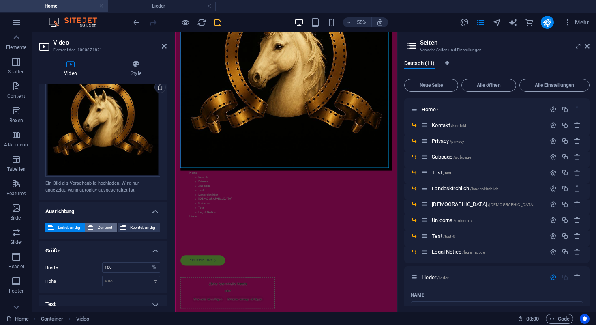
click at [105, 223] on span "Zentriert" at bounding box center [105, 228] width 19 height 10
click at [152, 296] on h4 "Text" at bounding box center [103, 304] width 128 height 19
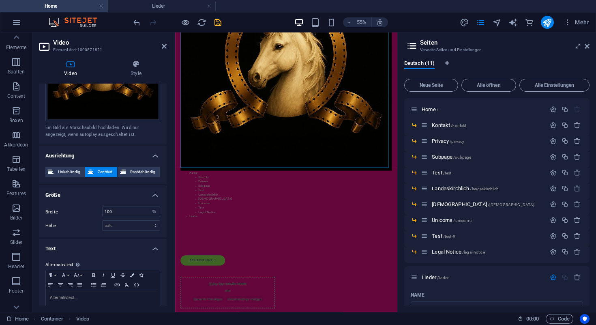
scroll to position [268, 0]
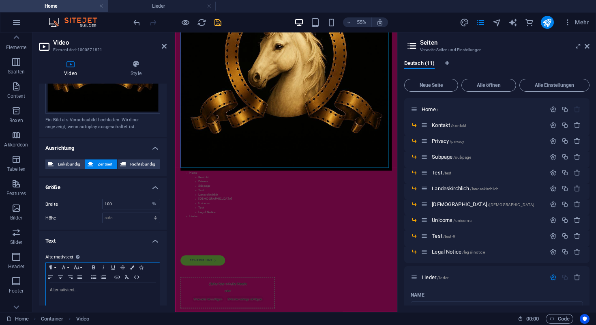
click at [94, 286] on p at bounding box center [103, 289] width 106 height 7
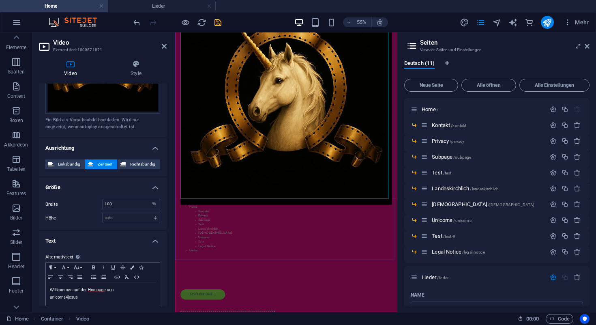
scroll to position [153, 0]
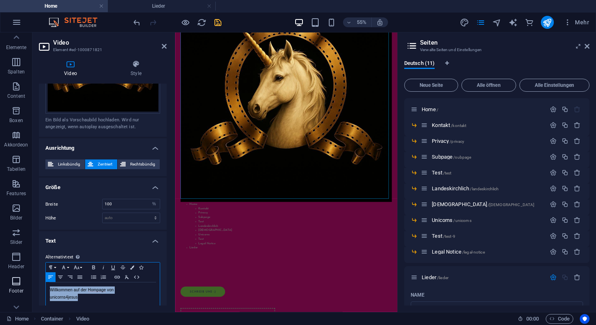
drag, startPoint x: 121, startPoint y: 292, endPoint x: 24, endPoint y: 275, distance: 97.9
click at [24, 275] on section "Favoriten Elemente Spalten Content Boxen Akkordeon Tabellen Features Bilder Sli…" at bounding box center [199, 171] width 398 height 279
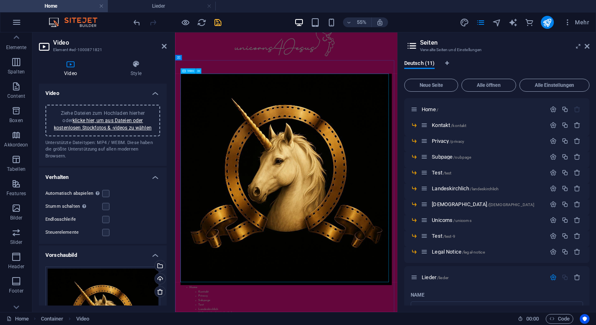
scroll to position [0, 0]
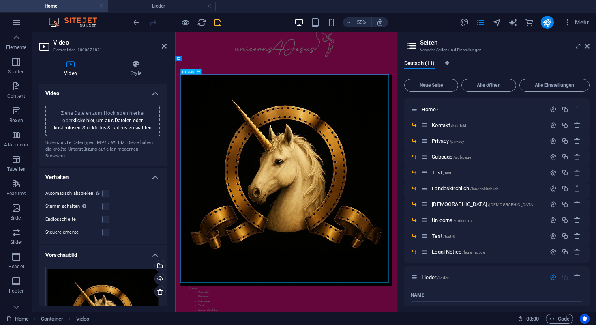
click at [494, 325] on figure at bounding box center [377, 301] width 385 height 385
click at [430, 300] on figure at bounding box center [377, 301] width 385 height 385
click at [200, 280] on button at bounding box center [198, 279] width 5 height 5
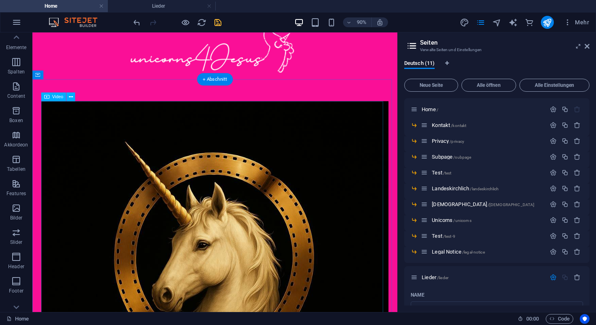
click at [162, 153] on figure at bounding box center [235, 302] width 386 height 386
click at [71, 96] on icon at bounding box center [71, 97] width 4 height 8
click at [56, 98] on span "Video" at bounding box center [57, 97] width 11 height 4
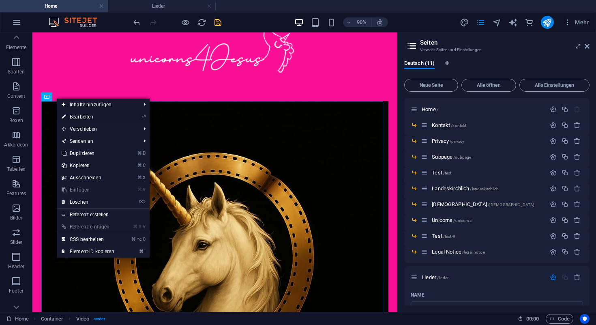
click at [73, 116] on link "⏎ Bearbeiten" at bounding box center [88, 117] width 62 height 12
select select "%"
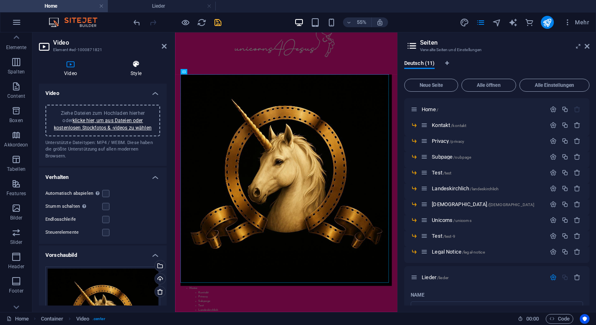
click at [132, 70] on h4 "Style" at bounding box center [135, 68] width 61 height 17
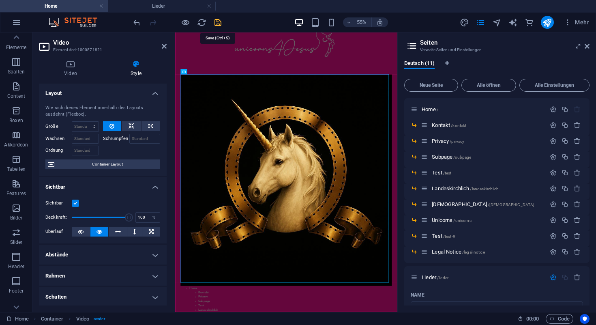
click at [217, 24] on icon "save" at bounding box center [217, 22] width 9 height 9
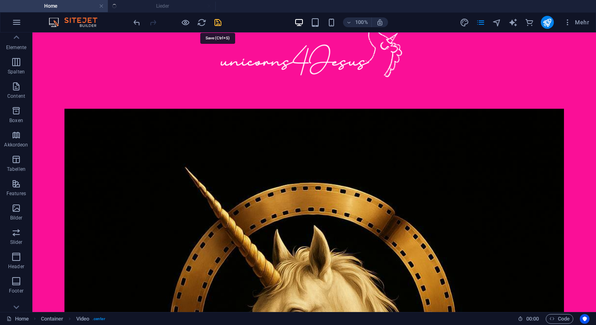
click at [217, 24] on icon "save" at bounding box center [217, 22] width 9 height 9
click at [95, 104] on icon at bounding box center [94, 104] width 4 height 9
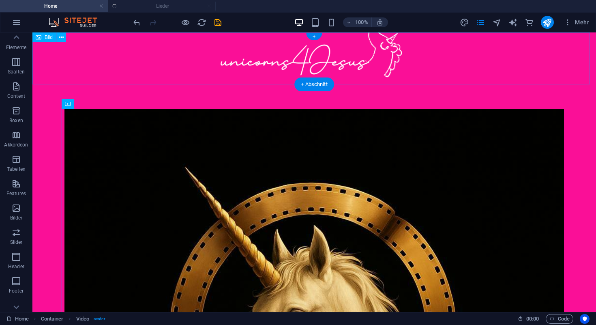
click at [127, 80] on figure at bounding box center [314, 58] width 564 height 52
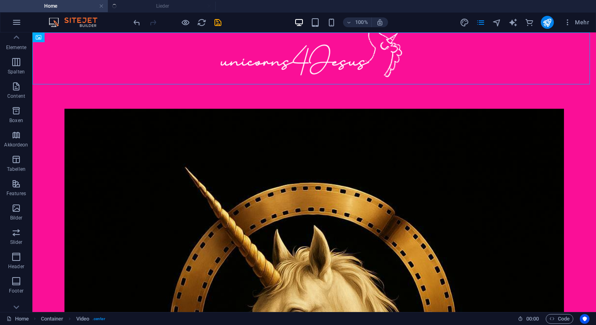
click at [158, 7] on ul "Home Lieder" at bounding box center [298, 6] width 596 height 12
click at [73, 6] on h4 "Home" at bounding box center [54, 6] width 108 height 9
click at [139, 3] on ul "Home Lieder" at bounding box center [298, 6] width 596 height 12
click at [483, 23] on icon "pages" at bounding box center [480, 22] width 9 height 9
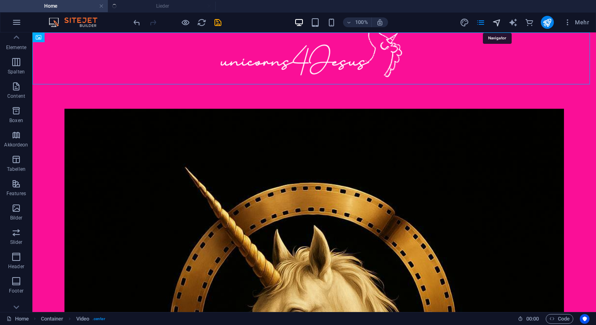
click at [499, 24] on icon "navigator" at bounding box center [496, 22] width 9 height 9
click at [498, 19] on icon "navigator" at bounding box center [496, 22] width 9 height 9
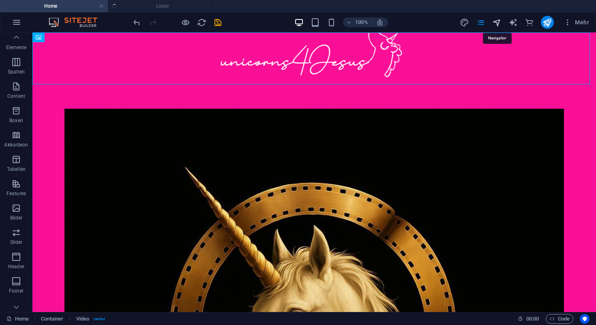
click at [498, 19] on icon "navigator" at bounding box center [496, 22] width 9 height 9
click at [128, 11] on ul "Home Lieder" at bounding box center [298, 6] width 596 height 12
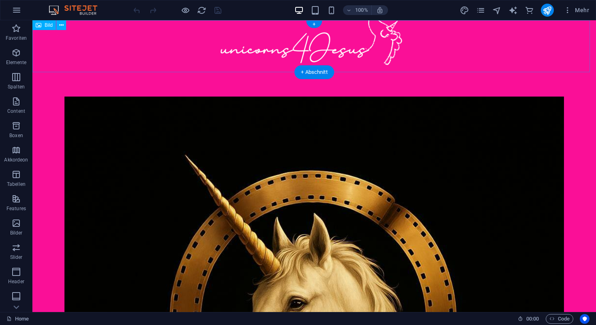
click at [379, 41] on figure at bounding box center [314, 46] width 564 height 52
click at [239, 49] on figure at bounding box center [314, 46] width 564 height 52
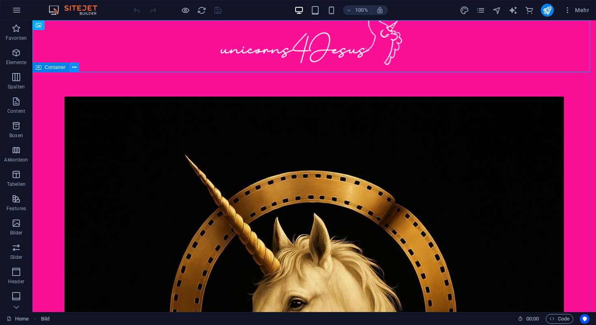
click at [75, 68] on icon at bounding box center [74, 67] width 4 height 9
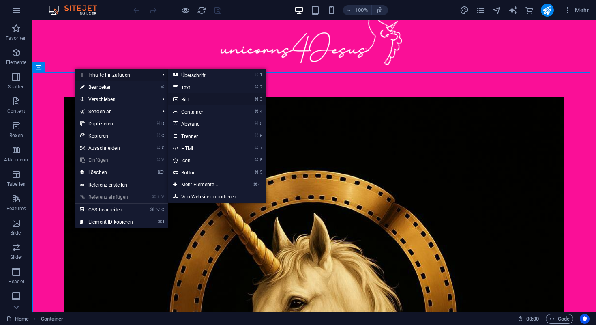
click at [188, 98] on link "⌘ 3 Bild" at bounding box center [201, 99] width 67 height 12
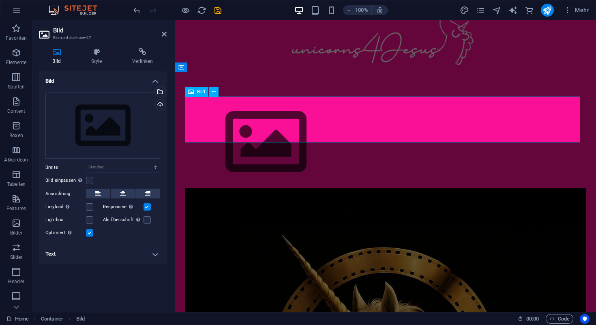
click at [232, 122] on figure at bounding box center [386, 142] width 402 height 91
click at [161, 92] on div "Wähle aus deinen Dateien, Stockfotos oder lade Dateien hoch" at bounding box center [159, 92] width 12 height 12
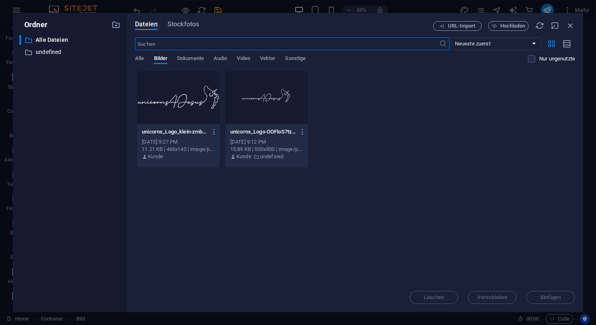
click at [178, 102] on div at bounding box center [178, 97] width 83 height 53
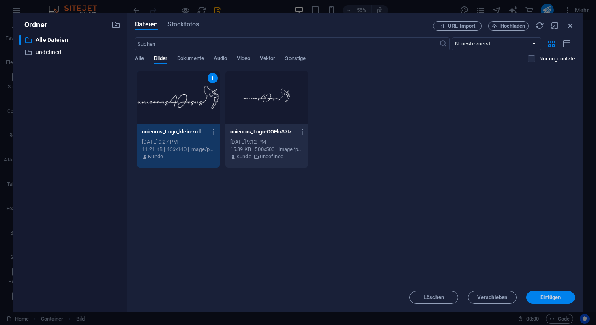
click at [551, 292] on button "Einfügen" at bounding box center [551, 297] width 49 height 13
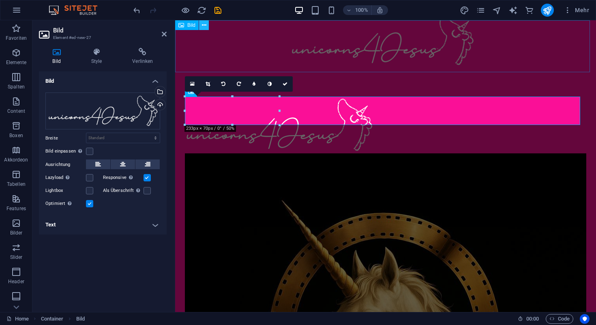
click at [206, 26] on button at bounding box center [204, 25] width 10 height 10
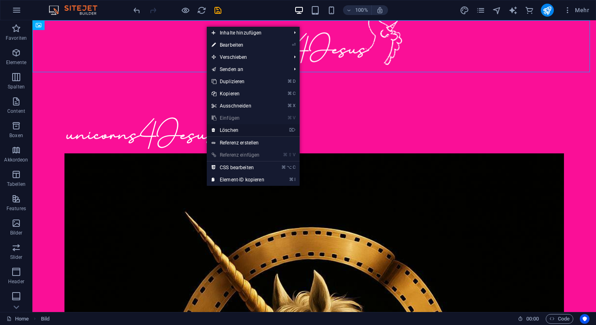
click at [235, 129] on link "⌦ Löschen" at bounding box center [238, 130] width 62 height 12
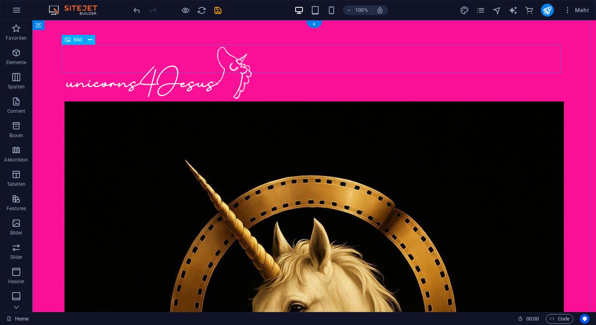
click at [146, 60] on figure at bounding box center [314, 73] width 500 height 57
click at [102, 64] on figure at bounding box center [314, 73] width 500 height 57
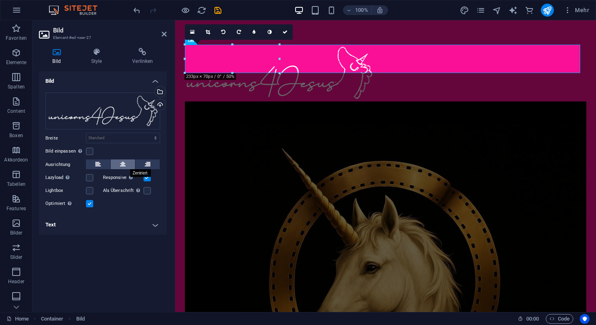
click at [123, 165] on icon at bounding box center [123, 164] width 6 height 10
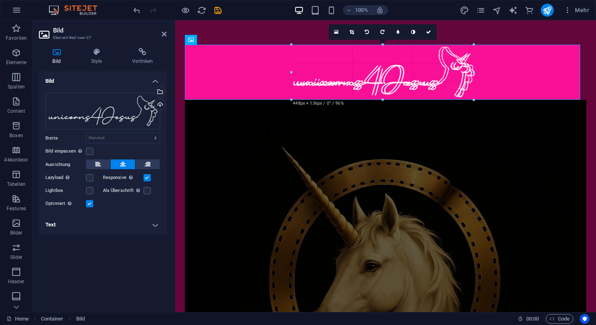
drag, startPoint x: 335, startPoint y: 71, endPoint x: 289, endPoint y: 98, distance: 53.3
type input "448"
select select "px"
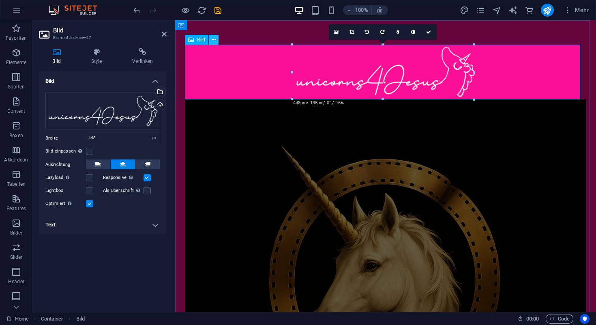
click at [215, 39] on icon at bounding box center [214, 40] width 4 height 9
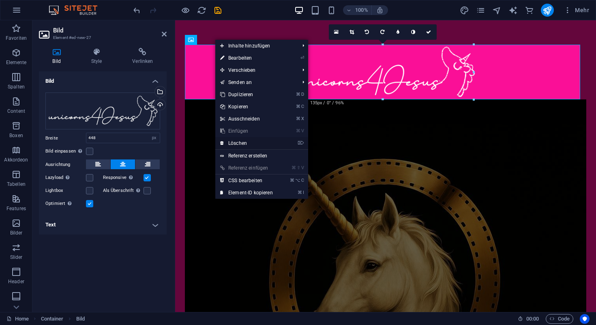
click at [241, 141] on link "⌦ Löschen" at bounding box center [246, 143] width 62 height 12
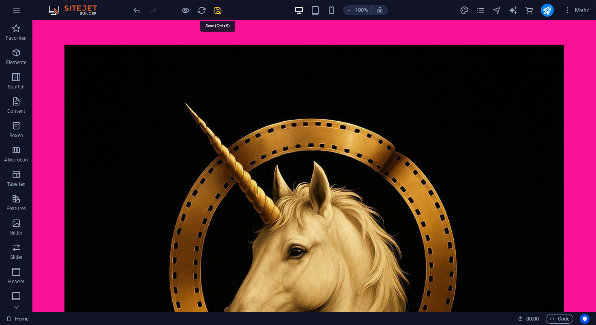
click at [219, 11] on icon "save" at bounding box center [217, 10] width 9 height 9
click at [159, 113] on figure at bounding box center [314, 295] width 500 height 500
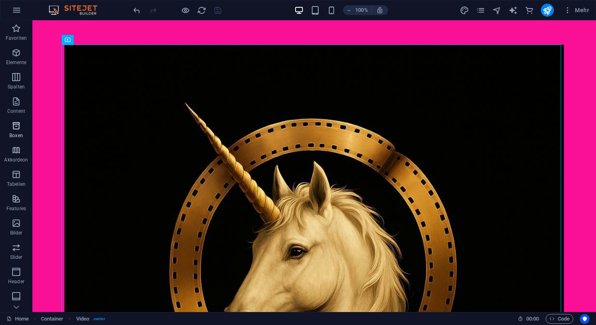
click at [19, 129] on icon "button" at bounding box center [16, 126] width 10 height 10
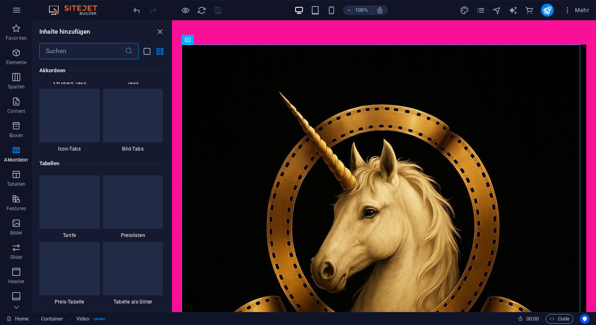
scroll to position [2723, 0]
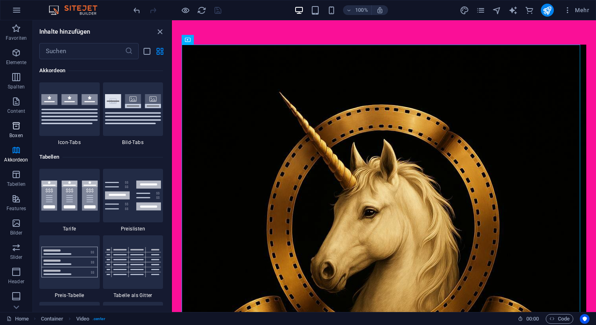
click at [18, 131] on span "Boxen" at bounding box center [16, 130] width 32 height 19
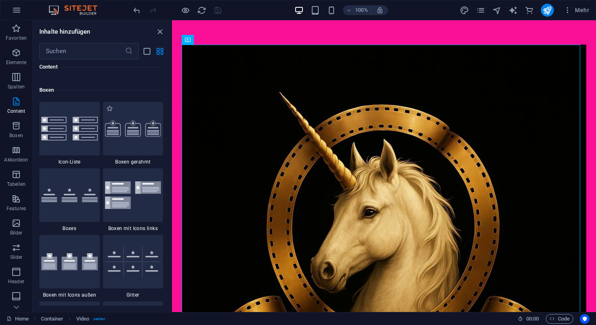
scroll to position [2194, 0]
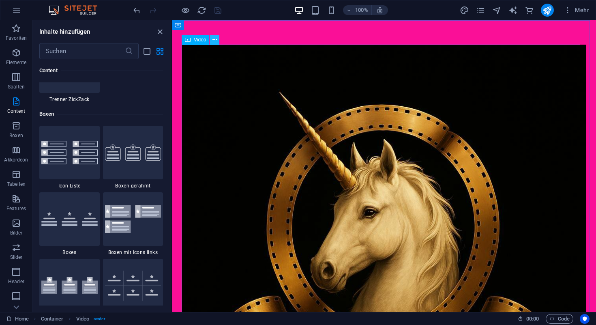
click at [216, 40] on icon at bounding box center [215, 40] width 4 height 9
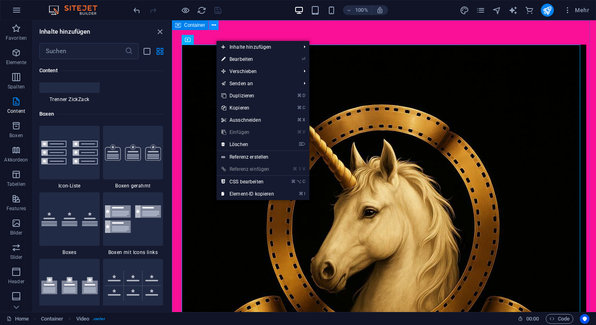
click at [215, 26] on icon at bounding box center [214, 25] width 4 height 9
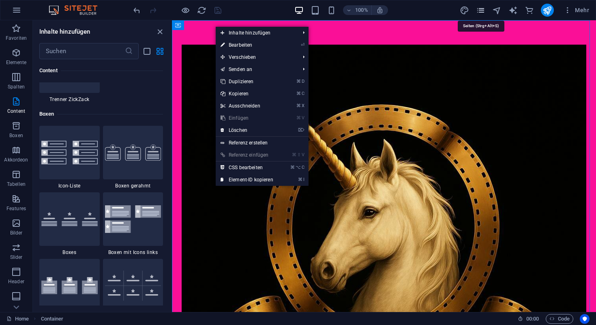
click at [483, 10] on icon "pages" at bounding box center [480, 10] width 9 height 9
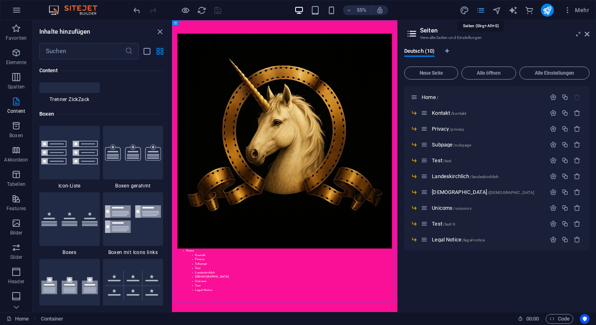
click at [483, 10] on icon "pages" at bounding box center [480, 10] width 9 height 9
click at [129, 33] on div "Inhalte hinzufügen" at bounding box center [102, 32] width 138 height 10
click at [19, 77] on icon "button" at bounding box center [16, 77] width 10 height 10
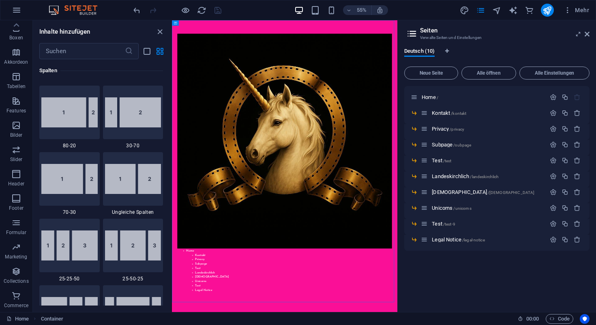
scroll to position [663, 0]
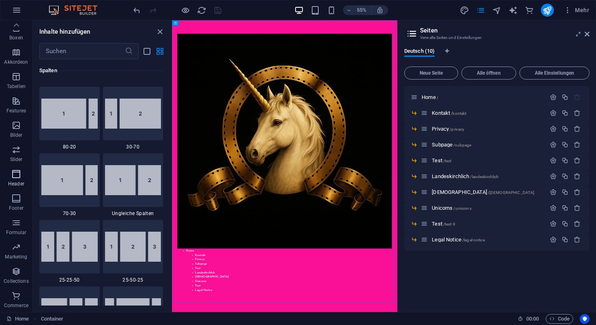
click at [17, 176] on icon "button" at bounding box center [16, 174] width 10 height 10
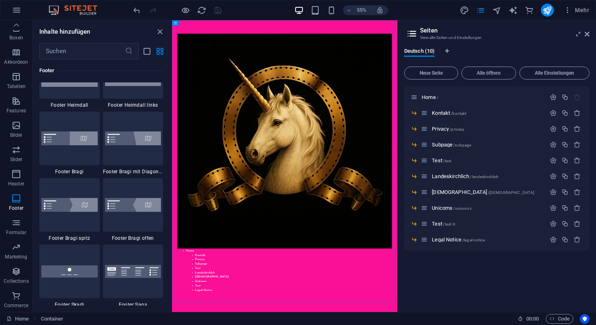
scroll to position [5542, 0]
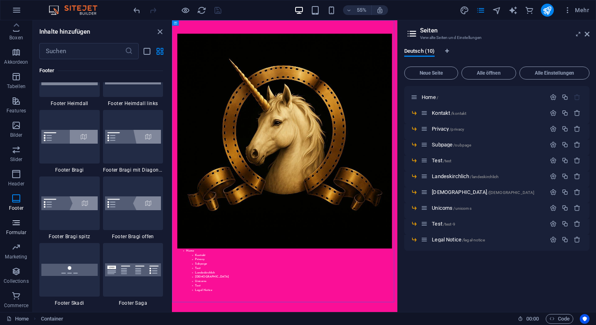
click at [15, 223] on icon "button" at bounding box center [16, 223] width 10 height 10
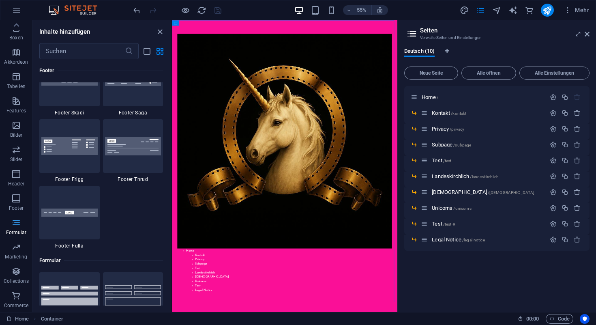
scroll to position [5923, 0]
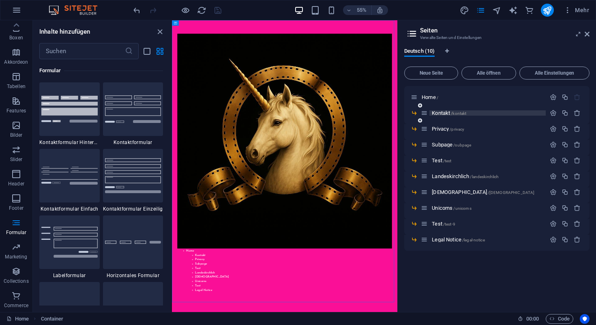
click at [440, 115] on span "Kontakt /kontakt" at bounding box center [449, 113] width 34 height 6
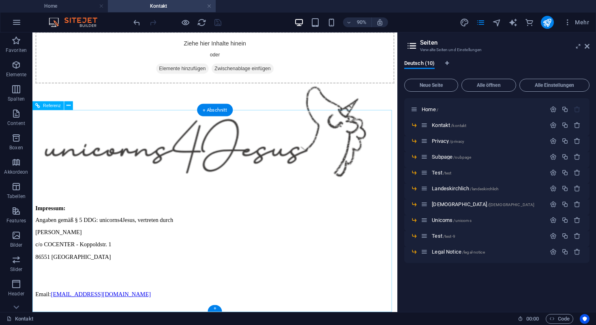
scroll to position [0, 0]
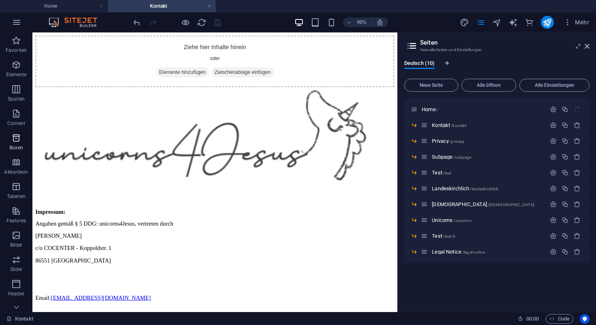
click at [16, 139] on icon "button" at bounding box center [16, 138] width 10 height 10
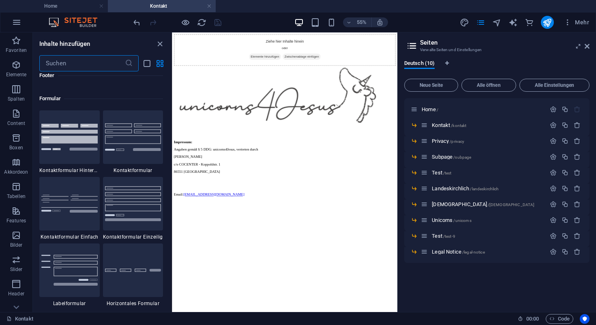
scroll to position [5907, 0]
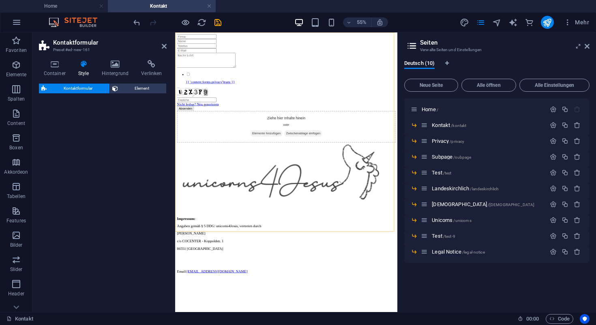
select select "rem"
select select "preset-contact-form-v3-background"
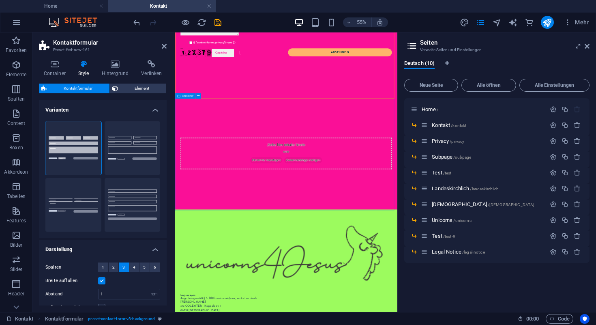
scroll to position [146, 0]
click at [200, 97] on button at bounding box center [198, 95] width 5 height 5
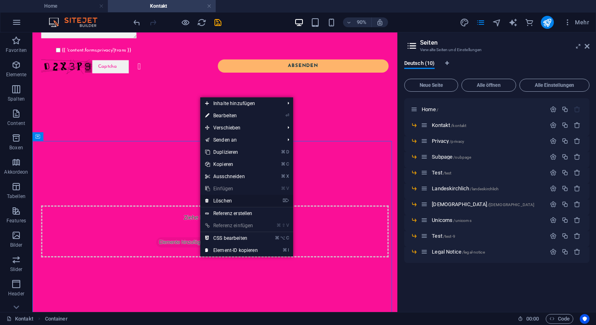
click at [227, 198] on link "⌦ Löschen" at bounding box center [231, 201] width 62 height 12
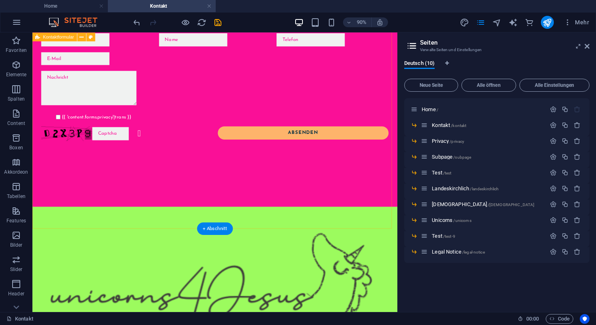
scroll to position [0, 0]
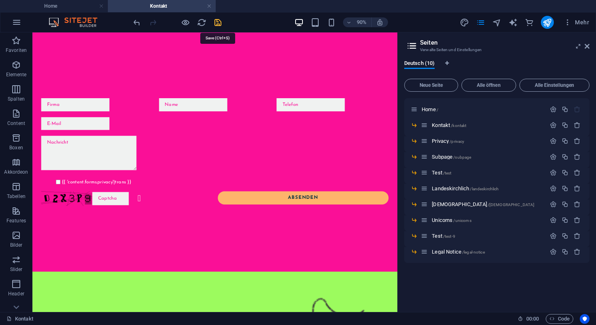
click at [220, 23] on icon "save" at bounding box center [217, 22] width 9 height 9
checkbox input "false"
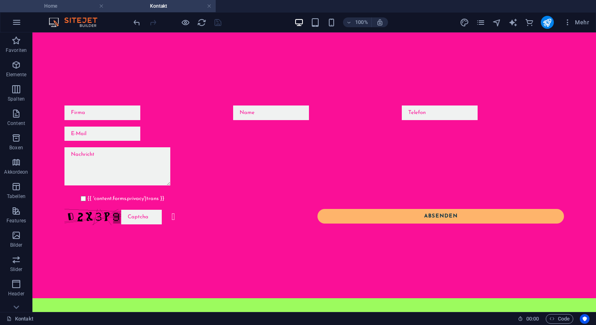
click at [52, 6] on h4 "Home" at bounding box center [54, 6] width 108 height 9
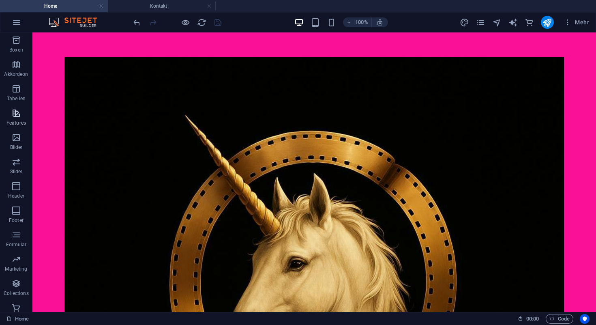
click at [18, 118] on icon "button" at bounding box center [16, 113] width 10 height 10
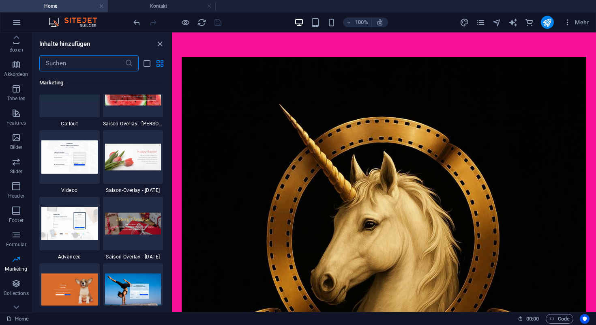
scroll to position [6778, 0]
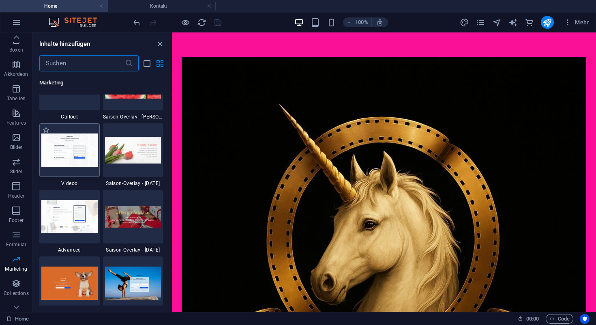
click at [76, 165] on img at bounding box center [69, 149] width 56 height 33
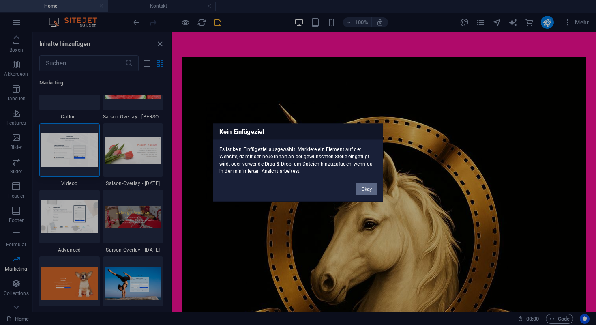
click at [366, 188] on button "Okay" at bounding box center [367, 189] width 20 height 12
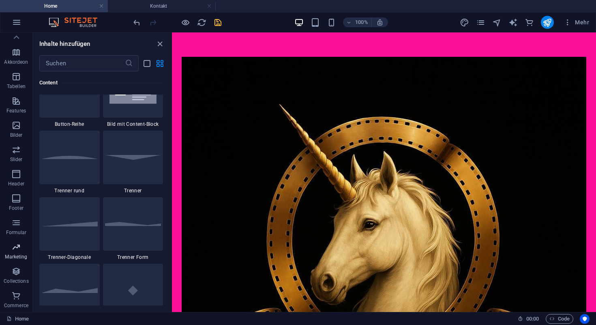
scroll to position [0, 0]
click at [160, 44] on icon "close panel" at bounding box center [159, 43] width 9 height 9
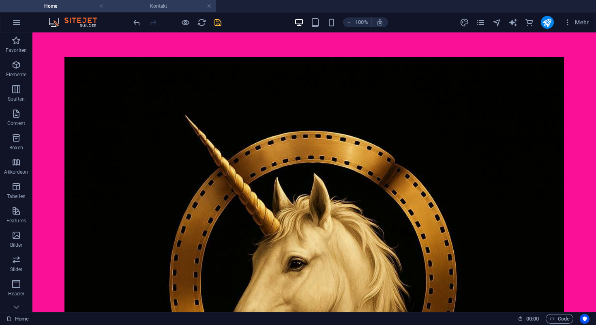
click at [151, 7] on h4 "Kontakt" at bounding box center [162, 6] width 108 height 9
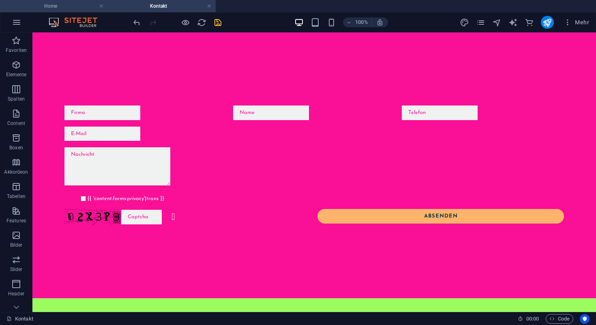
click at [52, 5] on h4 "Home" at bounding box center [54, 6] width 108 height 9
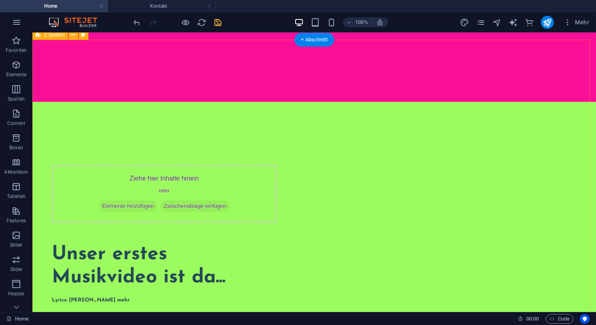
scroll to position [774, 0]
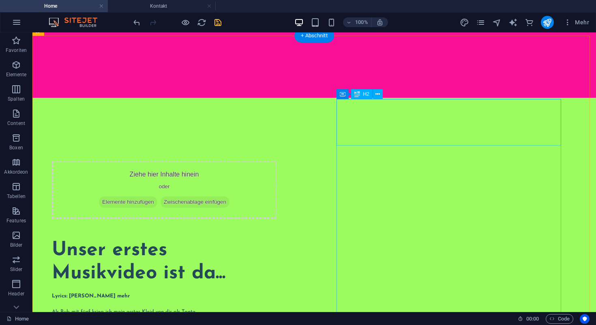
click at [277, 239] on div "Unser erstes Musikvideo ist da..." at bounding box center [164, 262] width 225 height 47
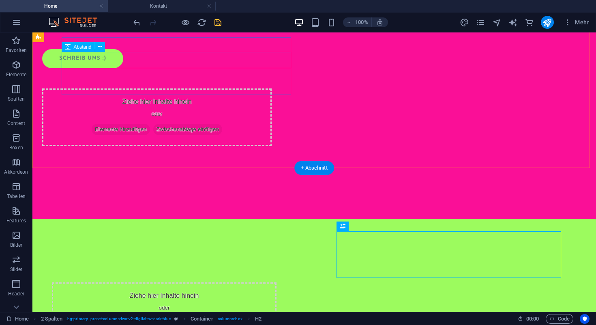
scroll to position [660, 0]
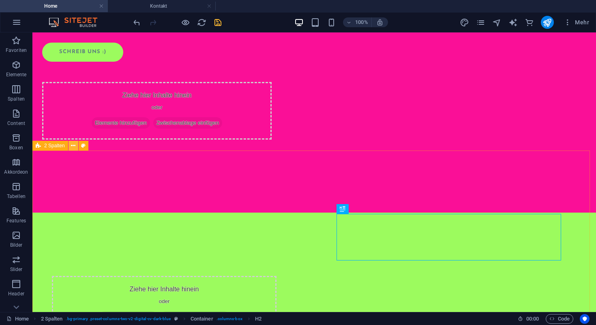
click at [75, 145] on icon at bounding box center [73, 146] width 4 height 9
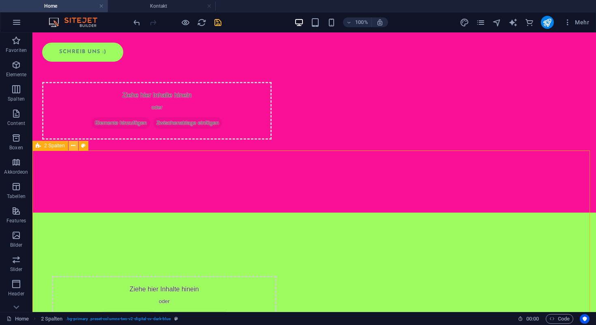
click at [69, 146] on button at bounding box center [74, 146] width 10 height 10
click at [583, 21] on span "Mehr" at bounding box center [577, 22] width 26 height 8
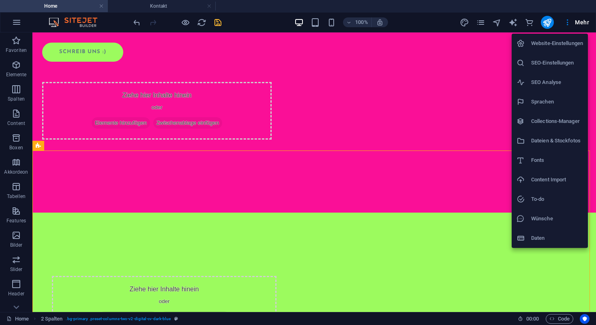
click at [482, 24] on div at bounding box center [298, 162] width 596 height 325
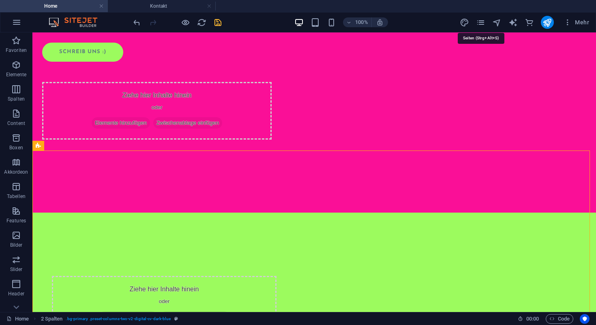
click at [482, 24] on icon "pages" at bounding box center [480, 22] width 9 height 9
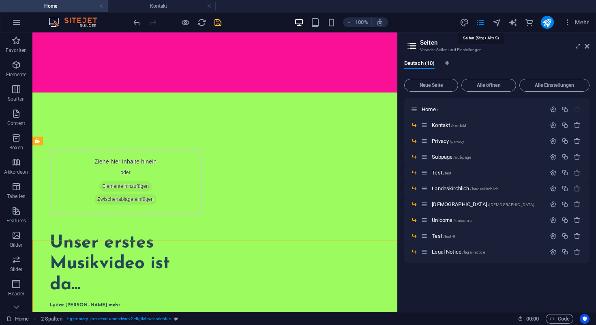
scroll to position [547, 0]
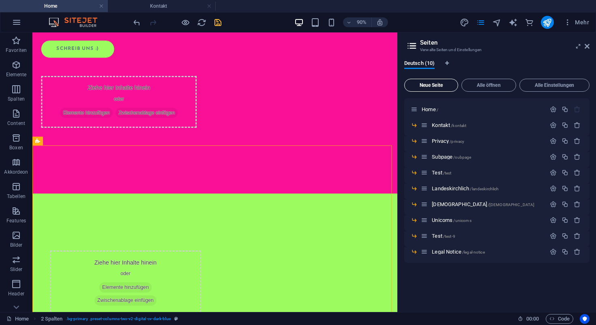
click at [434, 87] on span "Neue Seite" at bounding box center [431, 85] width 47 height 5
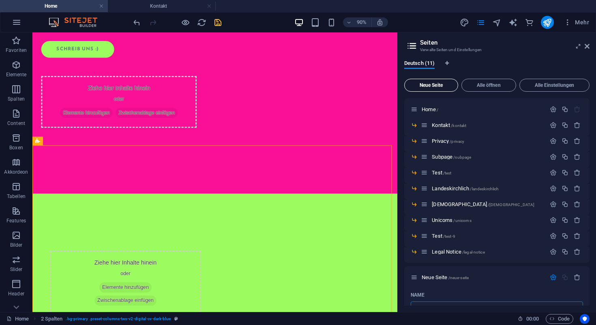
scroll to position [9, 0]
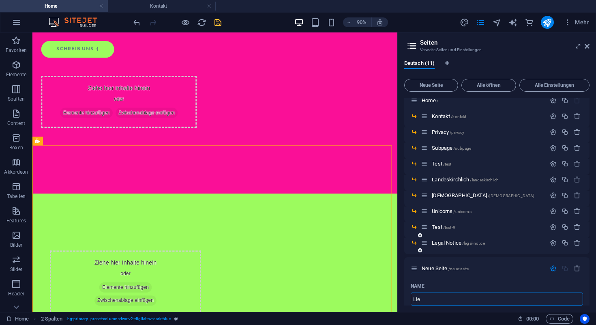
type input "Lied"
type input "/lie"
type input "Lieder"
type input "/lieder"
type input "Lieder"
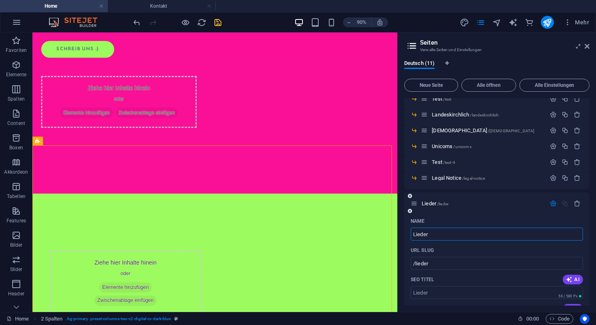
scroll to position [0, 0]
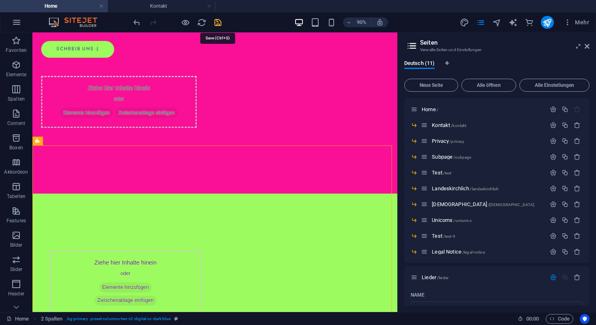
click at [218, 21] on icon "save" at bounding box center [217, 22] width 9 height 9
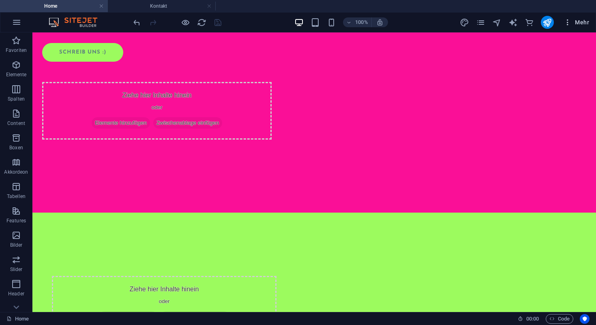
click at [578, 22] on span "Mehr" at bounding box center [577, 22] width 26 height 8
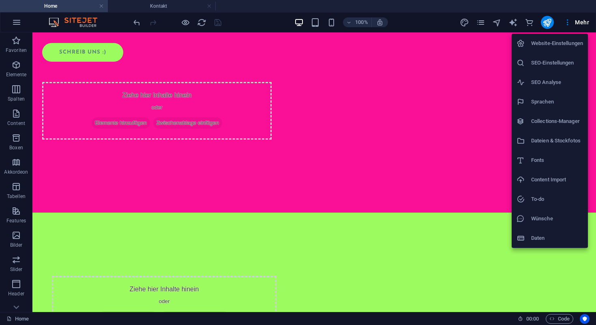
click at [477, 179] on div at bounding box center [298, 162] width 596 height 325
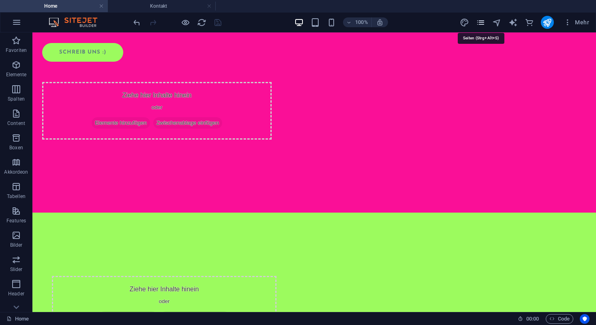
click at [483, 23] on icon "pages" at bounding box center [480, 22] width 9 height 9
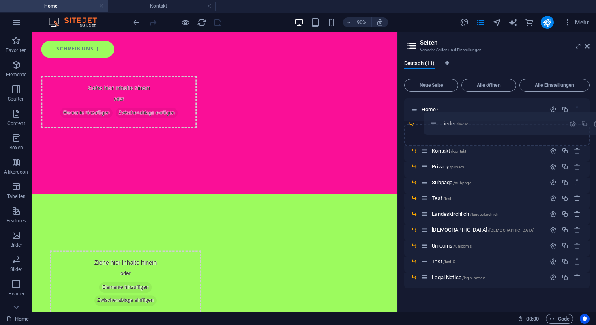
drag, startPoint x: 414, startPoint y: 278, endPoint x: 434, endPoint y: 120, distance: 158.6
click at [434, 120] on div "Home / Kontakt /kontakt Privacy /privacy Subpage /subpage Test /test Landeskirc…" at bounding box center [496, 180] width 185 height 165
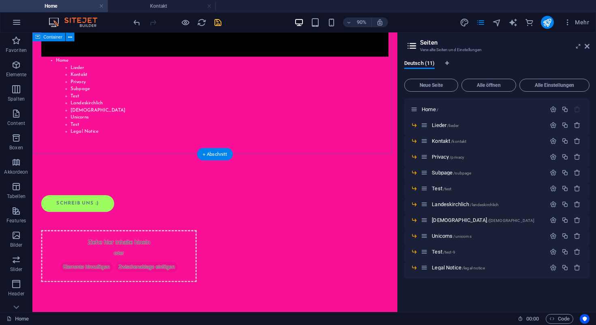
scroll to position [386, 0]
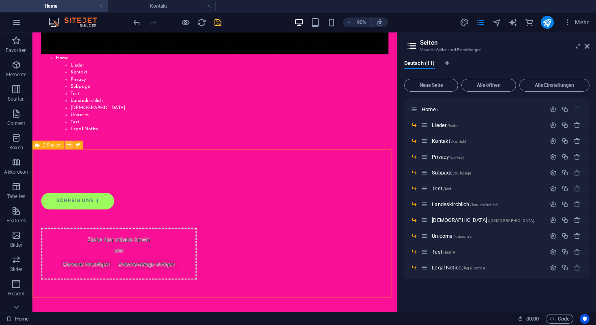
click at [71, 144] on icon at bounding box center [69, 145] width 4 height 8
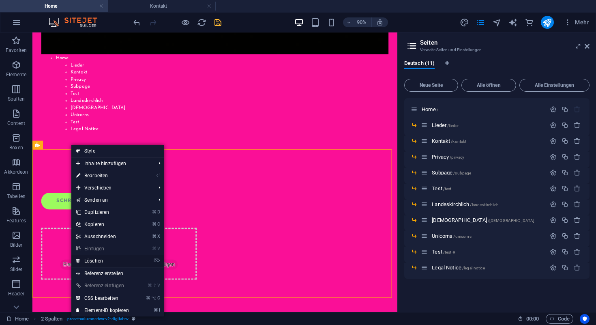
click at [99, 260] on link "⌦ Löschen" at bounding box center [102, 261] width 62 height 12
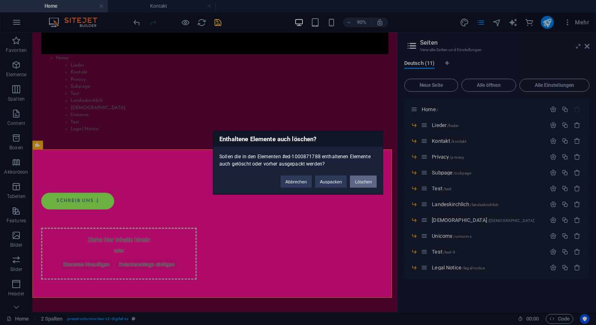
click at [365, 180] on button "Löschen" at bounding box center [363, 181] width 27 height 12
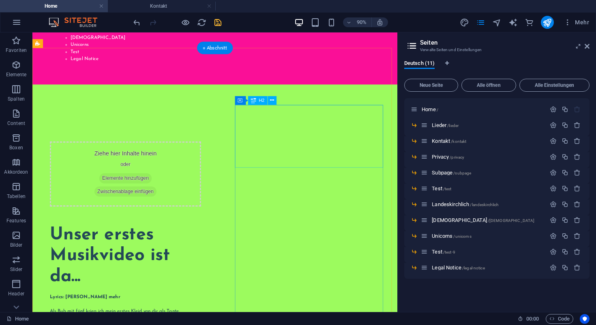
scroll to position [436, 0]
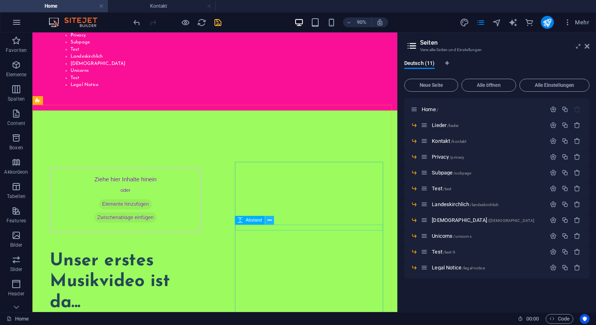
click at [268, 221] on icon at bounding box center [270, 220] width 4 height 8
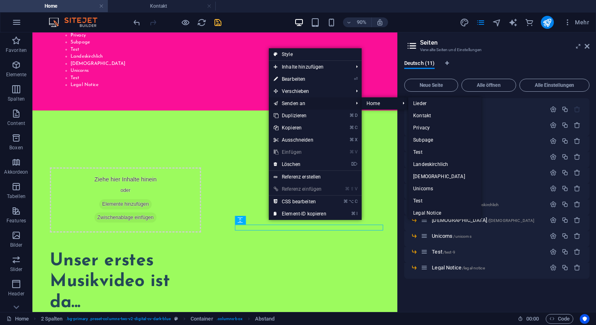
click at [404, 103] on li "Home Lieder Kontakt Privacy Subpage Test Landeskirchlich Freikirchlich Unicorns…" at bounding box center [385, 103] width 47 height 12
click at [424, 103] on link "Lieder" at bounding box center [444, 103] width 73 height 12
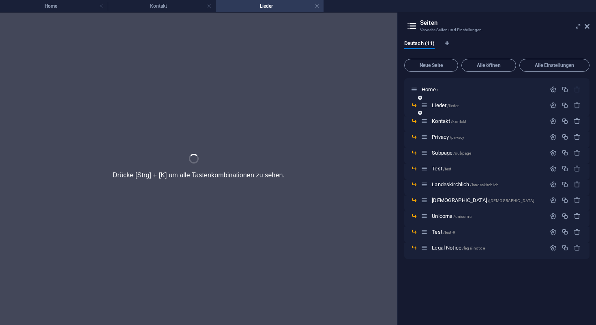
select select "px"
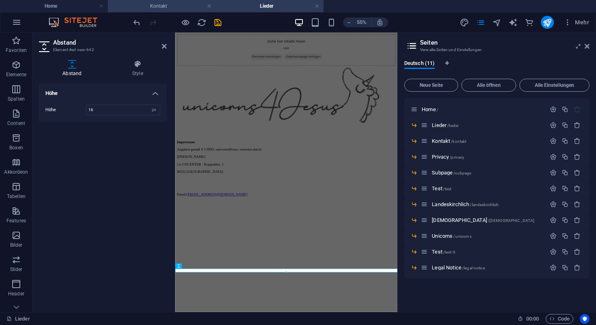
click at [157, 6] on h4 "Kontakt" at bounding box center [162, 6] width 108 height 9
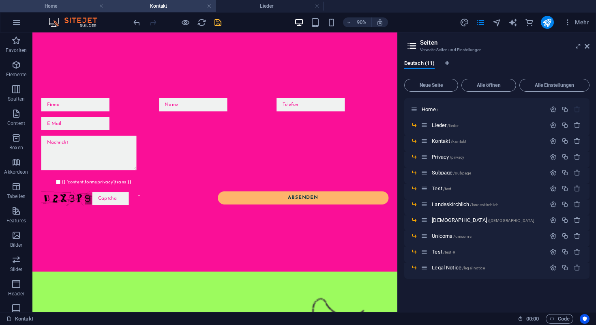
click at [59, 3] on h4 "Home" at bounding box center [54, 6] width 108 height 9
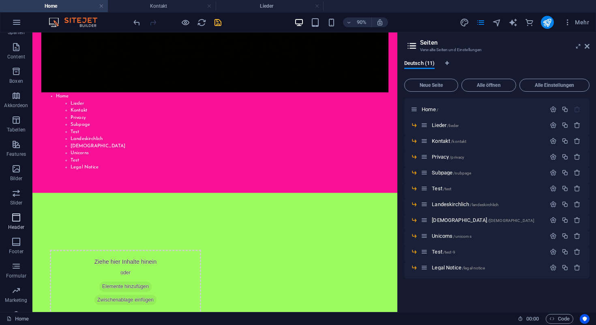
scroll to position [110, 0]
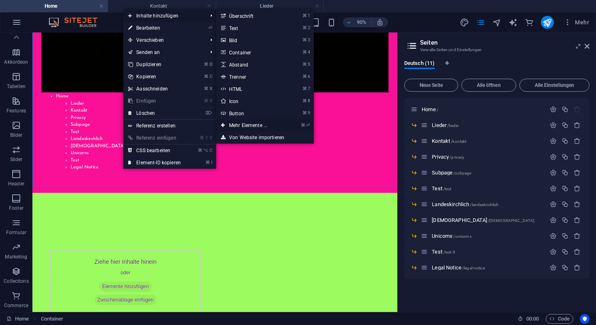
click at [245, 123] on link "⌘ ⏎ Mehr Elemente ..." at bounding box center [249, 125] width 67 height 12
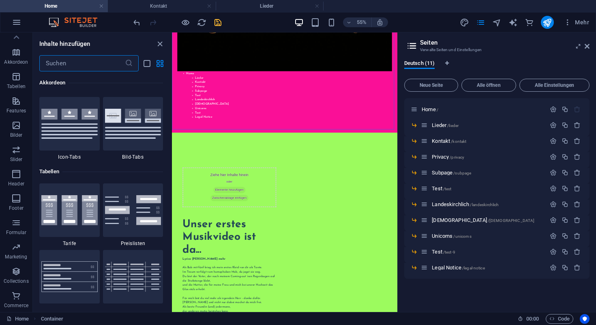
scroll to position [2730, 0]
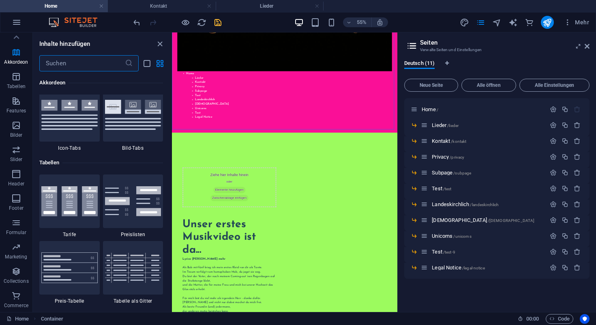
click at [388, 6] on ul "Home Kontakt Lieder" at bounding box center [298, 6] width 596 height 12
click at [219, 21] on icon "save" at bounding box center [217, 22] width 9 height 9
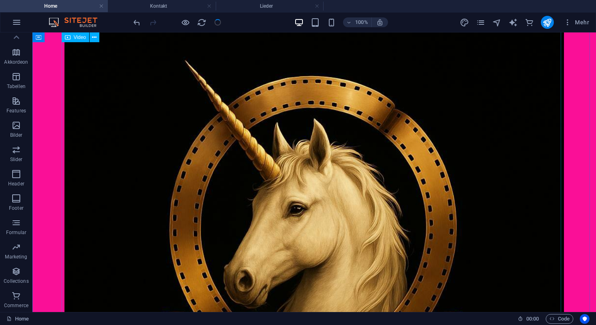
scroll to position [0, 0]
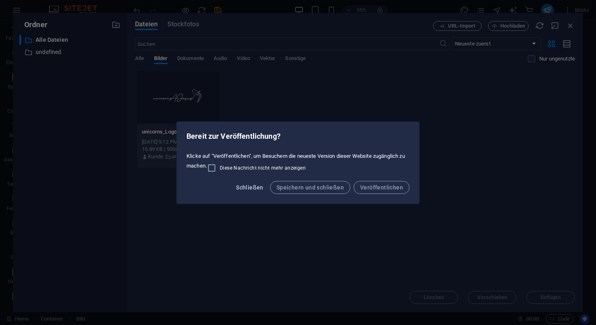
click at [258, 187] on span "Schließen" at bounding box center [250, 187] width 28 height 6
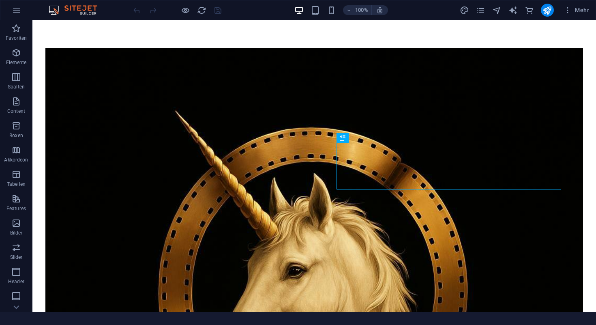
scroll to position [576, 0]
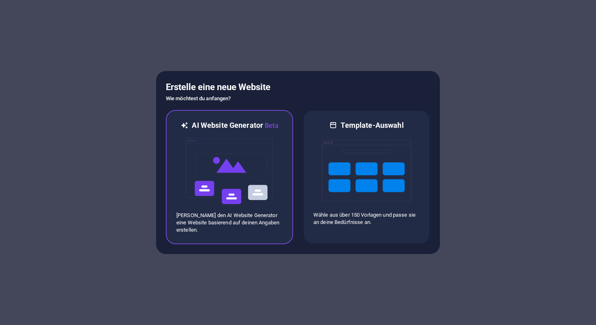
click at [233, 181] on img at bounding box center [229, 171] width 89 height 81
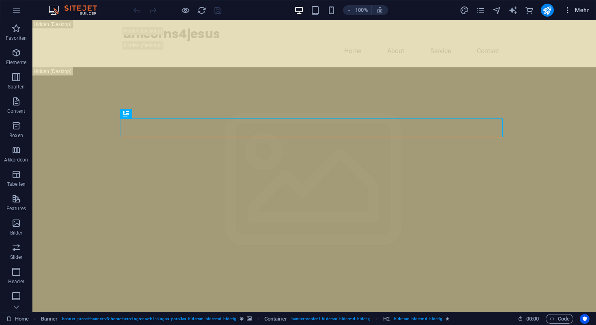
click at [578, 9] on span "Mehr" at bounding box center [577, 10] width 26 height 8
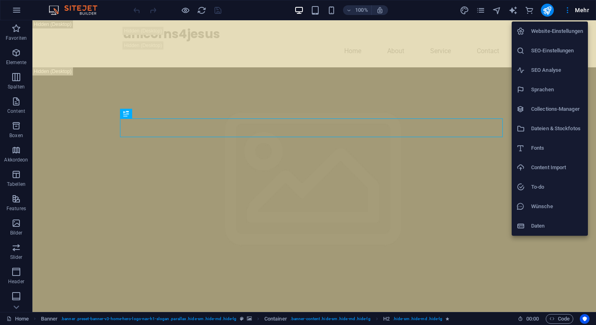
click at [19, 10] on div at bounding box center [298, 162] width 596 height 325
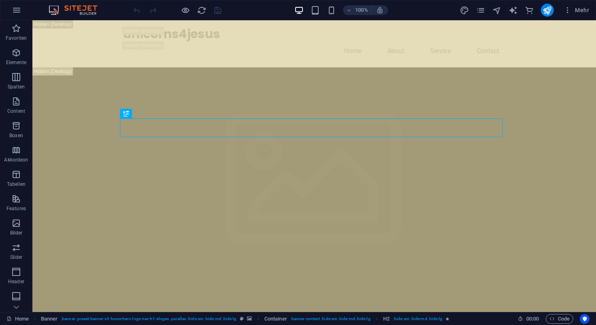
click at [19, 10] on icon "button" at bounding box center [17, 10] width 10 height 10
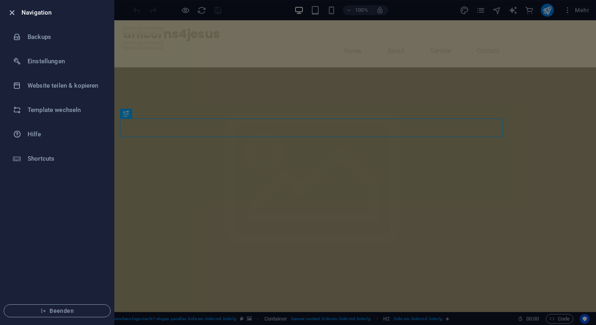
click at [13, 12] on icon "button" at bounding box center [11, 12] width 9 height 9
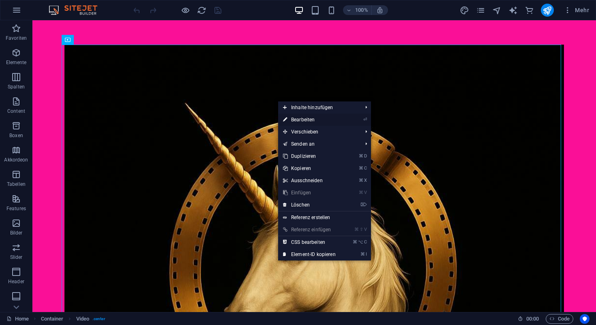
click at [306, 118] on link "⏎ Bearbeiten" at bounding box center [309, 120] width 62 height 12
select select "%"
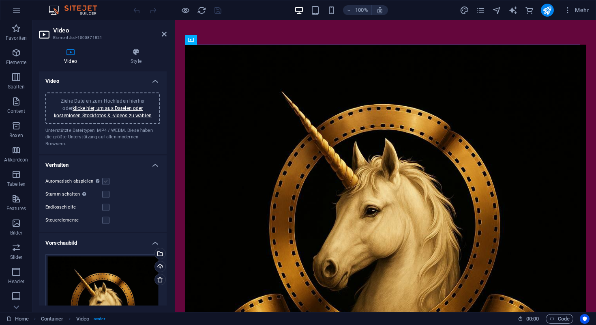
click at [103, 178] on label at bounding box center [105, 181] width 7 height 7
click at [0, 0] on input "Automatisch abspielen Automatisch abspielen ist nur verfügbar, wenn Stumm gesch…" at bounding box center [0, 0] width 0 height 0
click at [105, 178] on label at bounding box center [105, 181] width 7 height 7
click at [0, 0] on input "Automatisch abspielen Automatisch abspielen ist nur verfügbar, wenn Stumm gesch…" at bounding box center [0, 0] width 0 height 0
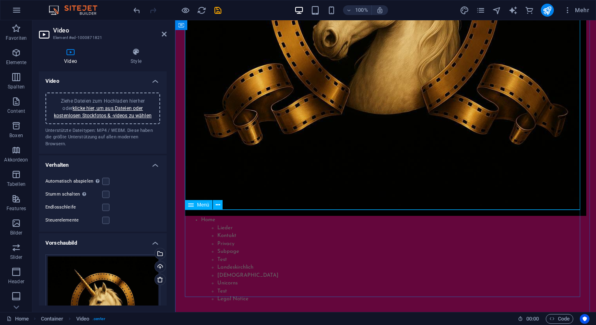
scroll to position [230, 0]
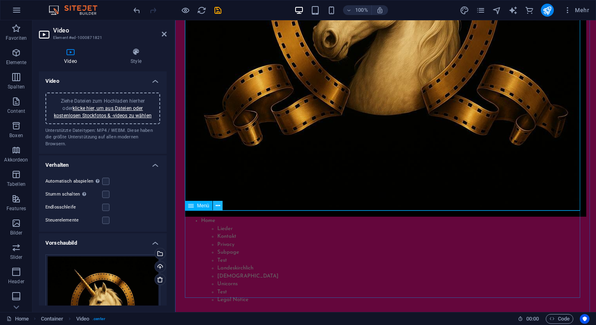
click at [219, 204] on icon at bounding box center [218, 206] width 4 height 9
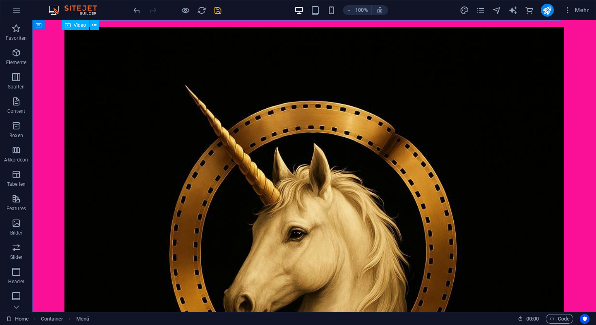
scroll to position [0, 0]
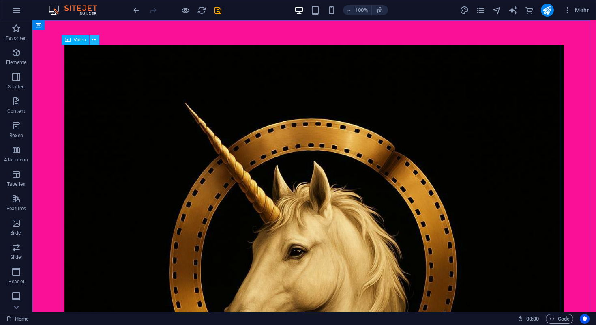
click at [94, 40] on icon at bounding box center [94, 40] width 4 height 9
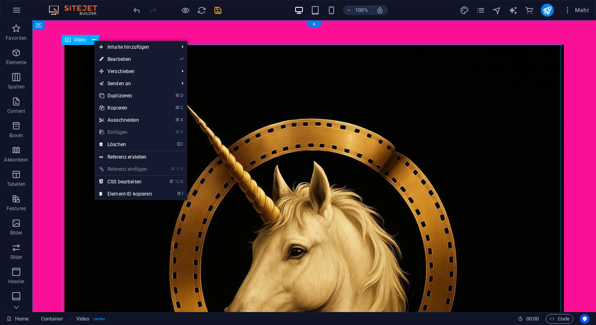
click at [83, 92] on figure at bounding box center [314, 295] width 500 height 500
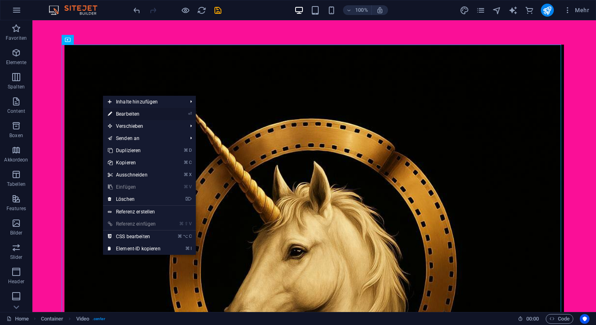
click at [125, 114] on link "⏎ Bearbeiten" at bounding box center [134, 114] width 62 height 12
select select "%"
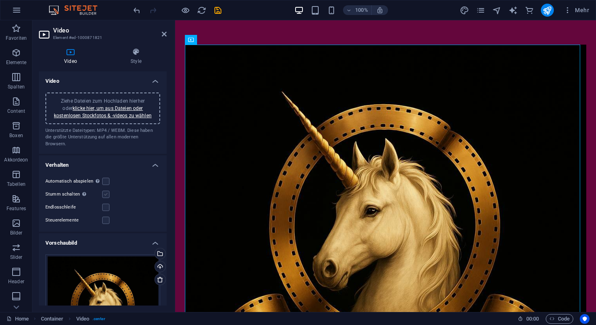
click at [106, 191] on label at bounding box center [105, 194] width 7 height 7
click at [0, 0] on input "Stumm schalten Automatisch abspielen wird verfügbar, wenn Stumm geschaltet" at bounding box center [0, 0] width 0 height 0
click at [106, 178] on label at bounding box center [105, 181] width 7 height 7
click at [0, 0] on input "Automatisch abspielen Automatisch abspielen ist nur verfügbar, wenn Stumm gesch…" at bounding box center [0, 0] width 0 height 0
click at [219, 12] on icon "save" at bounding box center [217, 10] width 9 height 9
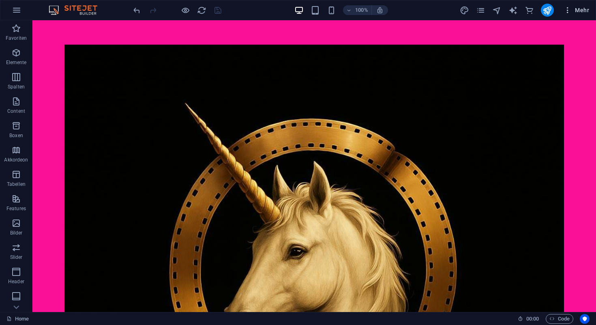
click at [579, 9] on span "Mehr" at bounding box center [577, 10] width 26 height 8
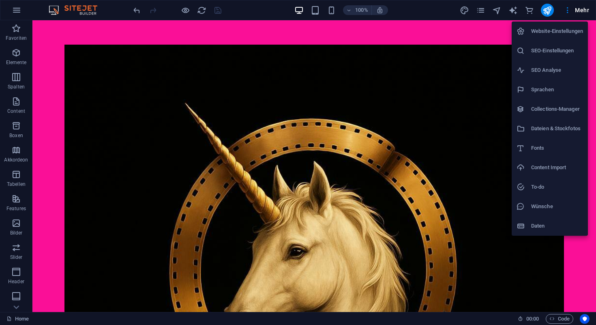
click at [499, 27] on div at bounding box center [298, 162] width 596 height 325
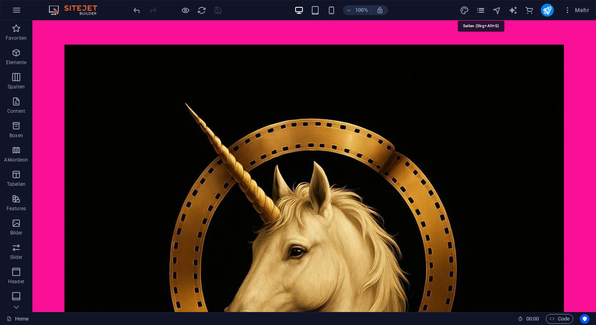
click at [484, 7] on icon "pages" at bounding box center [480, 10] width 9 height 9
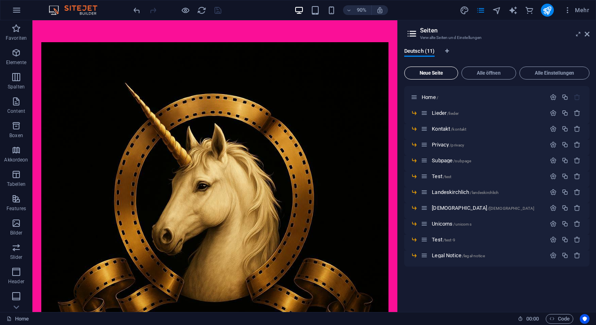
click at [440, 73] on span "Neue Seite" at bounding box center [431, 73] width 47 height 5
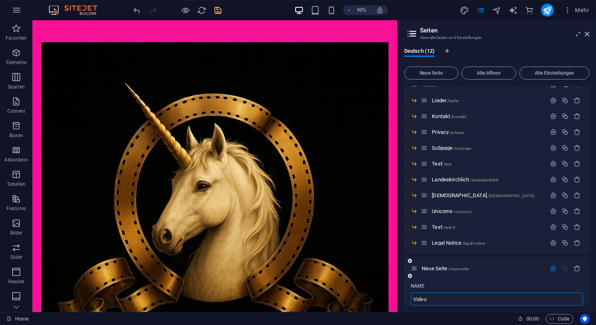
type input "Video"
type input "/video"
type input "Video"
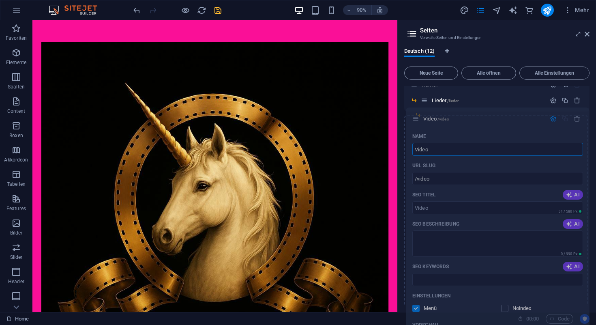
drag, startPoint x: 415, startPoint y: 269, endPoint x: 418, endPoint y: 118, distance: 151.3
click at [418, 118] on div "Home / Lieder /lieder Kontakt /kontakt Privacy /privacy Subpage /subpage Test /…" at bounding box center [496, 317] width 185 height 489
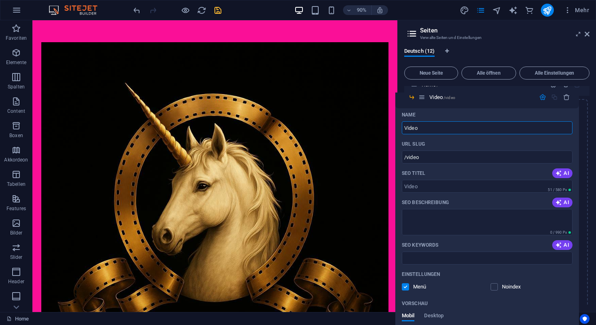
drag, startPoint x: 431, startPoint y: 118, endPoint x: 422, endPoint y: 96, distance: 23.3
click at [422, 96] on div "Home / Lieder /lieder Video /video Name Video ​ URL SLUG /video ​ SEO Titel AI …" at bounding box center [496, 163] width 185 height 181
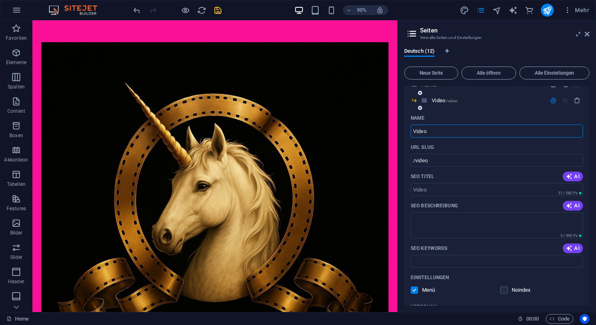
scroll to position [0, 0]
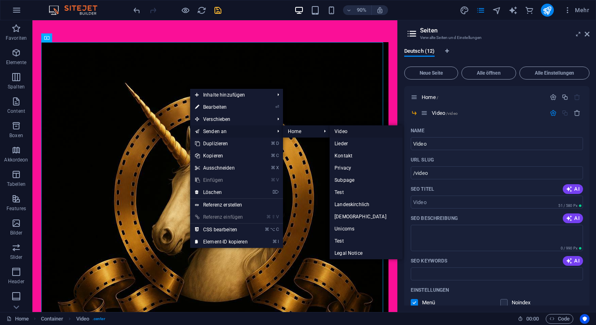
click at [342, 133] on link "Video" at bounding box center [366, 131] width 73 height 12
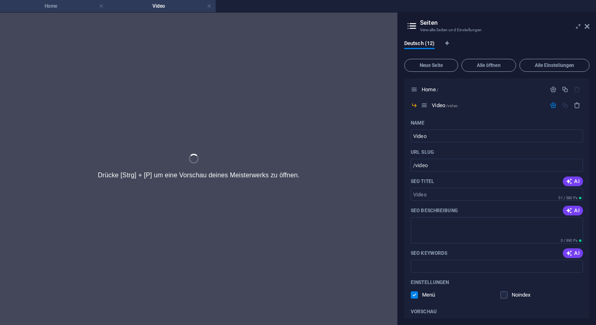
click at [68, 6] on h4 "Home" at bounding box center [54, 6] width 108 height 9
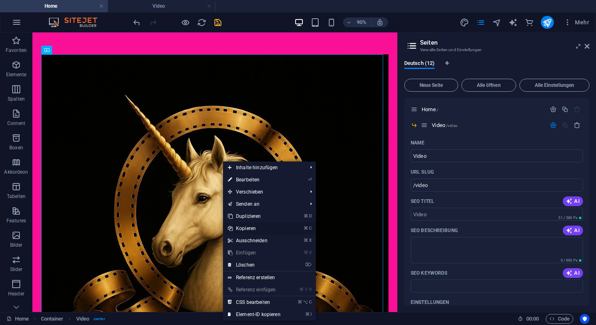
click at [254, 229] on link "⌘ C Kopieren" at bounding box center [254, 228] width 62 height 12
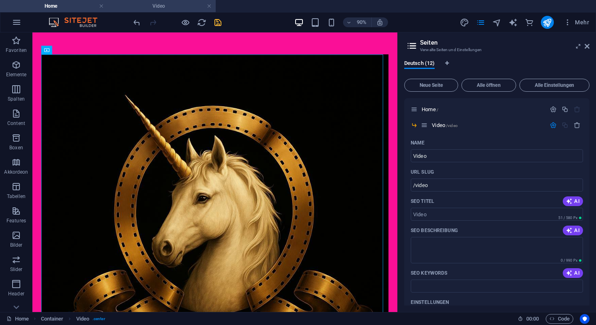
click at [166, 5] on h4 "Video" at bounding box center [162, 6] width 108 height 9
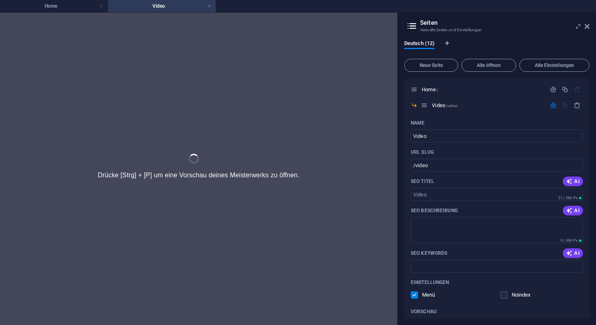
click at [211, 161] on div at bounding box center [199, 169] width 398 height 312
click at [209, 7] on link at bounding box center [209, 6] width 5 height 8
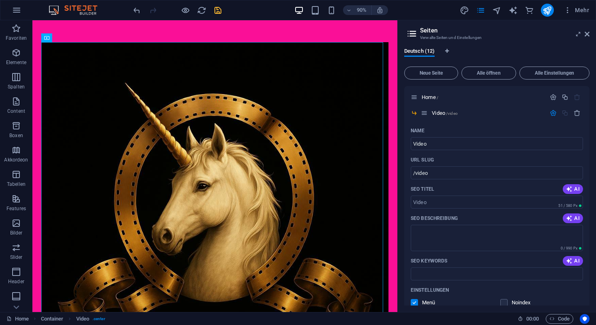
click at [209, 7] on div at bounding box center [177, 10] width 91 height 13
click at [447, 114] on span "/video" at bounding box center [452, 113] width 12 height 4
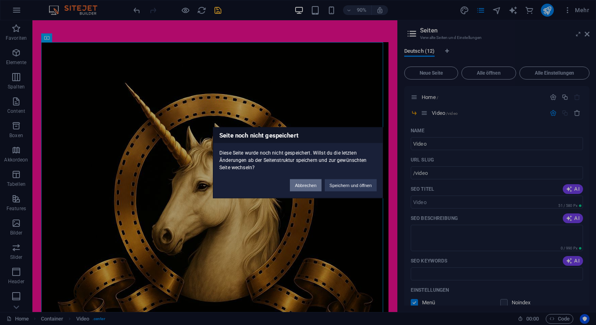
click at [307, 187] on button "Abbrechen" at bounding box center [305, 185] width 31 height 12
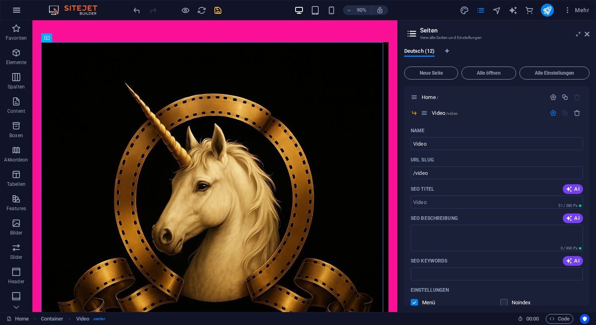
click at [16, 13] on icon "button" at bounding box center [17, 10] width 10 height 10
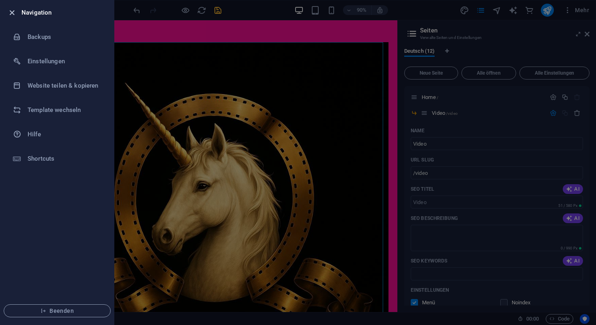
click at [12, 12] on icon "button" at bounding box center [11, 12] width 9 height 9
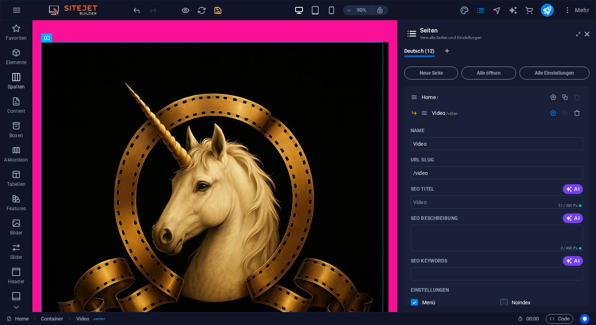
click at [15, 79] on icon "button" at bounding box center [16, 77] width 10 height 10
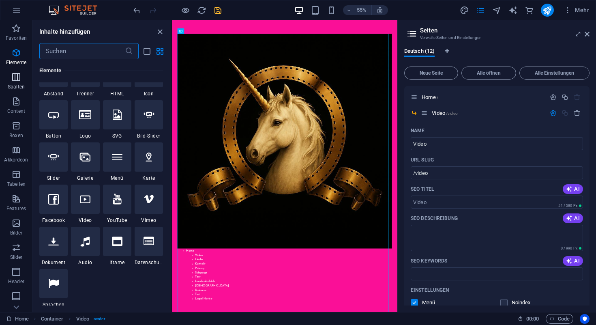
scroll to position [402, 0]
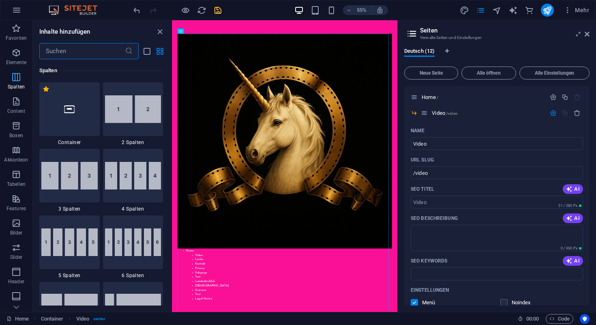
click at [15, 79] on icon "button" at bounding box center [16, 77] width 10 height 10
click at [15, 53] on icon "button" at bounding box center [16, 53] width 10 height 10
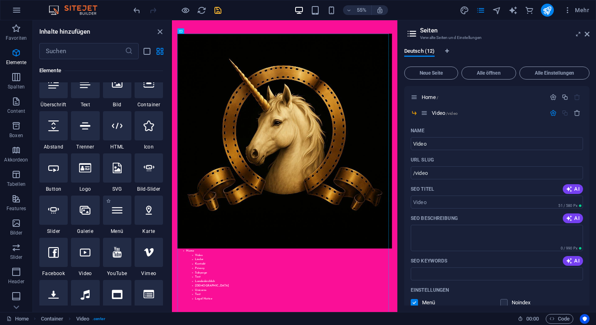
scroll to position [100, 0]
click at [117, 217] on div at bounding box center [117, 209] width 28 height 29
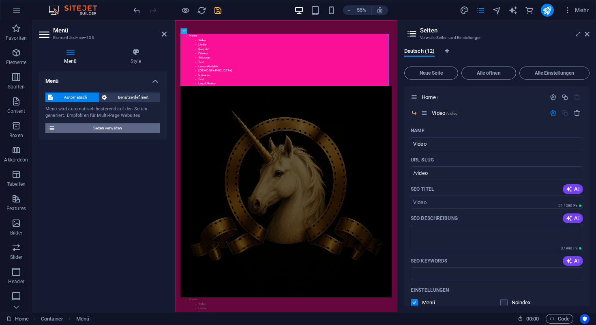
click at [107, 129] on span "Seiten verwalten" at bounding box center [108, 128] width 100 height 10
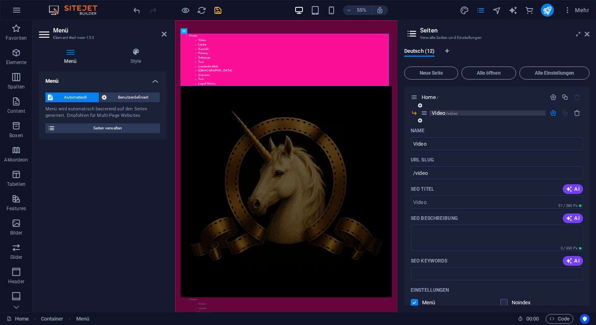
click at [456, 114] on span "/video" at bounding box center [452, 113] width 12 height 4
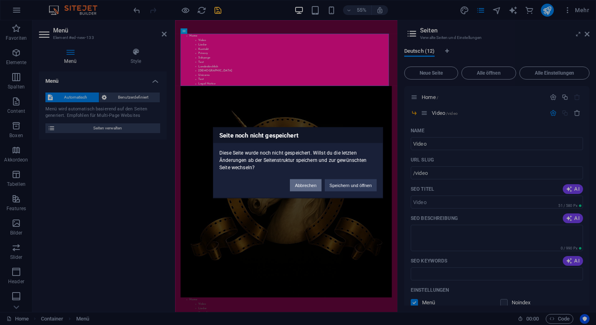
click at [309, 187] on button "Abbrechen" at bounding box center [305, 185] width 31 height 12
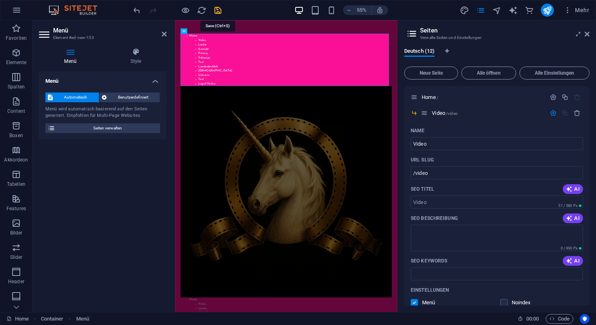
click at [219, 10] on icon "save" at bounding box center [217, 10] width 9 height 9
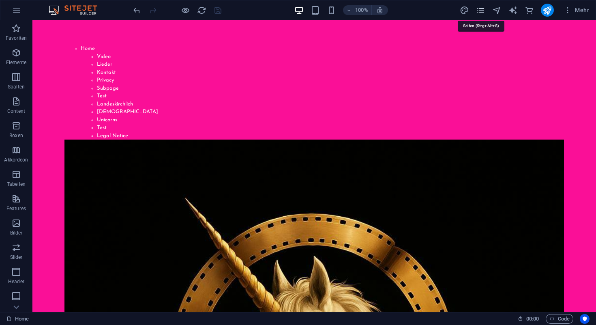
click at [482, 12] on icon "pages" at bounding box center [480, 10] width 9 height 9
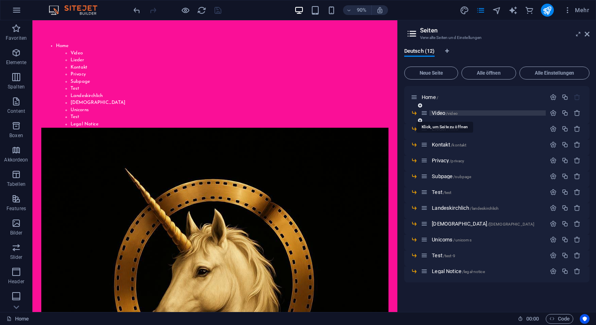
click at [451, 111] on span "/video" at bounding box center [452, 113] width 12 height 4
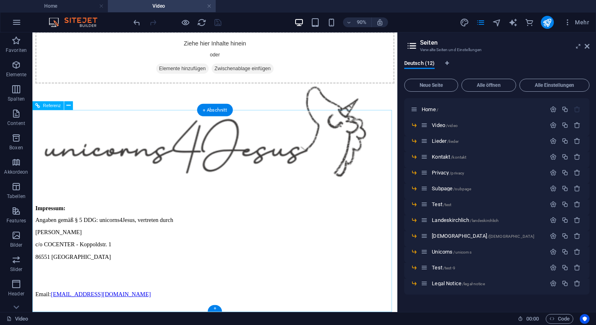
scroll to position [0, 0]
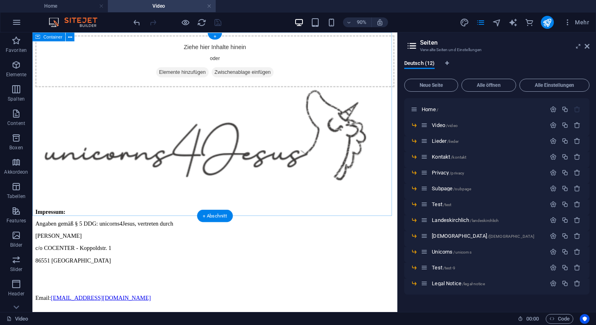
click at [201, 82] on span "Elemente hinzufügen" at bounding box center [199, 76] width 58 height 11
click at [299, 82] on span "Zwischenablage einfügen" at bounding box center [266, 76] width 69 height 11
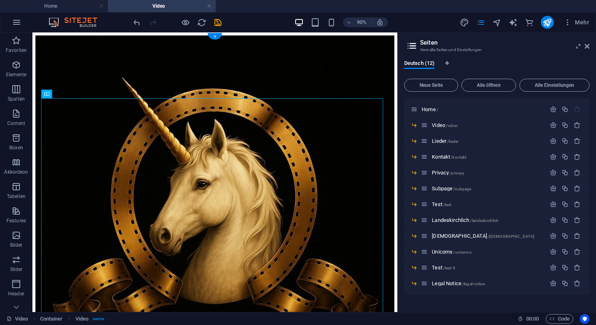
drag, startPoint x: 231, startPoint y: 108, endPoint x: 229, endPoint y: 59, distance: 49.1
click at [229, 56] on div at bounding box center [235, 236] width 399 height 401
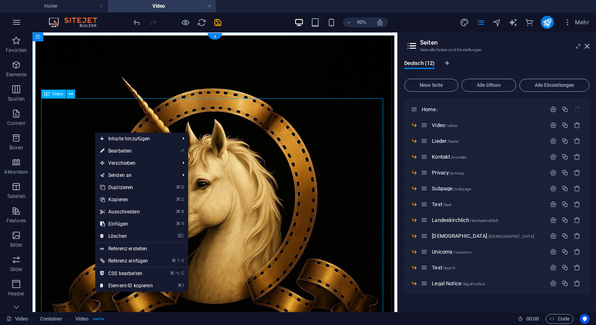
click at [69, 122] on figure at bounding box center [235, 236] width 399 height 401
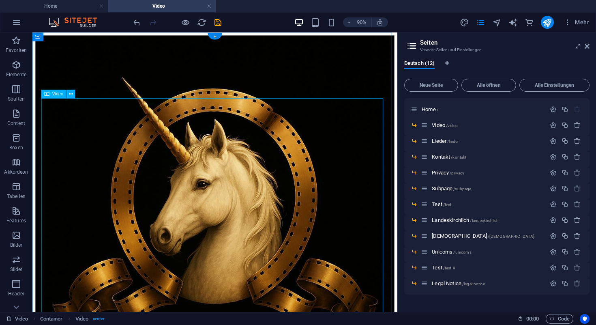
click at [69, 122] on figure at bounding box center [235, 236] width 399 height 401
select select "%"
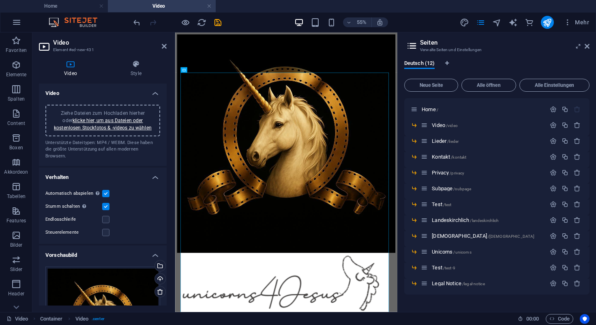
click at [107, 190] on label at bounding box center [105, 193] width 7 height 7
click at [0, 0] on input "Automatisch abspielen Automatisch abspielen ist nur verfügbar, wenn Stumm gesch…" at bounding box center [0, 0] width 0 height 0
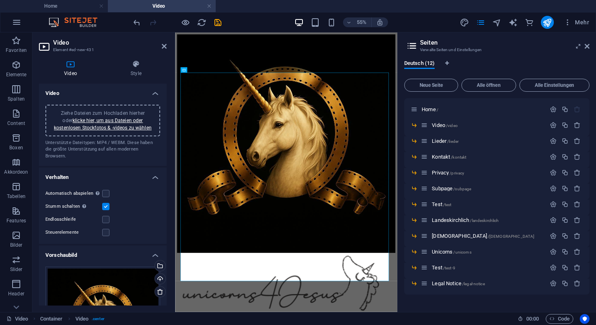
click at [108, 203] on label at bounding box center [105, 206] width 7 height 7
click at [0, 0] on input "Stumm schalten Automatisch abspielen wird verfügbar, wenn Stumm geschaltet" at bounding box center [0, 0] width 0 height 0
click at [217, 23] on icon "save" at bounding box center [217, 22] width 9 height 9
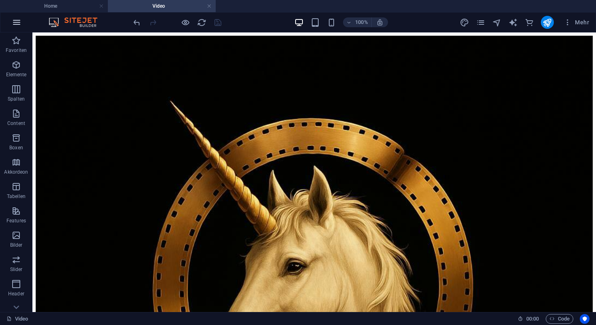
click at [18, 23] on icon "button" at bounding box center [17, 22] width 10 height 10
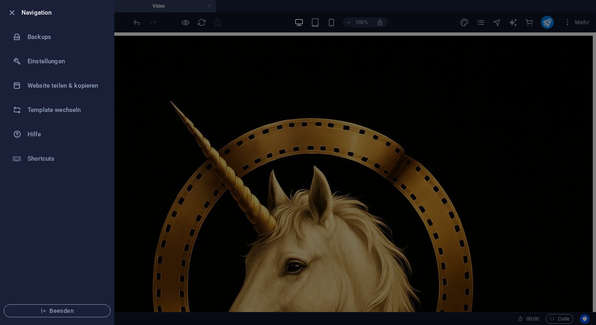
click at [400, 15] on div at bounding box center [298, 162] width 596 height 325
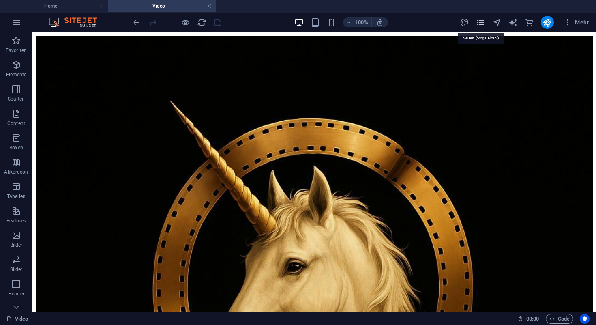
click at [481, 22] on icon "pages" at bounding box center [480, 22] width 9 height 9
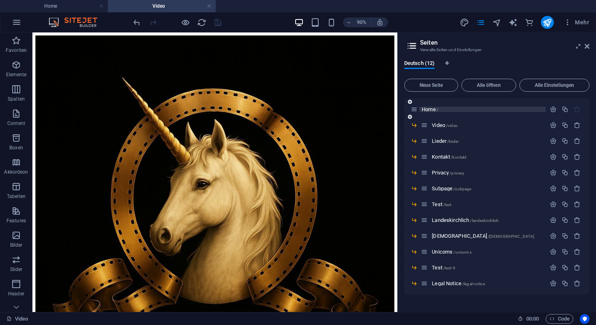
click at [434, 109] on span "Home /" at bounding box center [430, 109] width 17 height 6
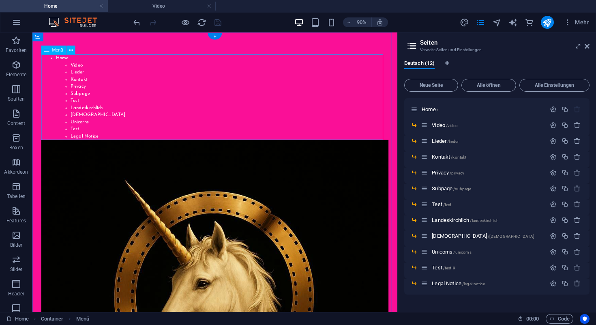
click at [215, 120] on nav "Home Video Lieder Kontakt Privacy Subpage Test Landeskirchlich [DEMOGRAPHIC_DAT…" at bounding box center [235, 104] width 386 height 95
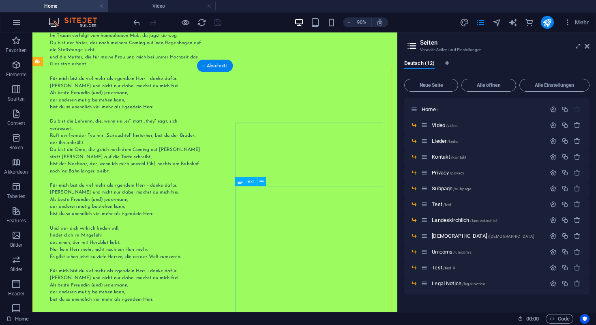
scroll to position [879, 0]
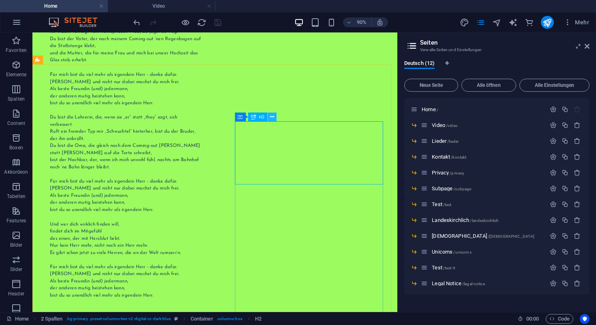
click at [271, 117] on icon at bounding box center [272, 117] width 4 height 8
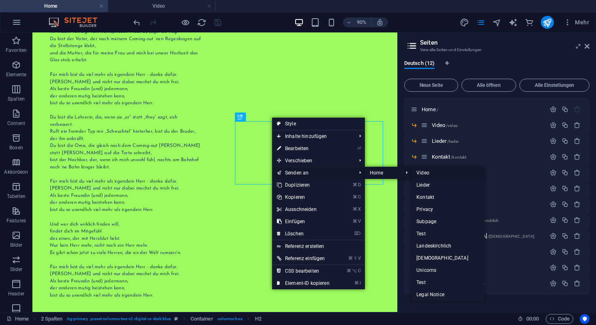
click at [424, 172] on link "Video" at bounding box center [448, 173] width 73 height 12
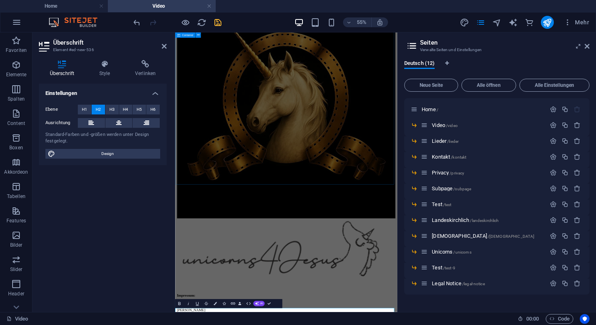
scroll to position [0, 0]
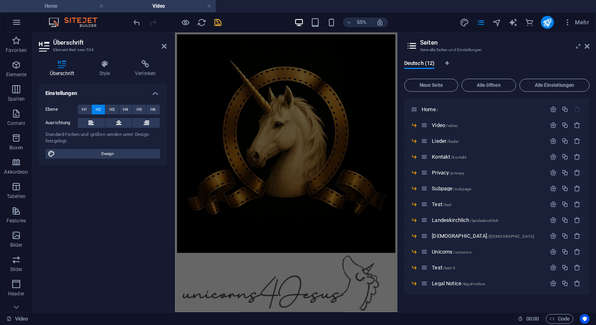
click at [81, 8] on h4 "Home" at bounding box center [54, 6] width 108 height 9
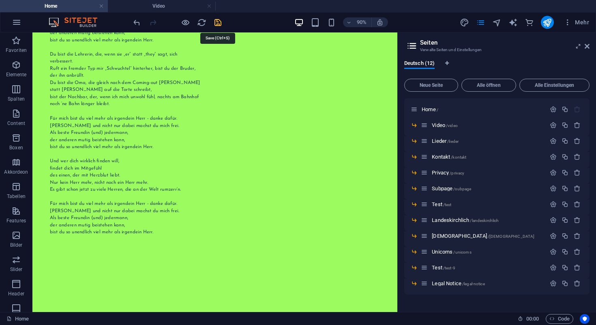
click at [219, 22] on icon "save" at bounding box center [217, 22] width 9 height 9
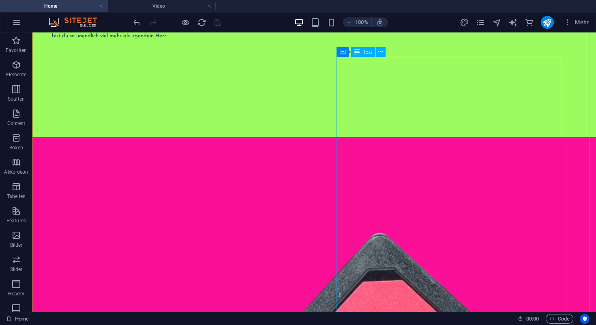
scroll to position [1167, 0]
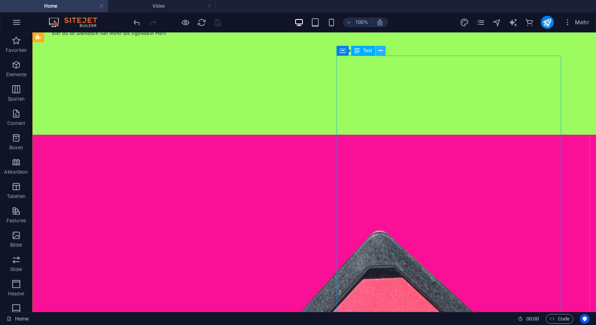
click at [381, 49] on icon at bounding box center [380, 51] width 4 height 9
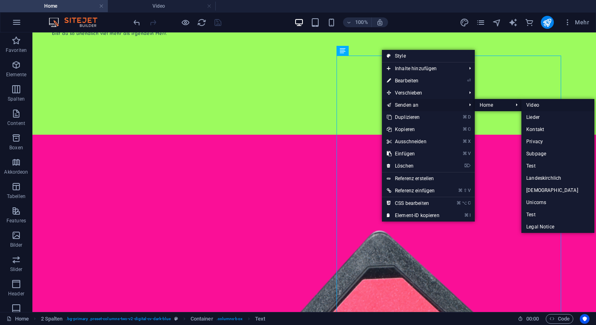
click at [535, 103] on link "Video" at bounding box center [558, 105] width 73 height 12
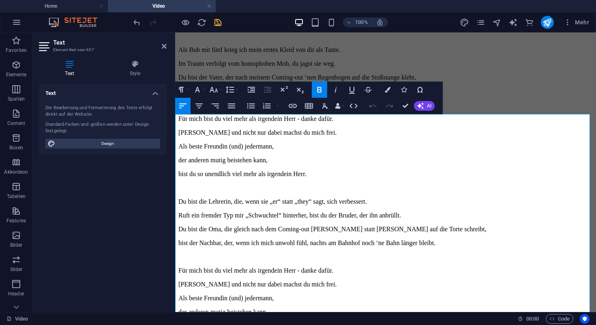
scroll to position [717, 0]
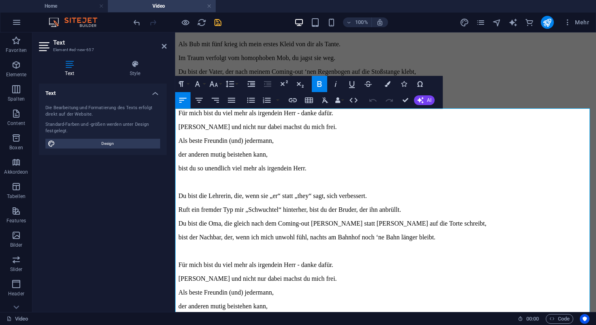
click at [390, 62] on p "Im Traum verfolgt vom homophoben Mob, du jagst sie weg." at bounding box center [385, 57] width 415 height 7
click at [67, 7] on h4 "Home" at bounding box center [54, 6] width 108 height 9
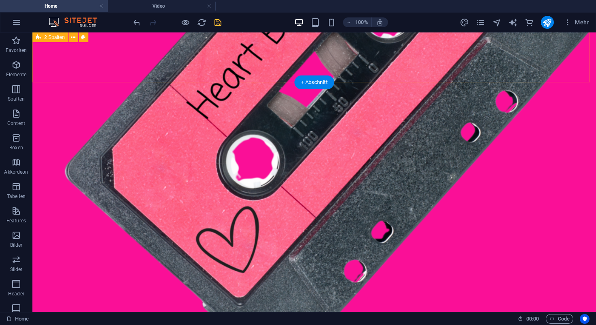
scroll to position [1266, 0]
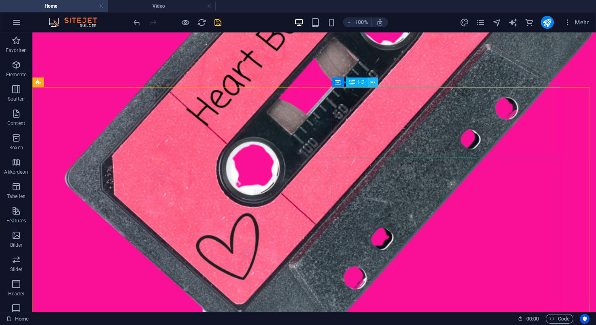
click at [374, 83] on icon at bounding box center [373, 82] width 4 height 9
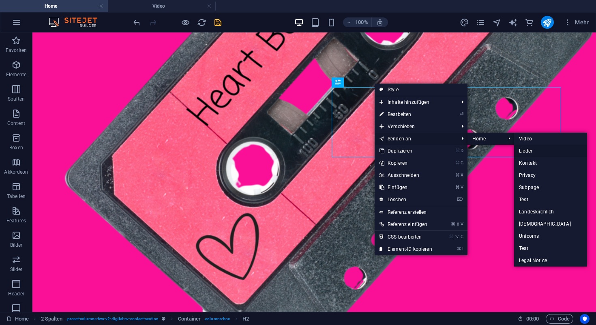
click at [525, 151] on link "Lieder" at bounding box center [550, 151] width 73 height 12
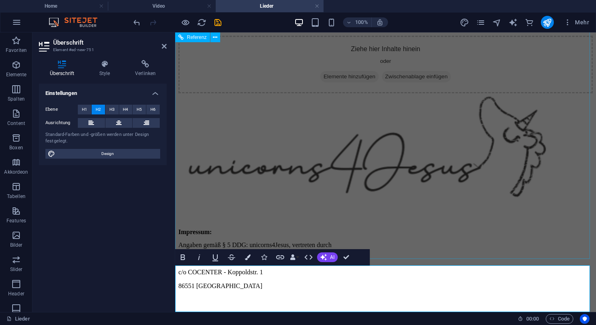
scroll to position [205, 0]
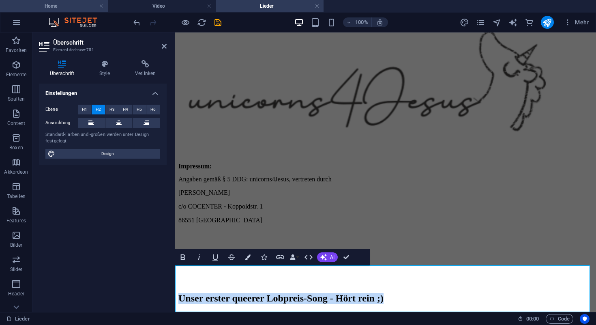
click at [73, 6] on h4 "Home" at bounding box center [54, 6] width 108 height 9
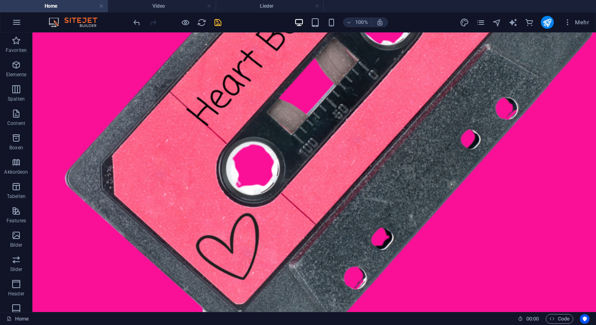
scroll to position [0, 0]
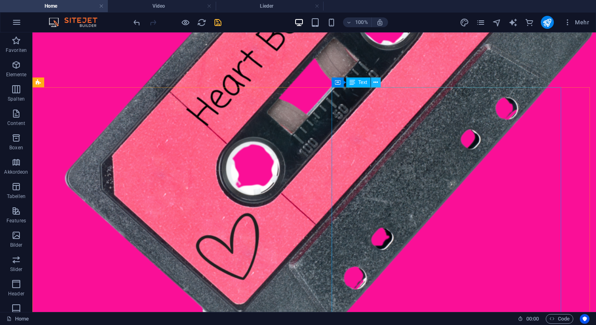
click at [377, 82] on icon at bounding box center [376, 82] width 4 height 9
click at [376, 81] on icon at bounding box center [376, 82] width 4 height 9
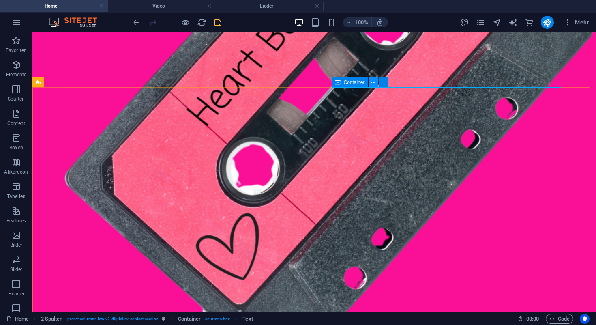
click at [372, 83] on icon at bounding box center [373, 82] width 4 height 9
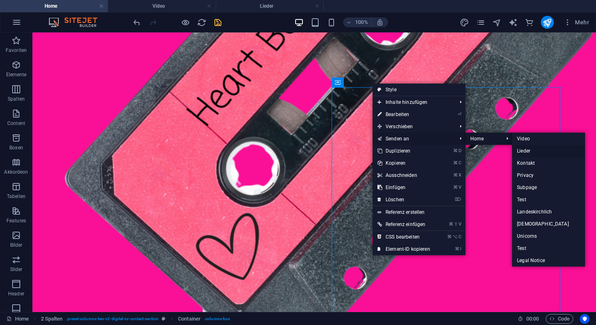
click at [527, 149] on link "Lieder" at bounding box center [548, 151] width 73 height 12
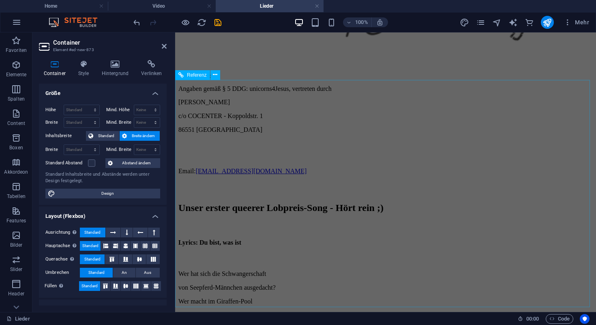
scroll to position [125, 0]
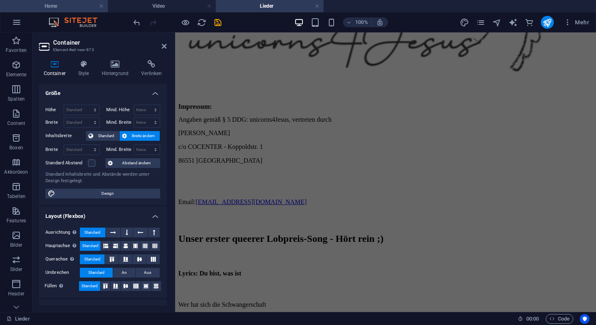
click at [77, 5] on h4 "Home" at bounding box center [54, 6] width 108 height 9
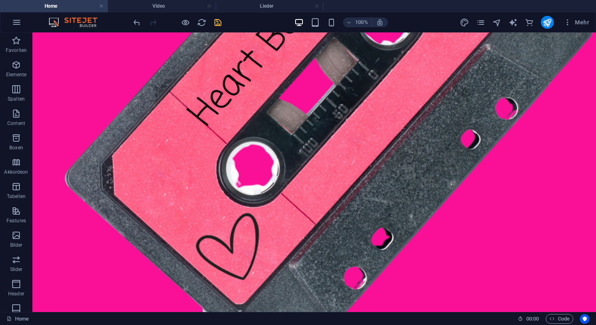
scroll to position [0, 0]
click at [234, 201] on figure at bounding box center [157, 97] width 230 height 725
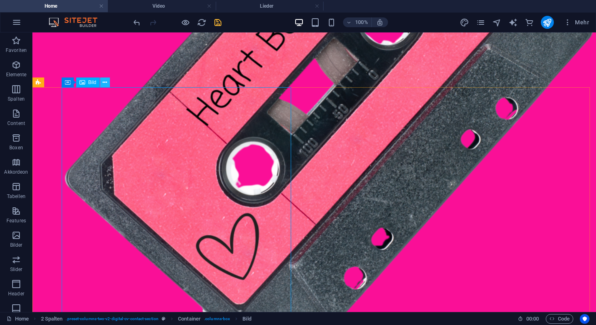
click at [105, 80] on icon at bounding box center [105, 82] width 4 height 9
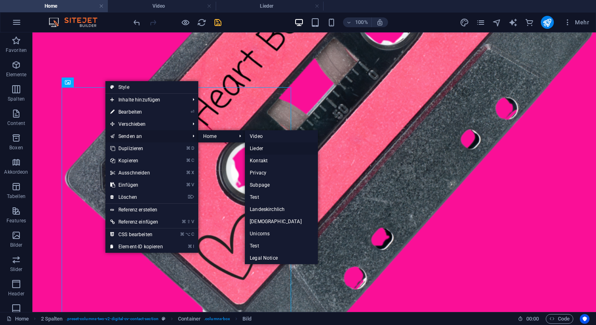
click at [264, 147] on link "Lieder" at bounding box center [281, 148] width 73 height 12
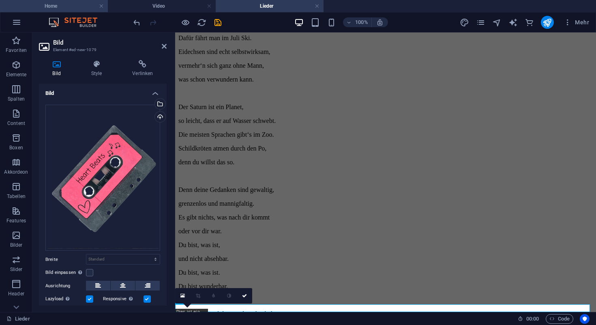
click at [83, 6] on h4 "Home" at bounding box center [54, 6] width 108 height 9
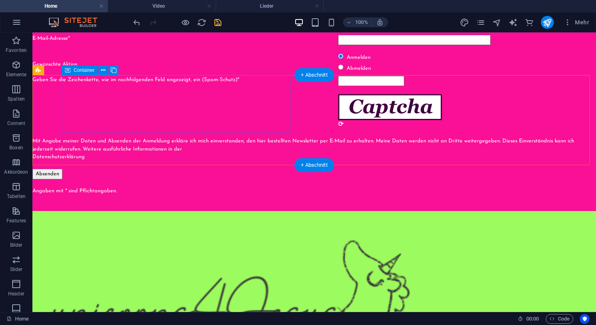
scroll to position [1282, 0]
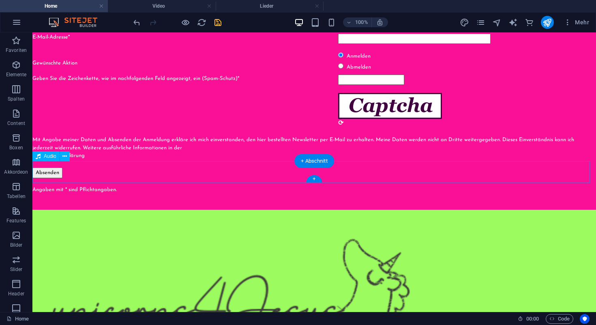
click at [67, 158] on button at bounding box center [65, 156] width 10 height 10
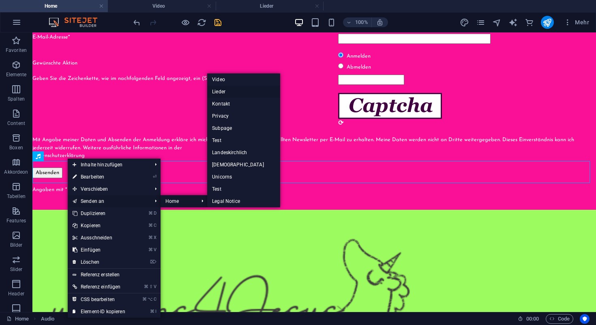
click at [224, 90] on link "Lieder" at bounding box center [243, 92] width 73 height 12
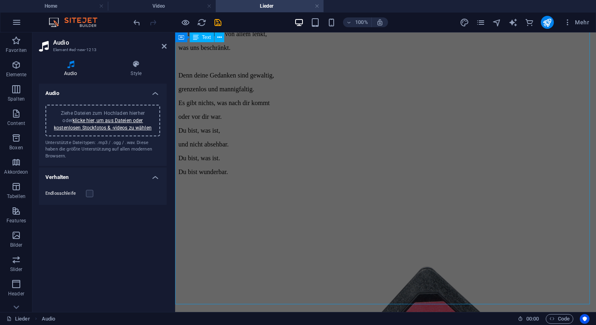
scroll to position [1115, 0]
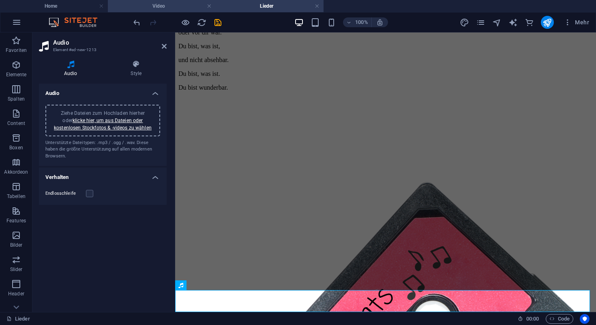
click at [150, 6] on h4 "Video" at bounding box center [162, 6] width 108 height 9
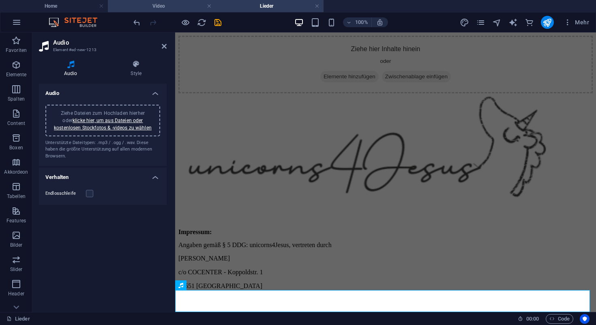
scroll to position [717, 0]
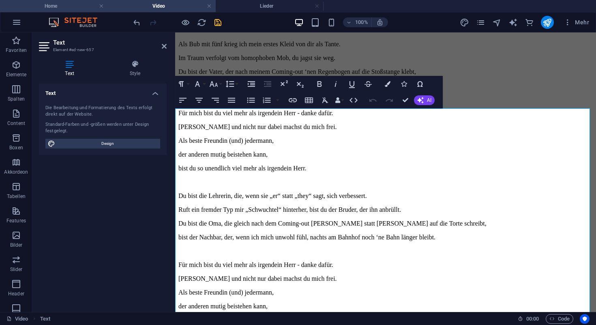
click at [82, 4] on h4 "Home" at bounding box center [54, 6] width 108 height 9
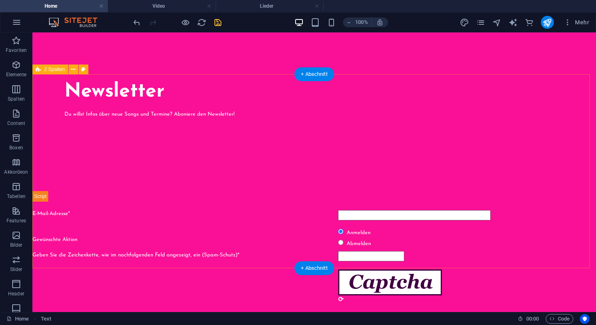
scroll to position [1090, 0]
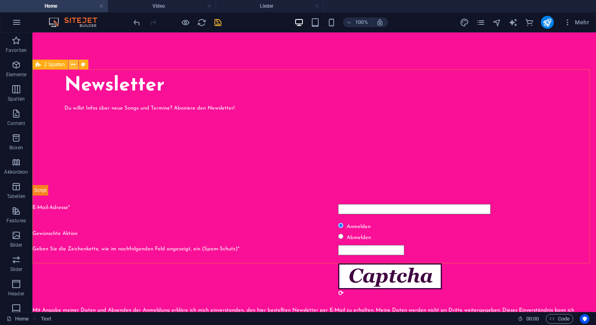
click at [74, 65] on icon at bounding box center [73, 64] width 4 height 9
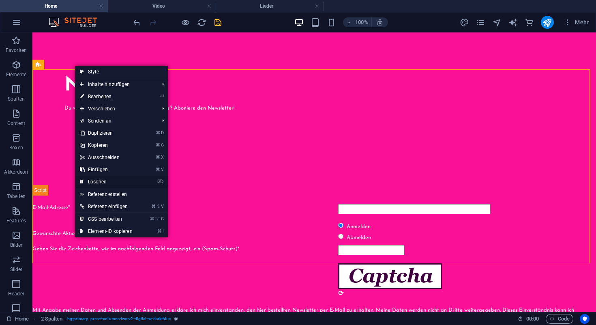
click at [105, 182] on link "⌦ Löschen" at bounding box center [106, 182] width 62 height 12
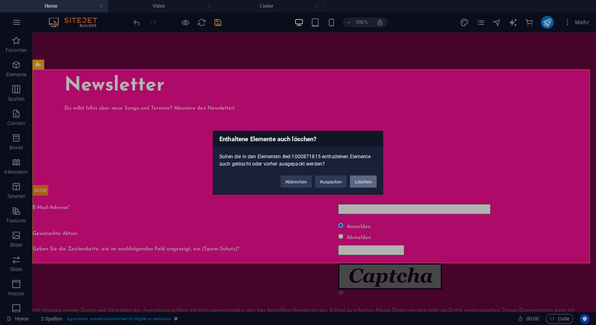
click at [360, 182] on button "Löschen" at bounding box center [363, 181] width 27 height 12
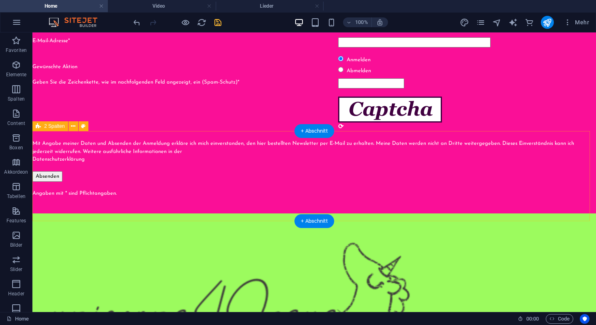
scroll to position [1028, 0]
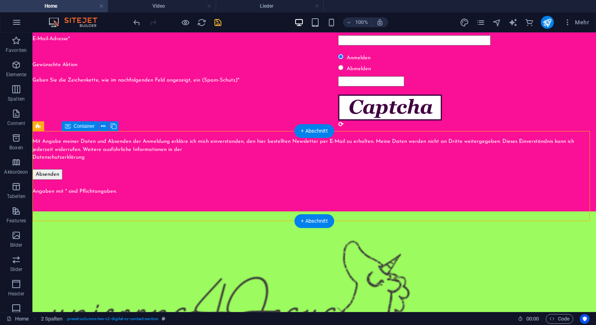
drag, startPoint x: 93, startPoint y: 135, endPoint x: 106, endPoint y: 136, distance: 13.4
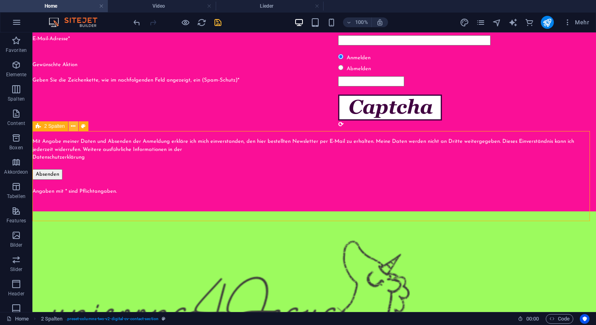
click at [74, 127] on icon at bounding box center [73, 126] width 4 height 9
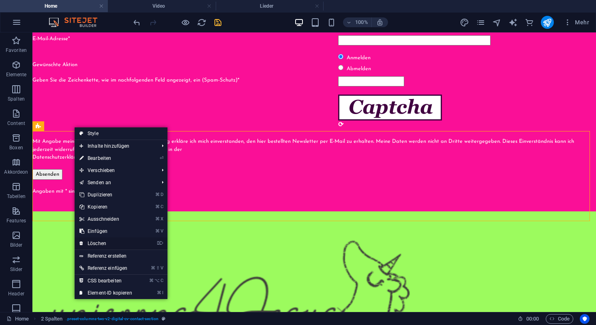
click at [106, 239] on link "⌦ Löschen" at bounding box center [106, 243] width 62 height 12
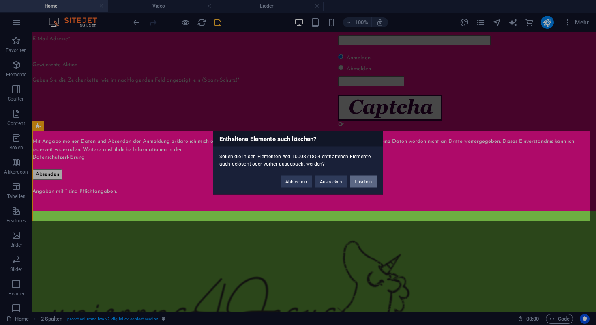
click at [362, 181] on button "Löschen" at bounding box center [363, 181] width 27 height 12
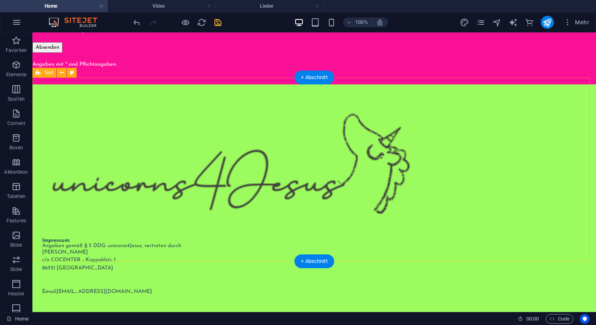
scroll to position [1099, 0]
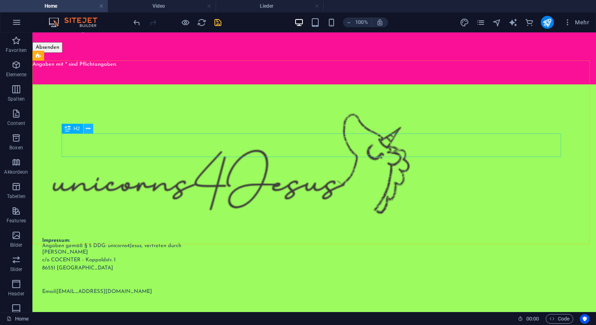
click at [90, 130] on icon at bounding box center [88, 129] width 4 height 9
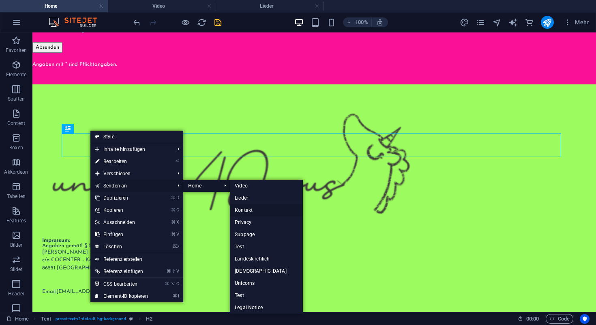
click at [241, 211] on link "Kontakt" at bounding box center [266, 210] width 73 height 12
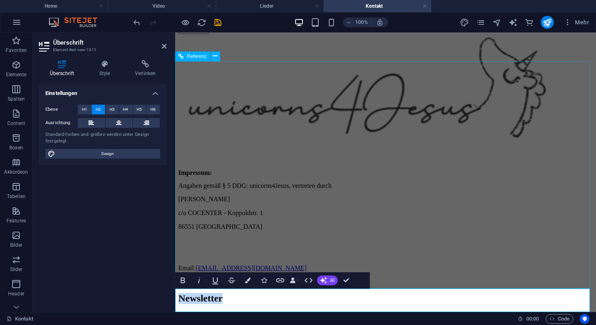
scroll to position [238, 0]
click at [82, 6] on h4 "Home" at bounding box center [54, 6] width 108 height 9
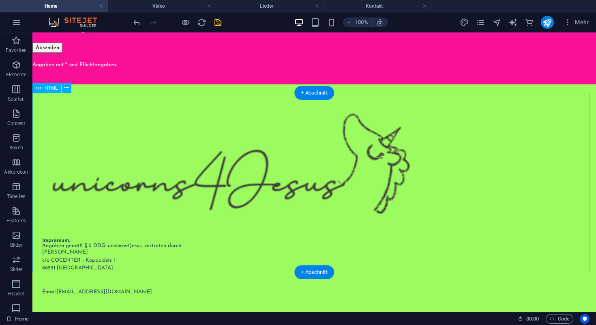
scroll to position [1229, 0]
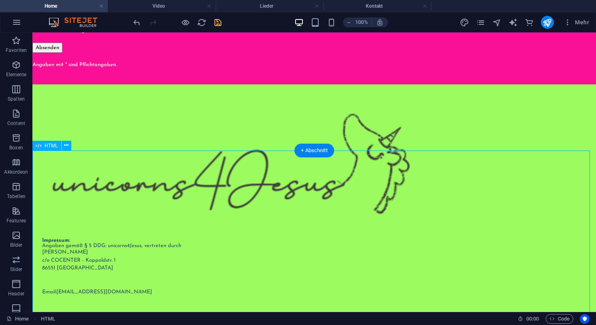
scroll to position [1172, 0]
click at [66, 143] on icon at bounding box center [66, 143] width 4 height 9
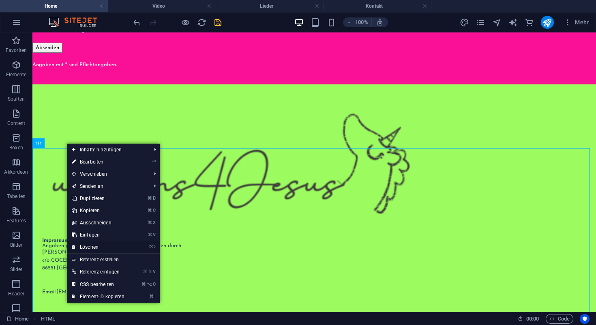
click at [95, 246] on link "⌦ Löschen" at bounding box center [98, 247] width 62 height 12
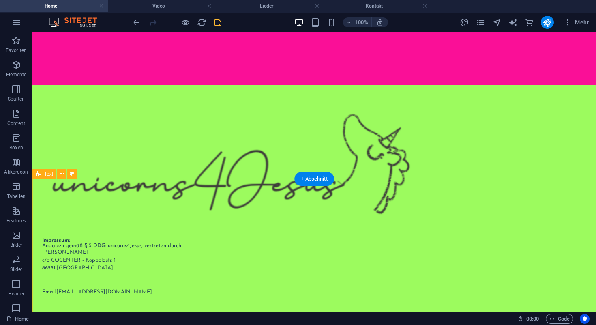
scroll to position [980, 0]
click at [61, 176] on icon at bounding box center [62, 174] width 4 height 9
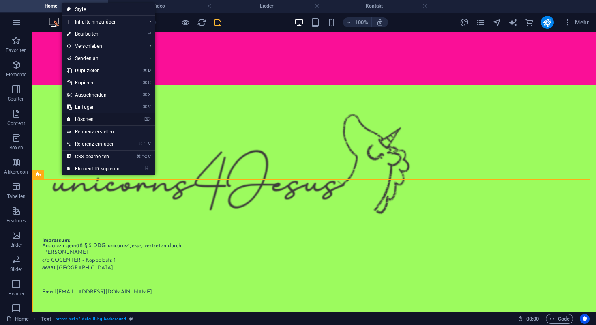
click at [82, 117] on link "⌦ Löschen" at bounding box center [93, 119] width 62 height 12
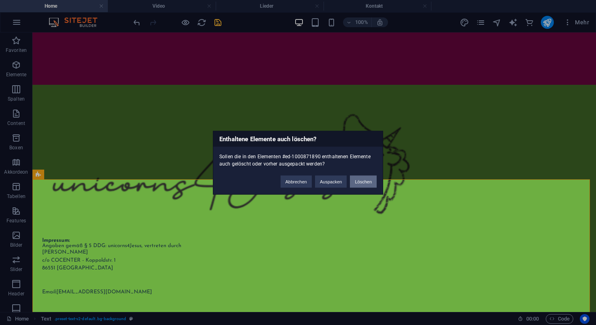
click at [363, 178] on button "Löschen" at bounding box center [363, 181] width 27 height 12
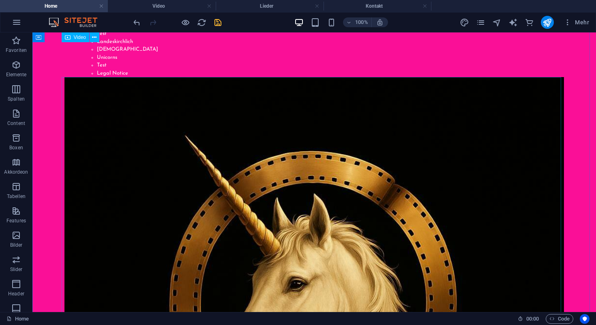
scroll to position [0, 0]
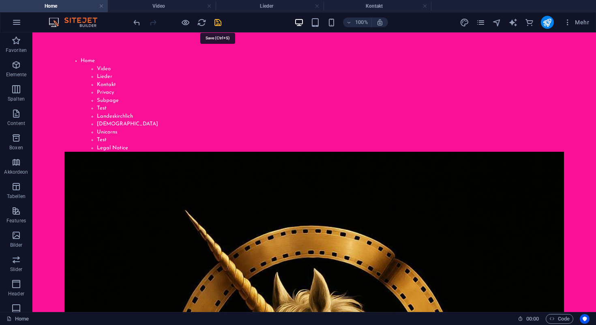
click at [217, 22] on icon "save" at bounding box center [217, 22] width 9 height 9
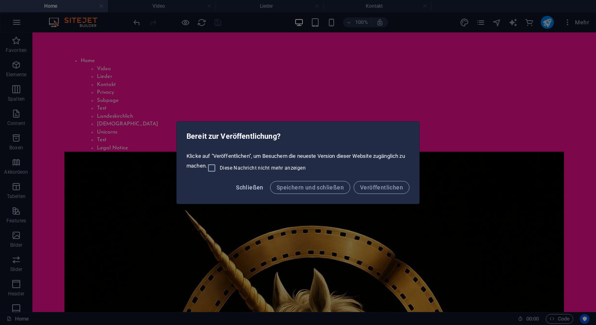
click at [254, 188] on span "Schließen" at bounding box center [250, 187] width 28 height 6
